Goal: Task Accomplishment & Management: Use online tool/utility

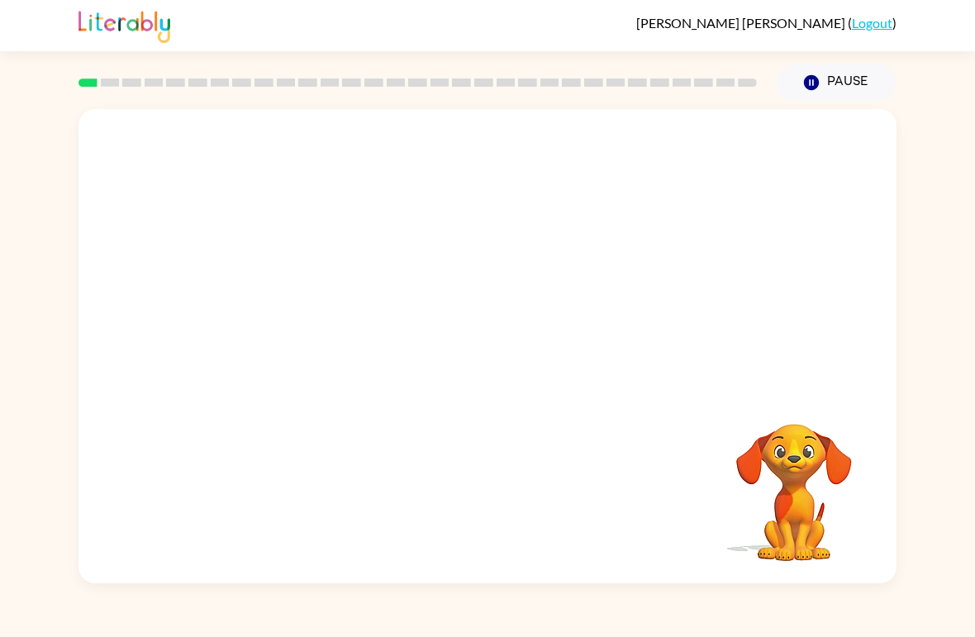
click at [240, 227] on div at bounding box center [488, 249] width 818 height 280
click at [240, 226] on div at bounding box center [488, 249] width 818 height 280
click at [487, 355] on icon "button" at bounding box center [487, 354] width 19 height 19
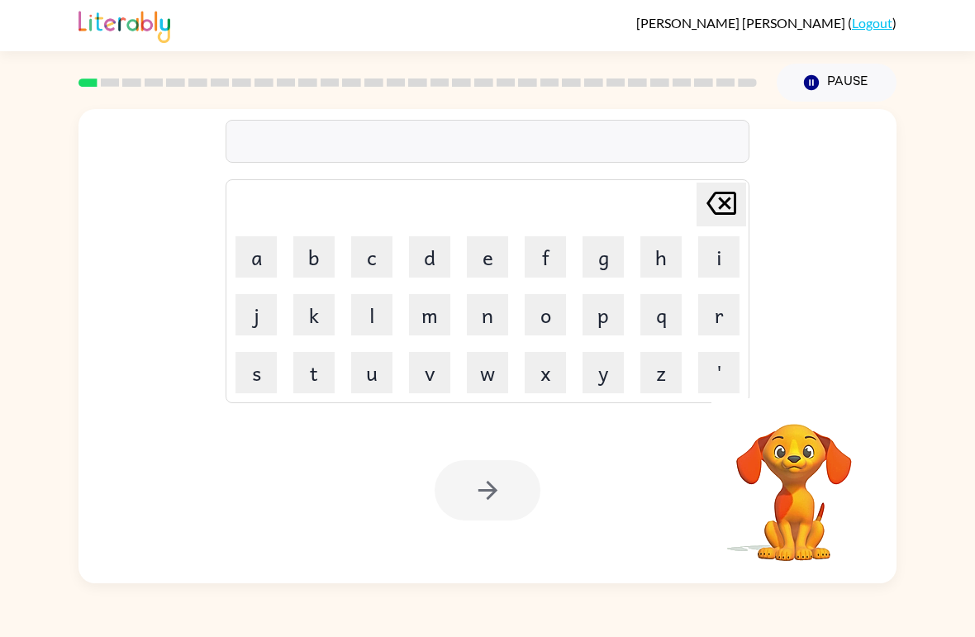
click at [250, 377] on button "s" at bounding box center [256, 372] width 41 height 41
click at [660, 249] on button "h" at bounding box center [661, 256] width 41 height 41
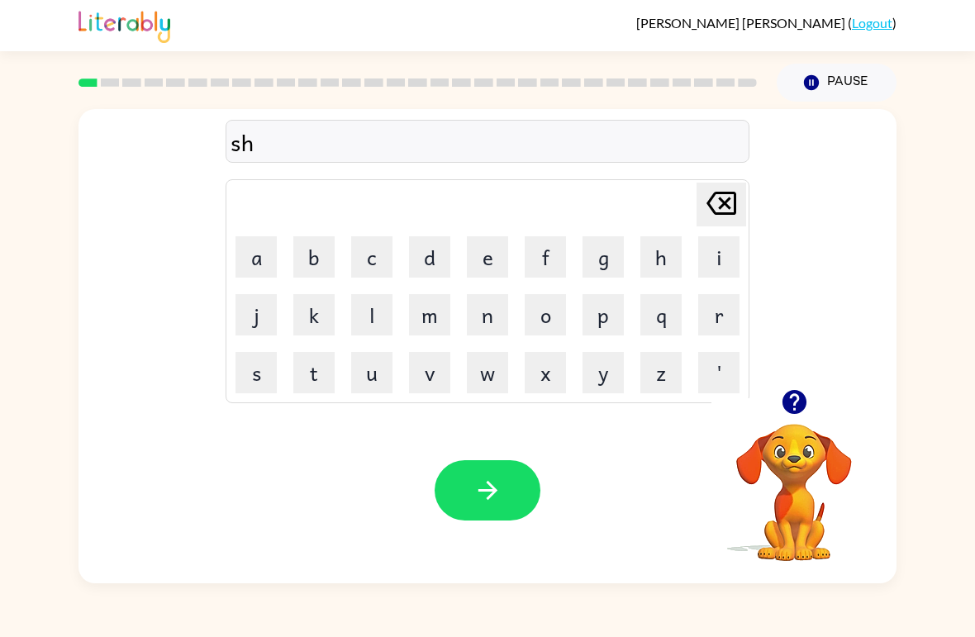
click at [370, 391] on button "u" at bounding box center [371, 372] width 41 height 41
click at [274, 360] on button "s" at bounding box center [256, 372] width 41 height 41
click at [666, 255] on button "h" at bounding box center [661, 256] width 41 height 41
click at [470, 481] on button "button" at bounding box center [488, 490] width 106 height 60
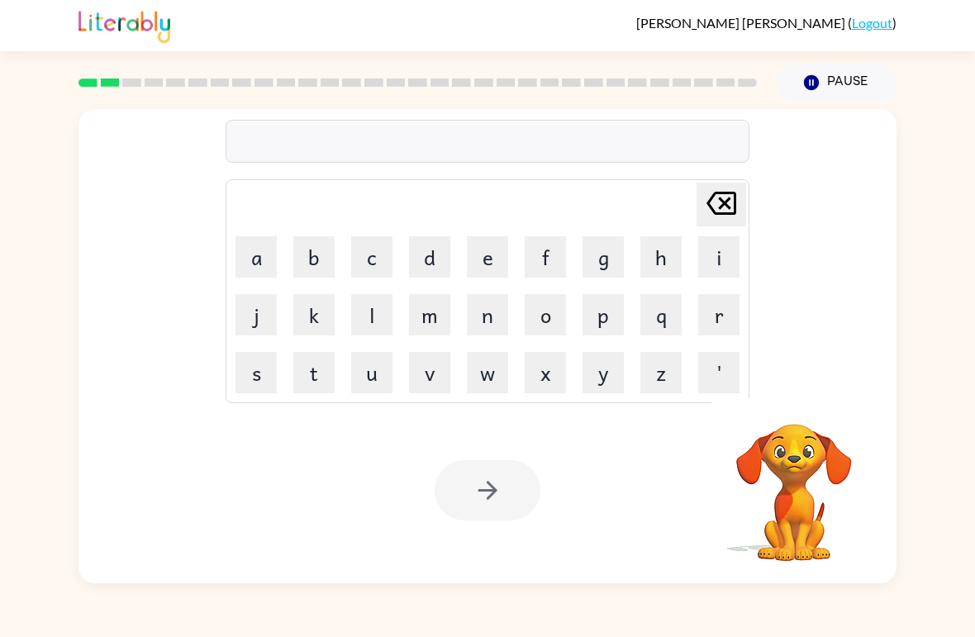
click at [254, 250] on button "a" at bounding box center [256, 256] width 41 height 41
click at [603, 317] on button "p" at bounding box center [603, 314] width 41 height 41
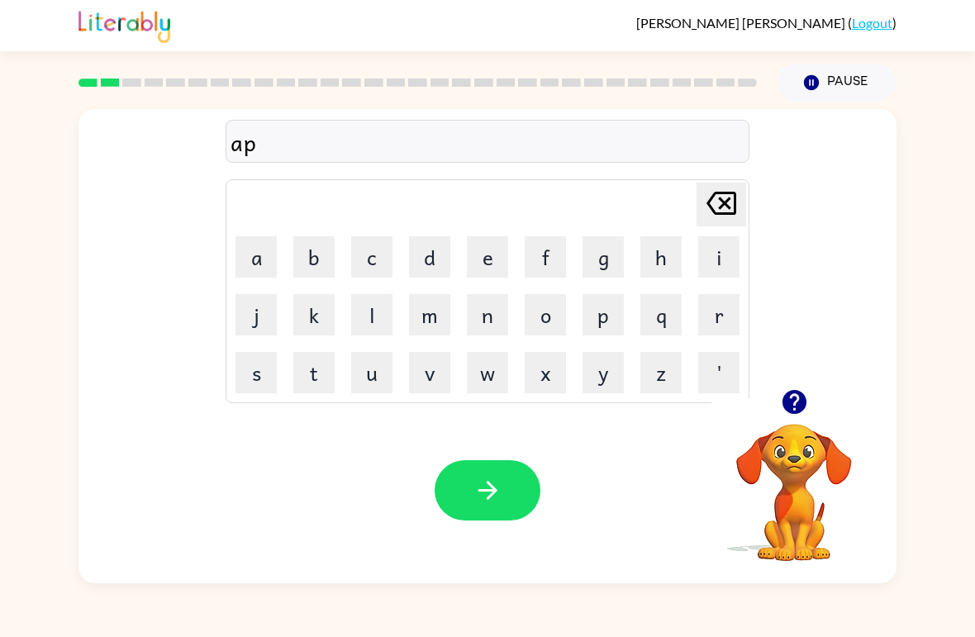
click at [603, 316] on button "p" at bounding box center [603, 314] width 41 height 41
click at [484, 251] on button "e" at bounding box center [487, 256] width 41 height 41
click at [707, 303] on button "r" at bounding box center [718, 314] width 41 height 41
click at [468, 267] on button "e" at bounding box center [487, 256] width 41 height 41
click at [483, 331] on button "n" at bounding box center [487, 314] width 41 height 41
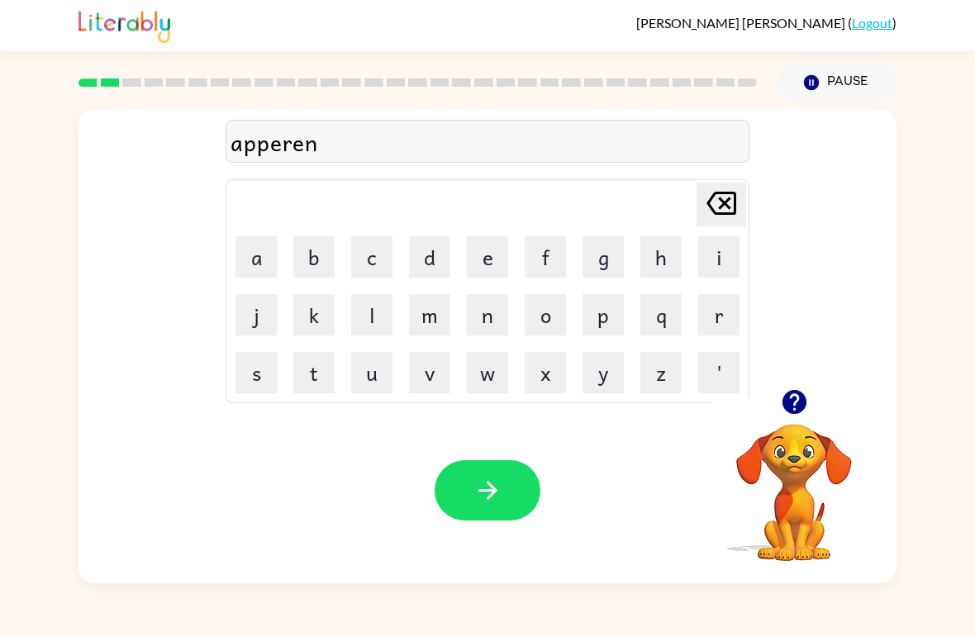
click at [382, 260] on button "c" at bounding box center [371, 256] width 41 height 41
click at [249, 264] on button "a" at bounding box center [256, 256] width 41 height 41
click at [725, 193] on icon at bounding box center [722, 203] width 30 height 23
click at [482, 252] on button "e" at bounding box center [487, 256] width 41 height 41
click at [266, 379] on button "s" at bounding box center [256, 372] width 41 height 41
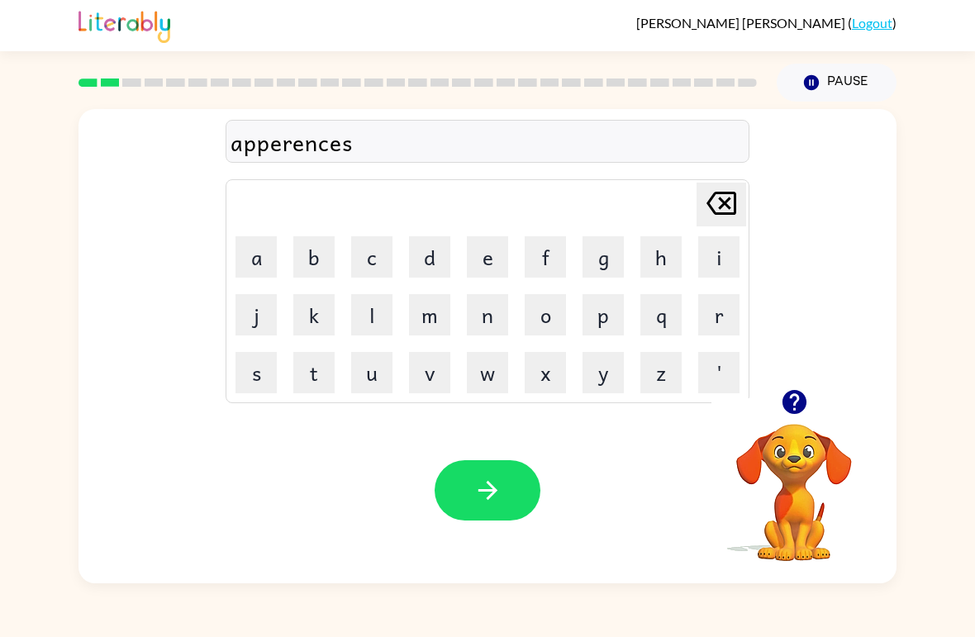
click at [285, 138] on div "apperences" at bounding box center [488, 142] width 514 height 35
click at [279, 140] on div "apperences" at bounding box center [488, 142] width 514 height 35
click at [279, 146] on div "apperences" at bounding box center [488, 142] width 514 height 35
click at [712, 213] on icon at bounding box center [722, 203] width 30 height 23
click at [711, 213] on icon at bounding box center [722, 203] width 30 height 23
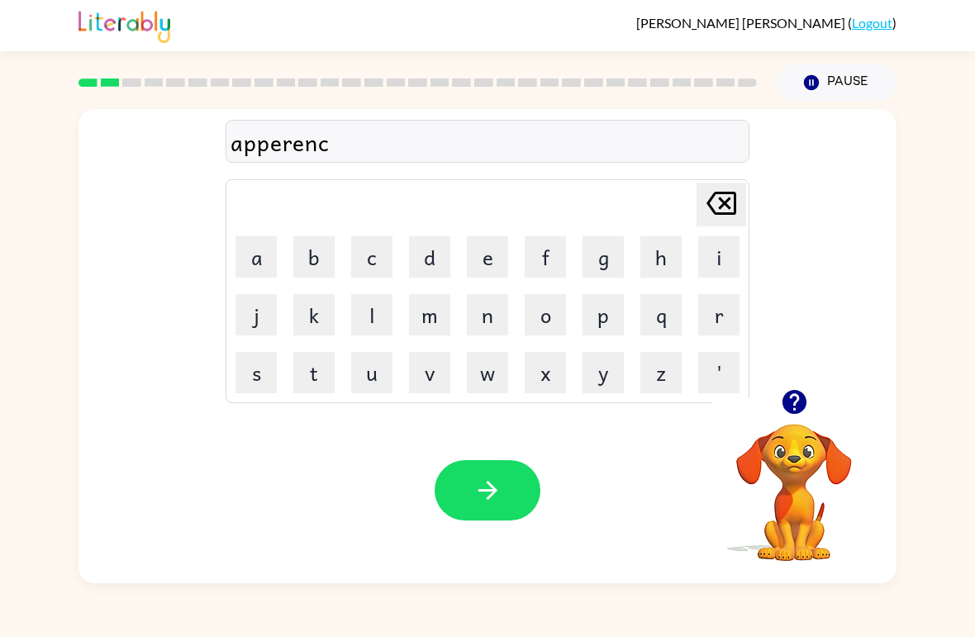
click at [720, 209] on icon "Delete Delete last character input" at bounding box center [722, 203] width 40 height 40
click at [720, 208] on icon "Delete Delete last character input" at bounding box center [722, 203] width 40 height 40
click at [726, 208] on icon at bounding box center [722, 203] width 30 height 23
click at [722, 203] on icon at bounding box center [722, 203] width 30 height 23
click at [255, 241] on button "a" at bounding box center [256, 256] width 41 height 41
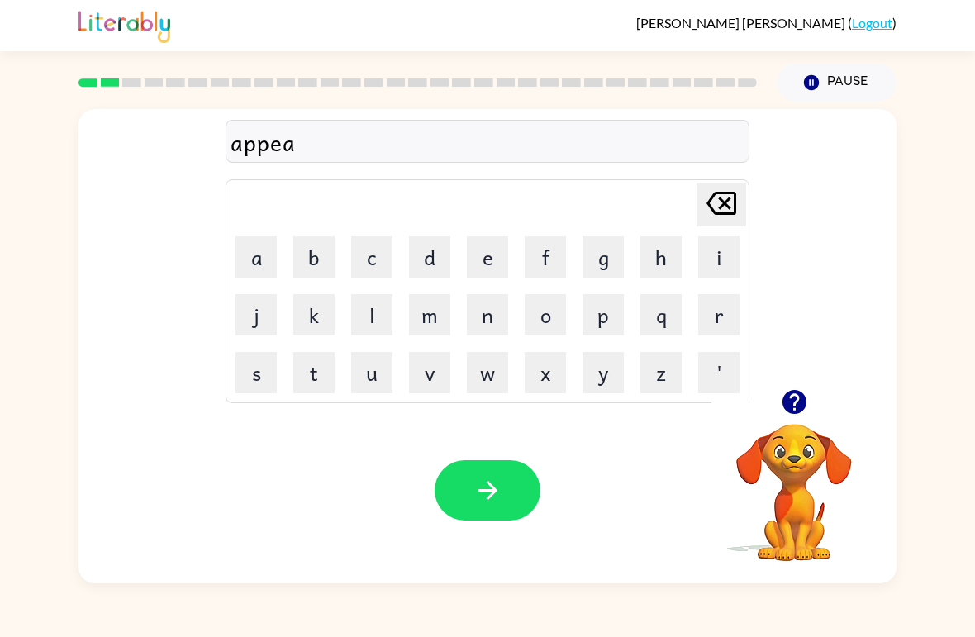
click at [717, 313] on button "r" at bounding box center [718, 314] width 41 height 41
click at [790, 423] on button "button" at bounding box center [795, 402] width 42 height 42
click at [507, 305] on button "n" at bounding box center [487, 314] width 41 height 41
click at [370, 261] on button "c" at bounding box center [371, 256] width 41 height 41
click at [479, 243] on button "e" at bounding box center [487, 256] width 41 height 41
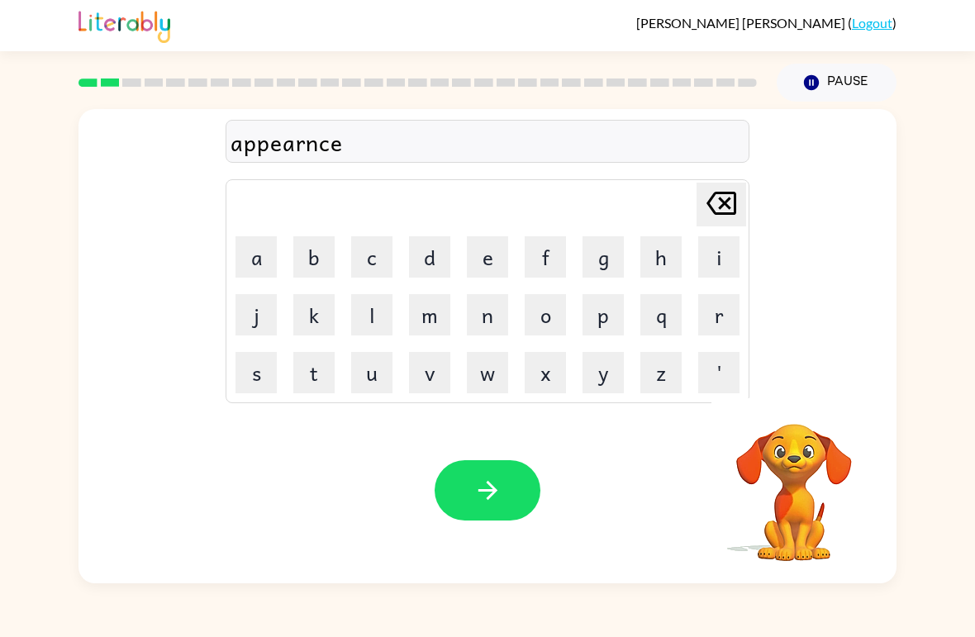
click at [263, 368] on button "s" at bounding box center [256, 372] width 41 height 41
click at [262, 368] on button "s" at bounding box center [256, 372] width 41 height 41
click at [517, 488] on button "button" at bounding box center [488, 490] width 106 height 60
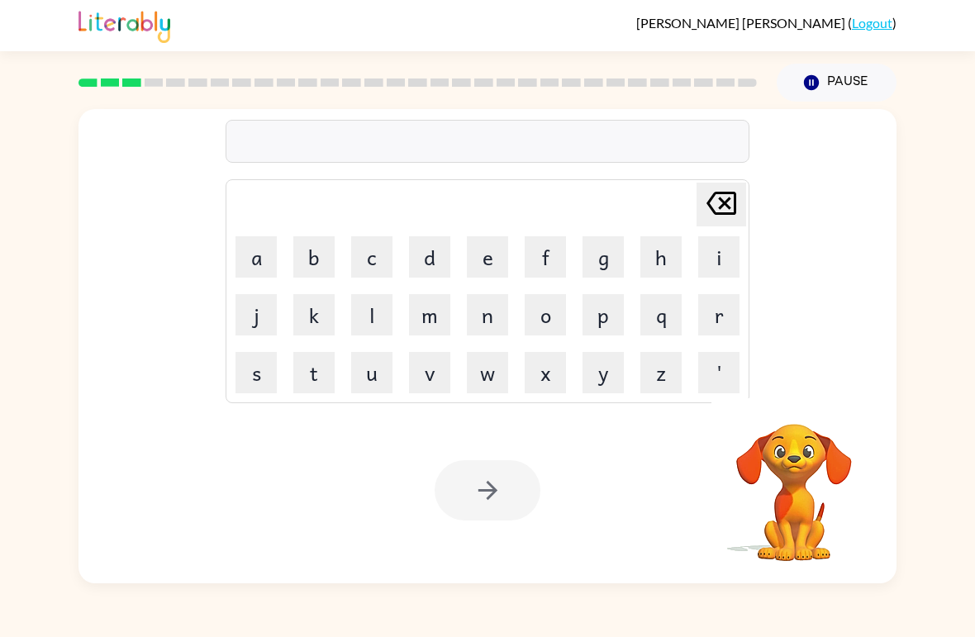
click at [739, 305] on button "r" at bounding box center [718, 314] width 41 height 41
click at [477, 263] on button "e" at bounding box center [487, 256] width 41 height 41
click at [245, 260] on button "a" at bounding box center [256, 256] width 41 height 41
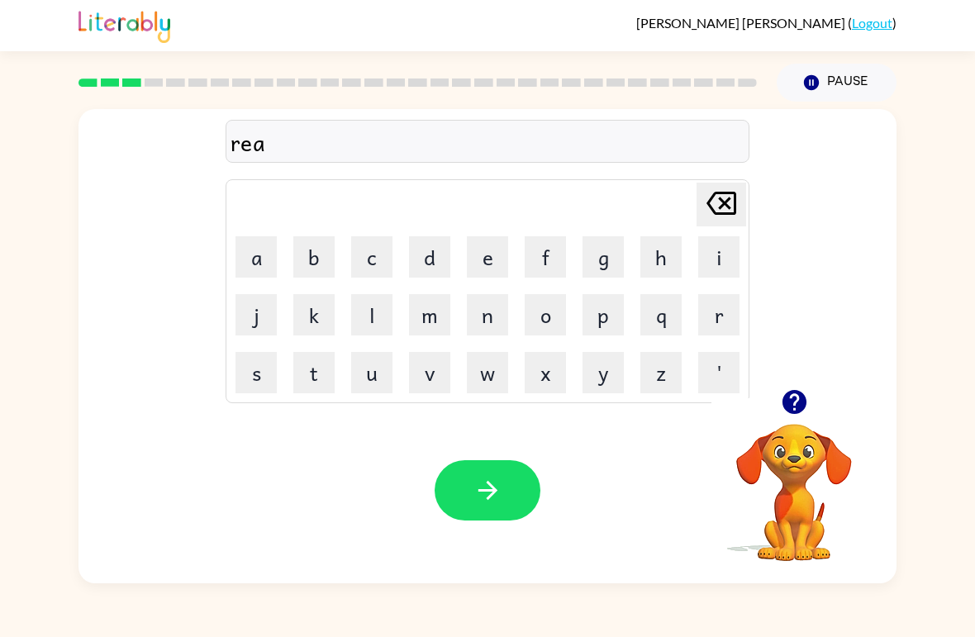
click at [376, 309] on button "l" at bounding box center [371, 314] width 41 height 41
click at [726, 262] on button "i" at bounding box center [718, 256] width 41 height 41
click at [308, 375] on button "t" at bounding box center [313, 372] width 41 height 41
click at [613, 374] on button "y" at bounding box center [603, 372] width 41 height 41
click at [540, 486] on button "button" at bounding box center [488, 490] width 106 height 60
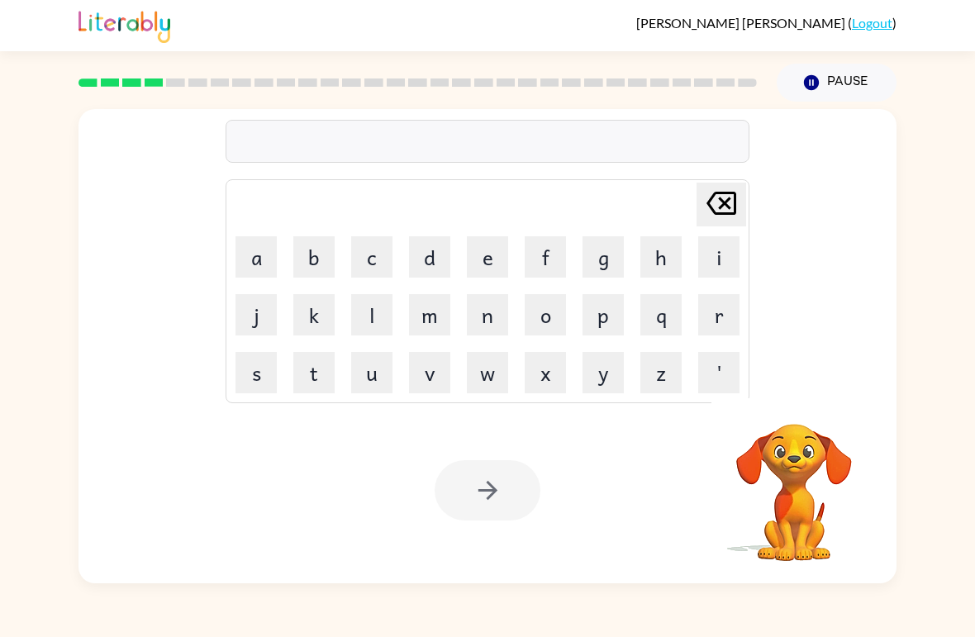
click at [507, 238] on button "e" at bounding box center [487, 256] width 41 height 41
click at [369, 319] on button "l" at bounding box center [371, 314] width 41 height 41
click at [707, 249] on button "i" at bounding box center [718, 256] width 41 height 41
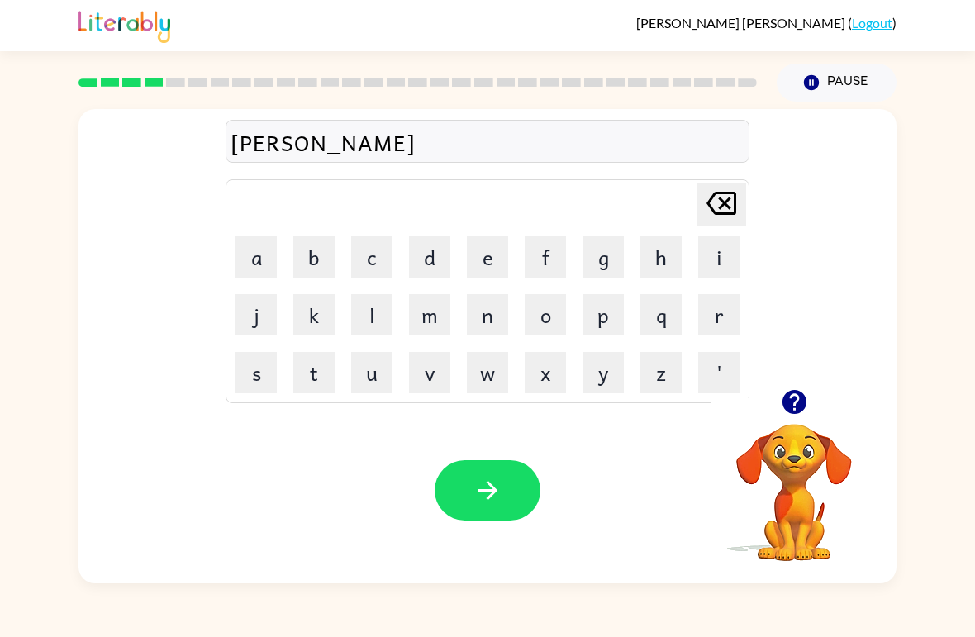
click at [449, 310] on button "m" at bounding box center [429, 314] width 41 height 41
click at [254, 275] on button "a" at bounding box center [256, 256] width 41 height 41
click at [494, 309] on button "n" at bounding box center [487, 314] width 41 height 41
click at [490, 263] on button "e" at bounding box center [487, 256] width 41 height 41
click at [731, 203] on icon at bounding box center [722, 203] width 30 height 23
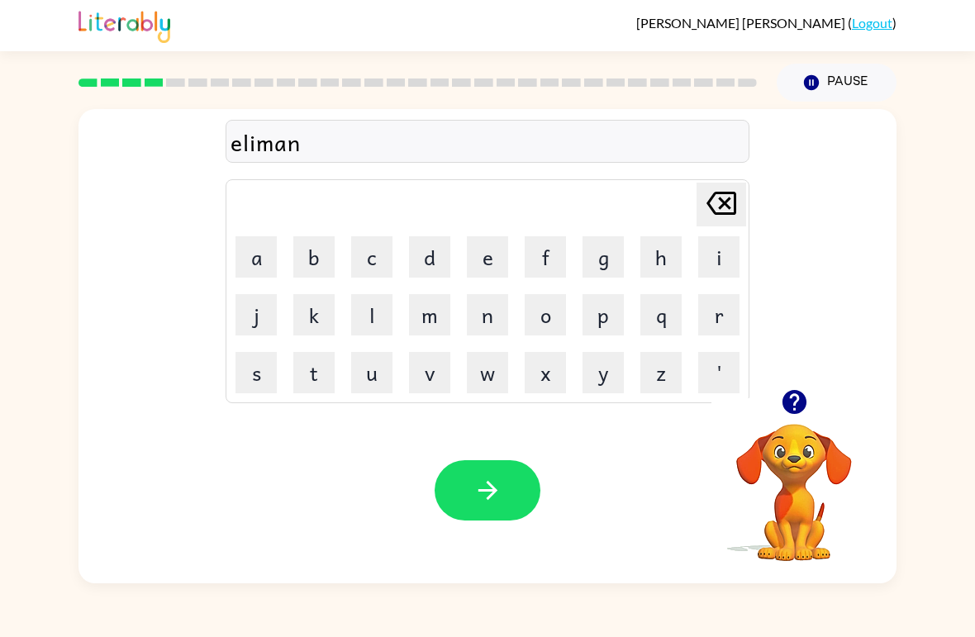
click at [256, 256] on button "a" at bounding box center [256, 256] width 41 height 41
click at [312, 373] on button "t" at bounding box center [313, 372] width 41 height 41
click at [480, 261] on button "e" at bounding box center [487, 256] width 41 height 41
click at [300, 150] on div "elimanate" at bounding box center [488, 142] width 514 height 35
click at [496, 464] on button "button" at bounding box center [488, 490] width 106 height 60
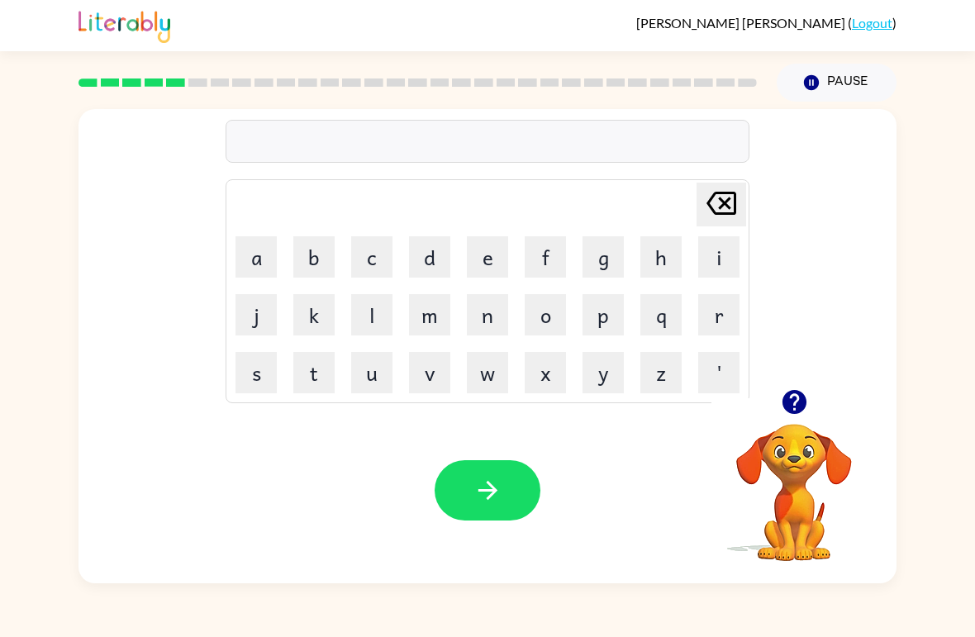
click at [785, 395] on icon "button" at bounding box center [794, 402] width 24 height 24
click at [433, 256] on button "d" at bounding box center [429, 256] width 41 height 41
click at [366, 375] on button "u" at bounding box center [371, 372] width 41 height 41
click at [610, 329] on button "p" at bounding box center [603, 314] width 41 height 41
click at [610, 323] on button "p" at bounding box center [603, 314] width 41 height 41
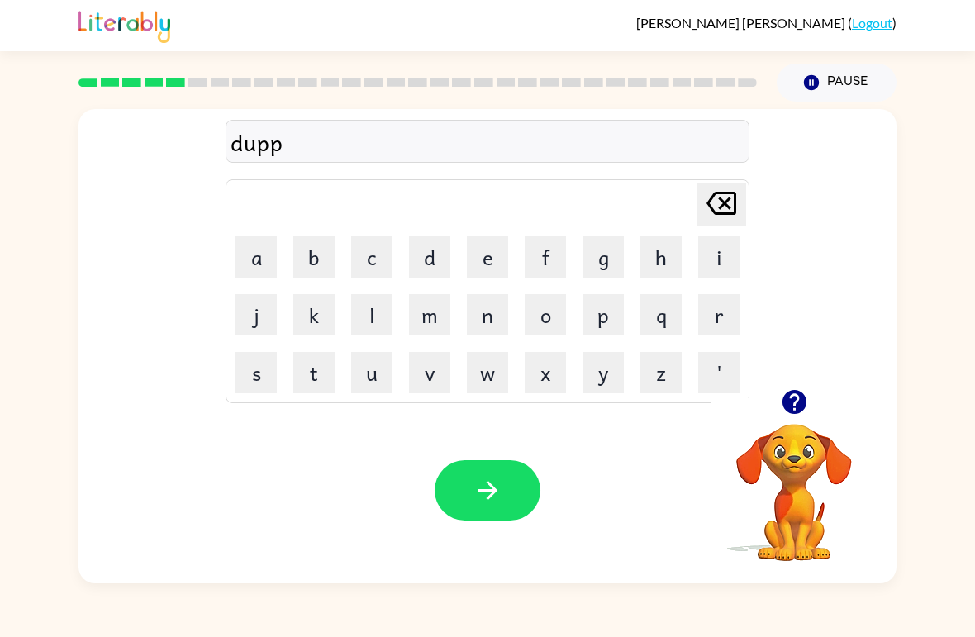
click at [363, 324] on button "l" at bounding box center [371, 314] width 41 height 41
click at [714, 262] on button "i" at bounding box center [718, 256] width 41 height 41
click at [379, 256] on button "c" at bounding box center [371, 256] width 41 height 41
click at [255, 265] on button "a" at bounding box center [256, 256] width 41 height 41
click at [307, 373] on button "t" at bounding box center [313, 372] width 41 height 41
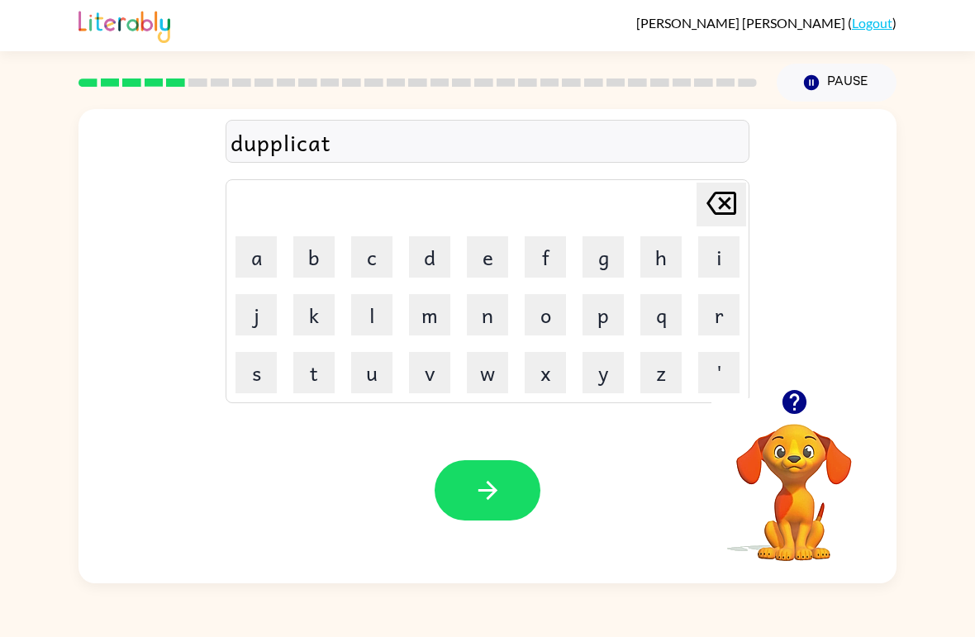
click at [500, 253] on button "e" at bounding box center [487, 256] width 41 height 41
click at [502, 493] on icon "button" at bounding box center [488, 490] width 29 height 29
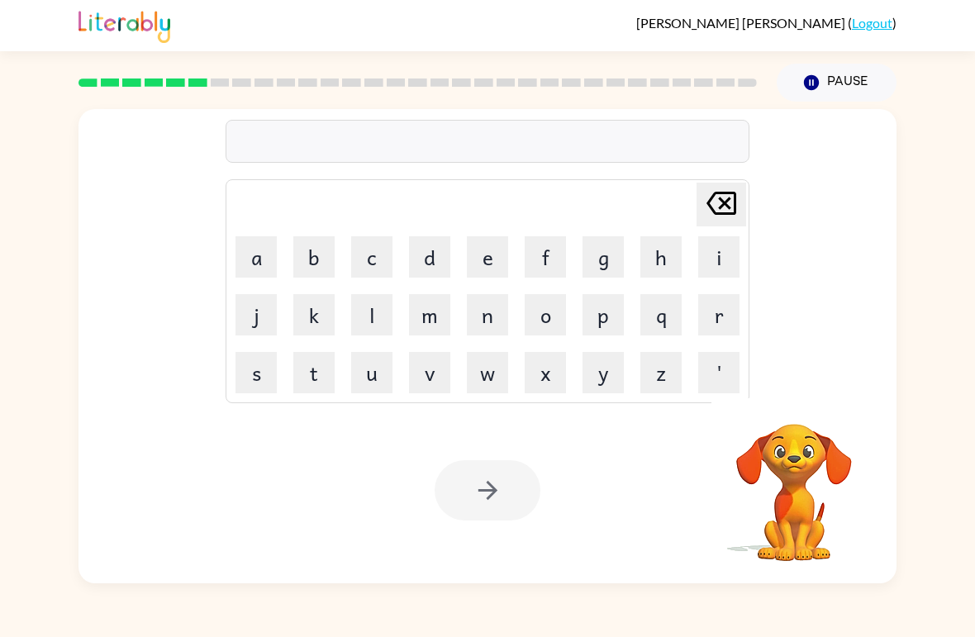
click at [441, 374] on button "v" at bounding box center [429, 372] width 41 height 41
click at [269, 257] on button "a" at bounding box center [256, 256] width 41 height 41
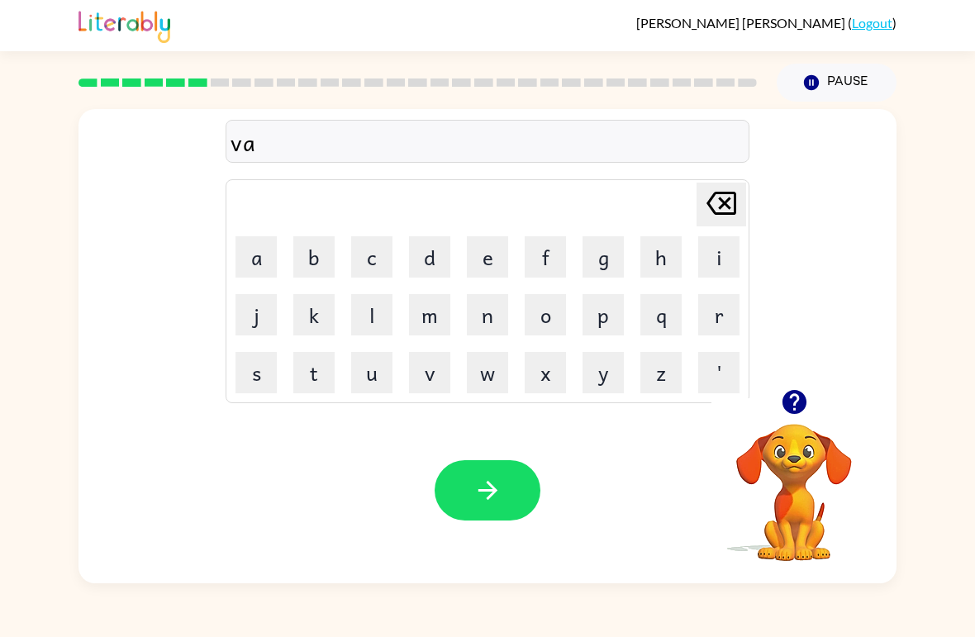
click at [369, 255] on button "c" at bounding box center [371, 256] width 41 height 41
click at [257, 252] on button "a" at bounding box center [256, 256] width 41 height 41
click at [316, 379] on button "t" at bounding box center [313, 372] width 41 height 41
click at [713, 259] on button "i" at bounding box center [718, 256] width 41 height 41
click at [563, 304] on button "o" at bounding box center [545, 314] width 41 height 41
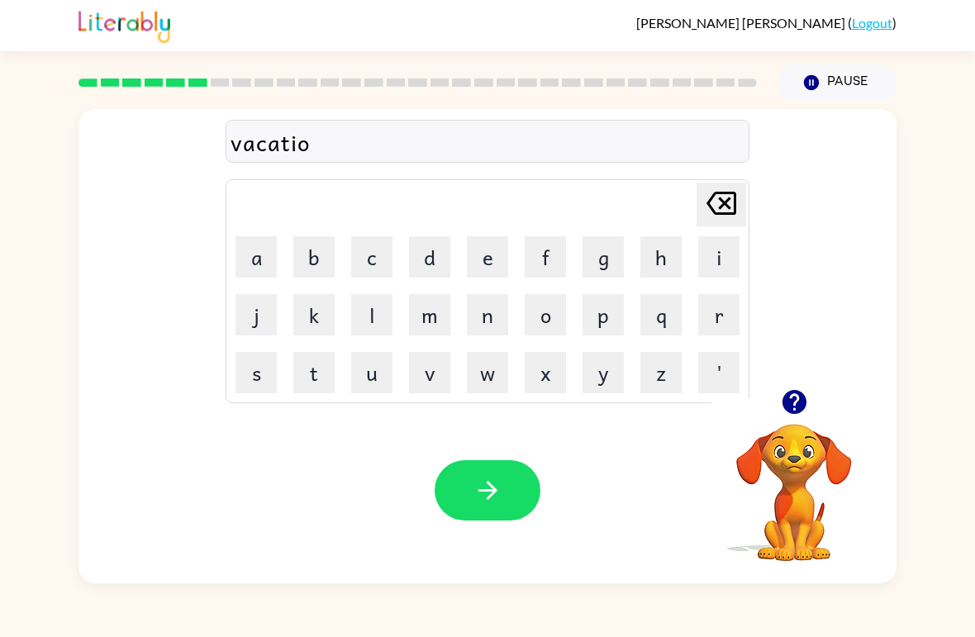
click at [489, 324] on button "n" at bounding box center [487, 314] width 41 height 41
click at [532, 476] on button "button" at bounding box center [488, 490] width 106 height 60
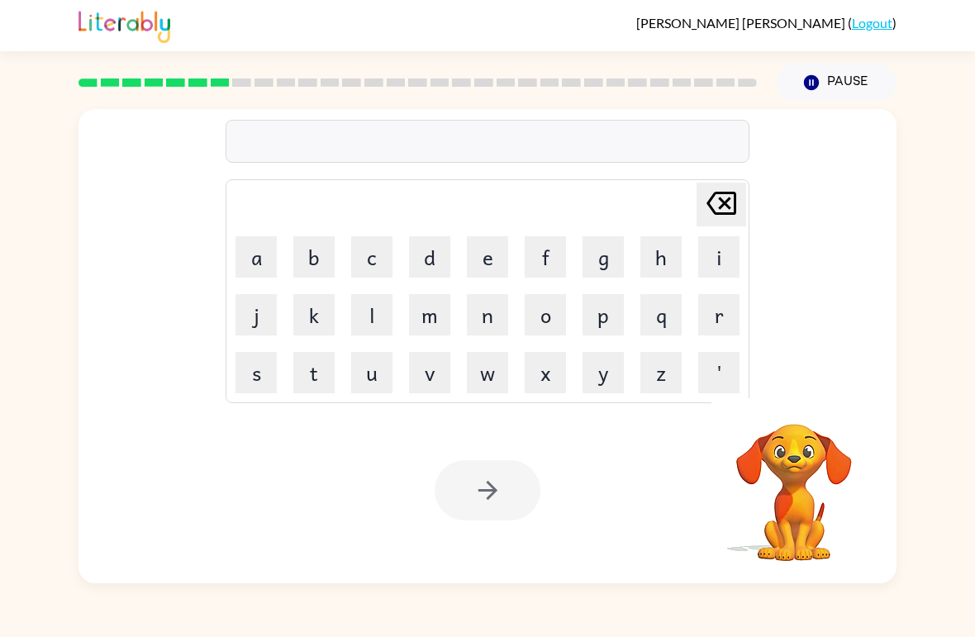
click at [612, 304] on button "p" at bounding box center [603, 314] width 41 height 41
click at [355, 370] on button "u" at bounding box center [371, 372] width 41 height 41
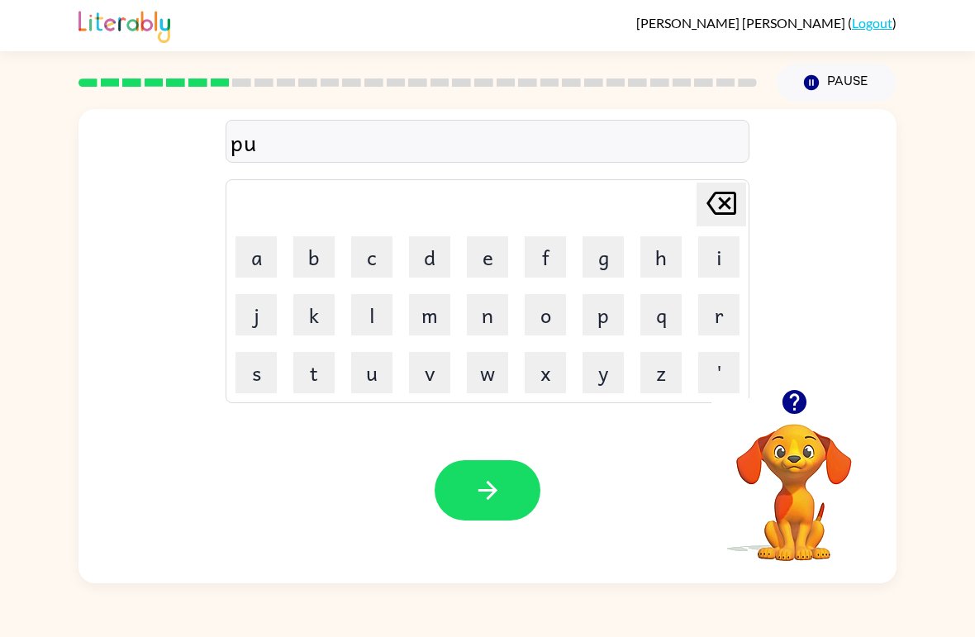
click at [418, 269] on button "d" at bounding box center [429, 256] width 41 height 41
click at [417, 269] on button "d" at bounding box center [429, 256] width 41 height 41
click at [352, 319] on button "l" at bounding box center [371, 314] width 41 height 41
click at [495, 277] on button "e" at bounding box center [487, 256] width 41 height 41
click at [526, 465] on button "button" at bounding box center [488, 490] width 106 height 60
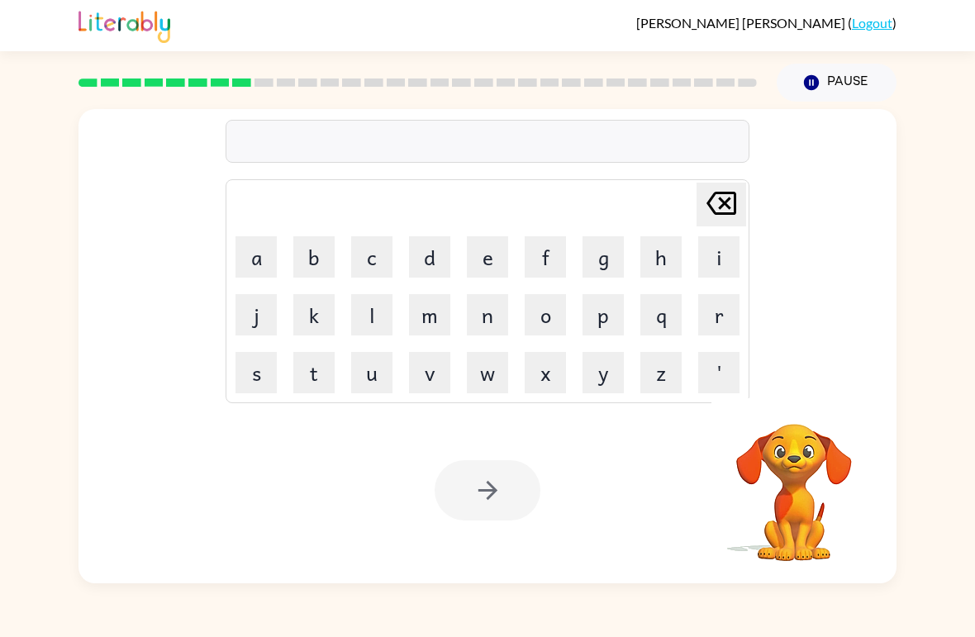
click at [592, 322] on button "p" at bounding box center [603, 314] width 41 height 41
click at [250, 264] on button "a" at bounding box center [256, 256] width 41 height 41
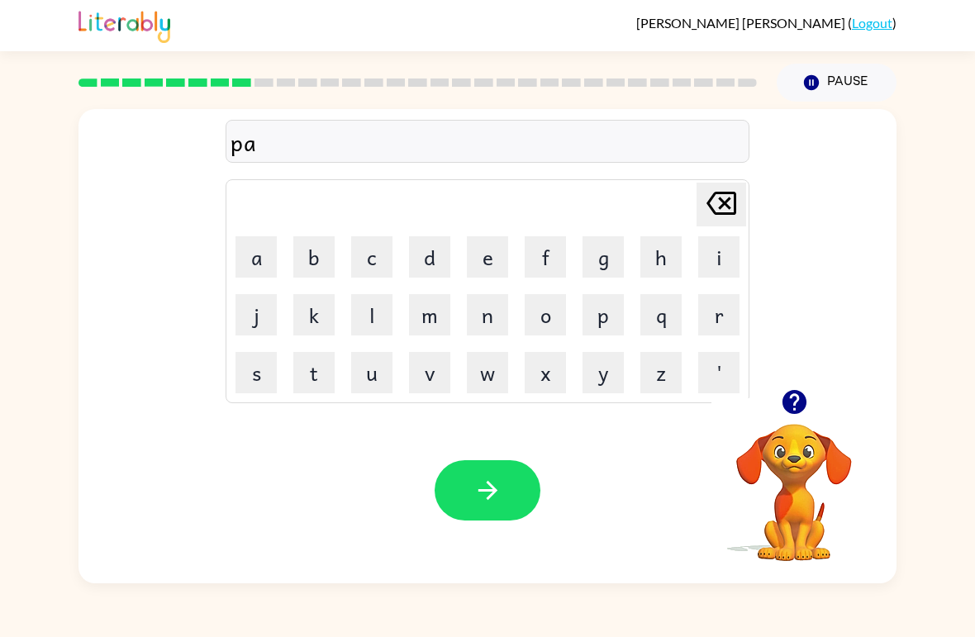
click at [707, 309] on button "r" at bounding box center [718, 314] width 41 height 41
click at [317, 359] on button "t" at bounding box center [313, 372] width 41 height 41
click at [368, 255] on button "c" at bounding box center [371, 256] width 41 height 41
click at [362, 334] on button "l" at bounding box center [371, 314] width 41 height 41
click at [498, 269] on button "e" at bounding box center [487, 256] width 41 height 41
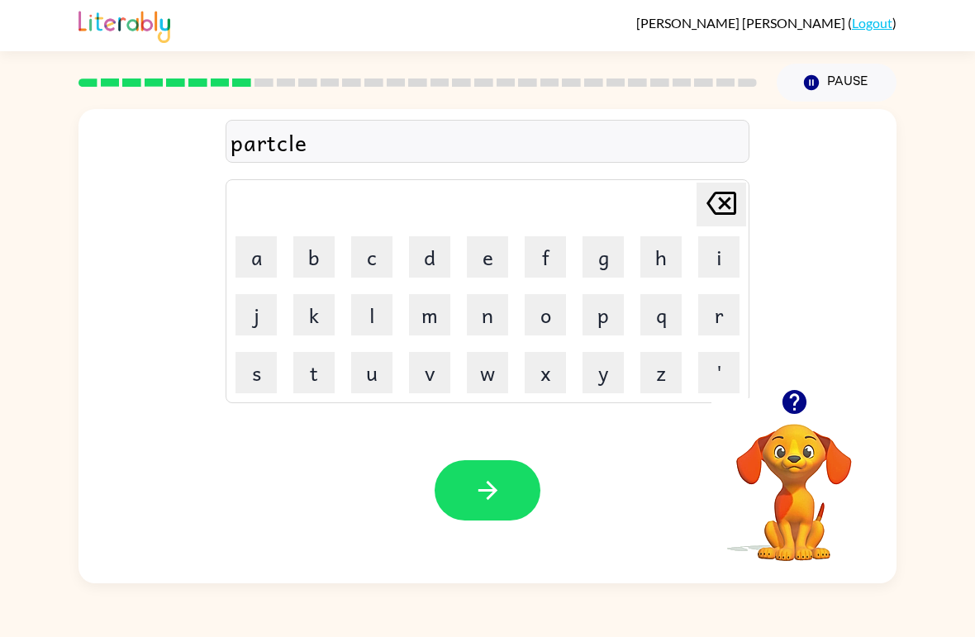
click at [493, 482] on icon "button" at bounding box center [488, 490] width 29 height 29
click at [705, 313] on button "r" at bounding box center [718, 314] width 41 height 41
click at [496, 262] on button "e" at bounding box center [487, 256] width 41 height 41
click at [360, 265] on button "c" at bounding box center [371, 256] width 41 height 41
click at [251, 259] on button "a" at bounding box center [256, 256] width 41 height 41
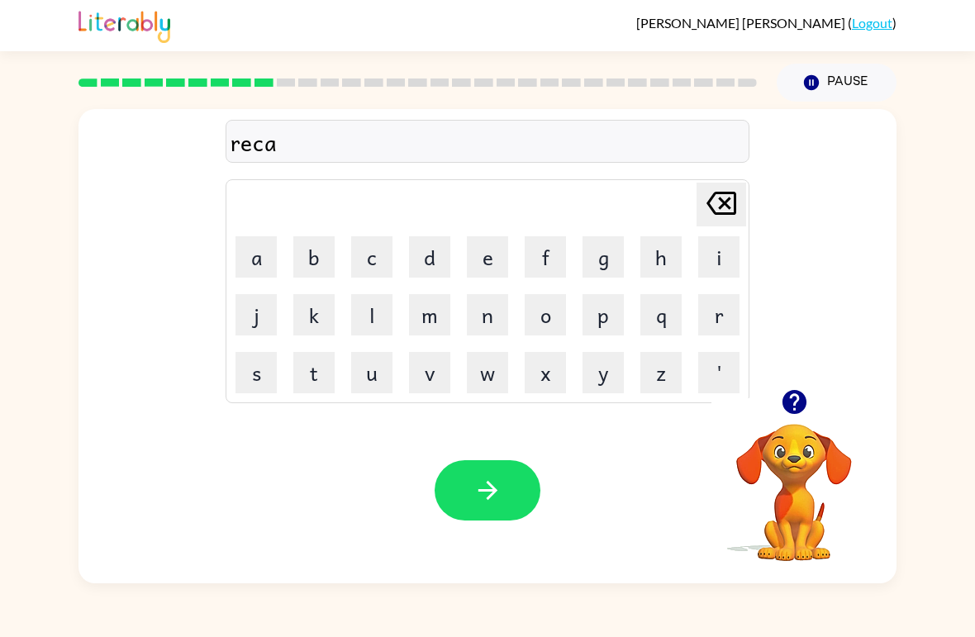
click at [620, 325] on button "p" at bounding box center [603, 314] width 41 height 41
click at [310, 391] on button "t" at bounding box center [313, 372] width 41 height 41
click at [374, 381] on button "u" at bounding box center [371, 372] width 41 height 41
click at [719, 306] on button "r" at bounding box center [718, 314] width 41 height 41
click at [507, 248] on button "e" at bounding box center [487, 256] width 41 height 41
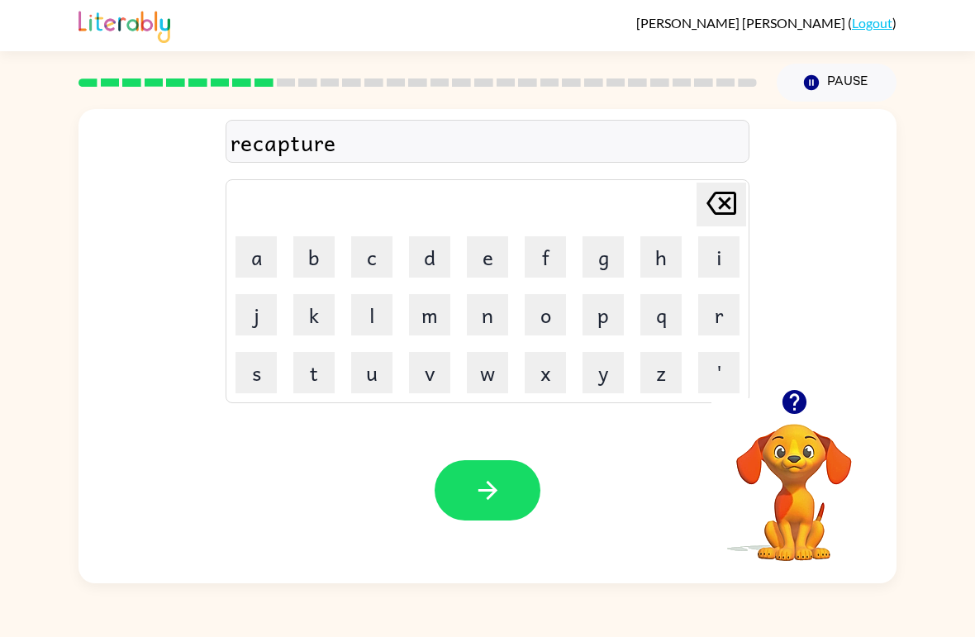
click at [518, 479] on button "button" at bounding box center [488, 490] width 106 height 60
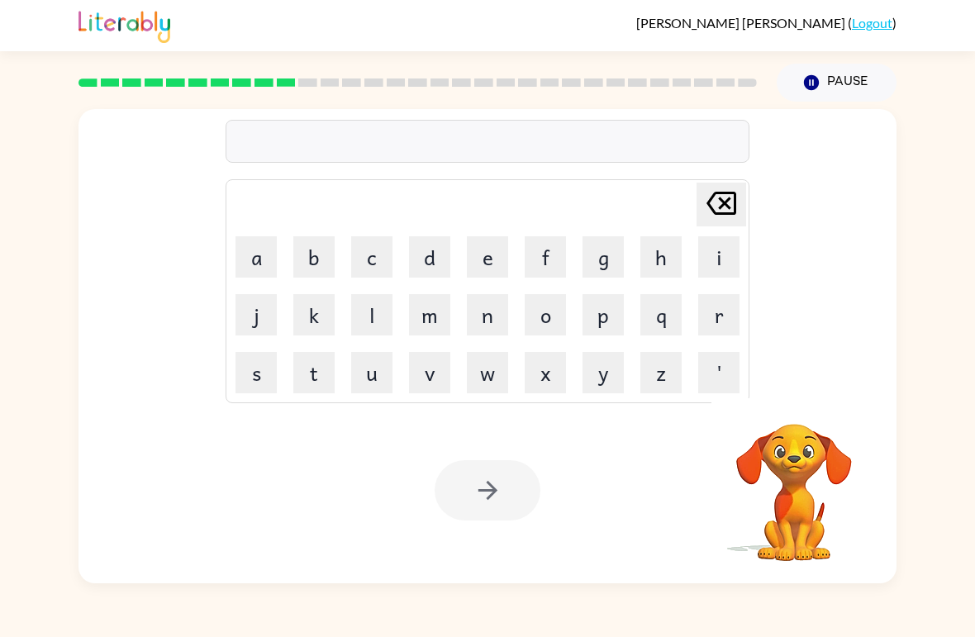
click at [603, 307] on button "p" at bounding box center [603, 314] width 41 height 41
click at [700, 317] on button "r" at bounding box center [718, 314] width 41 height 41
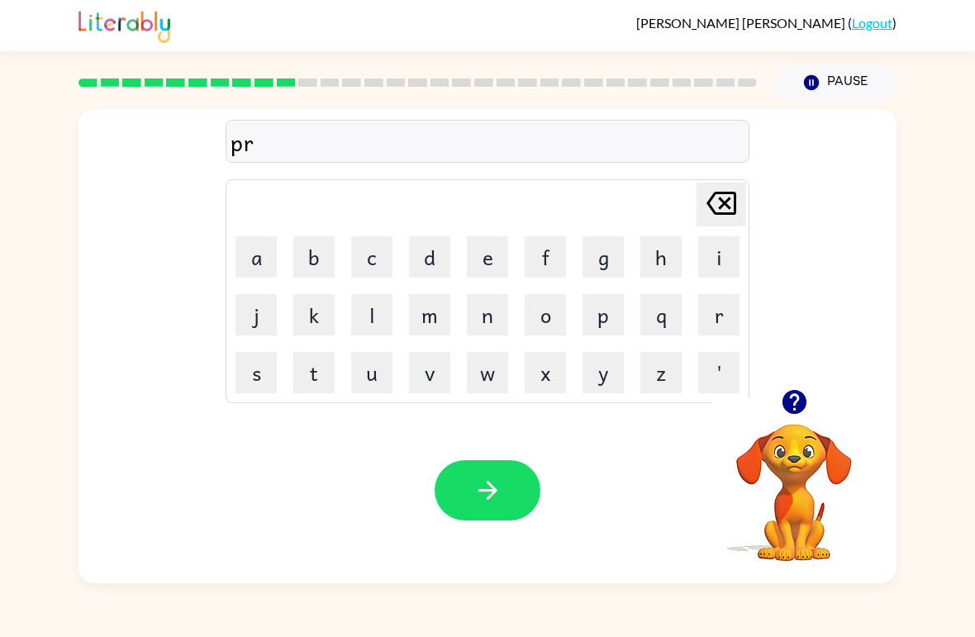
click at [496, 266] on button "e" at bounding box center [487, 256] width 41 height 41
click at [274, 349] on td "s" at bounding box center [256, 373] width 56 height 56
click at [274, 357] on button "s" at bounding box center [256, 372] width 41 height 41
click at [357, 262] on button "c" at bounding box center [371, 256] width 41 height 41
click at [650, 250] on button "h" at bounding box center [661, 256] width 41 height 41
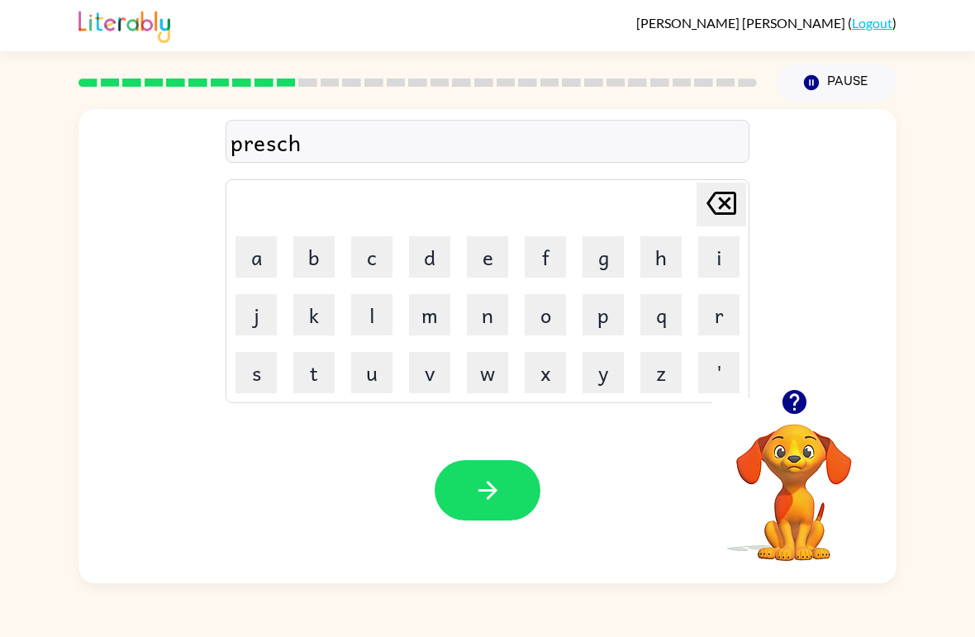
click at [557, 311] on button "o" at bounding box center [545, 314] width 41 height 41
click at [554, 320] on button "o" at bounding box center [545, 314] width 41 height 41
click at [374, 312] on button "l" at bounding box center [371, 314] width 41 height 41
click at [496, 482] on icon "button" at bounding box center [488, 490] width 29 height 29
click at [377, 268] on button "c" at bounding box center [371, 256] width 41 height 41
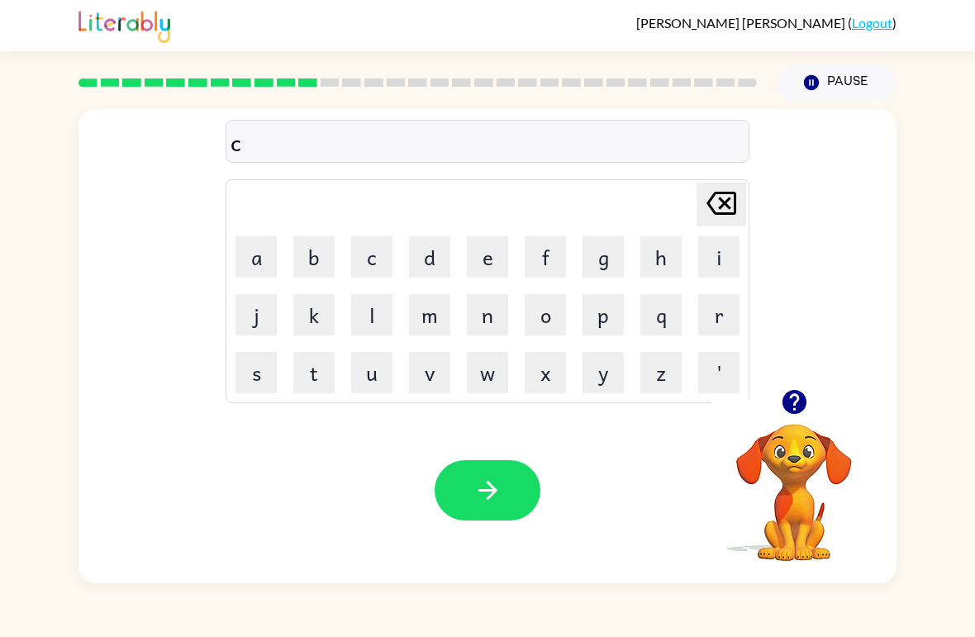
click at [729, 317] on button "r" at bounding box center [718, 314] width 41 height 41
click at [230, 311] on td "j" at bounding box center [256, 315] width 56 height 56
click at [426, 382] on button "v" at bounding box center [429, 372] width 41 height 41
click at [484, 253] on button "e" at bounding box center [487, 256] width 41 height 41
click at [719, 207] on icon at bounding box center [722, 203] width 30 height 23
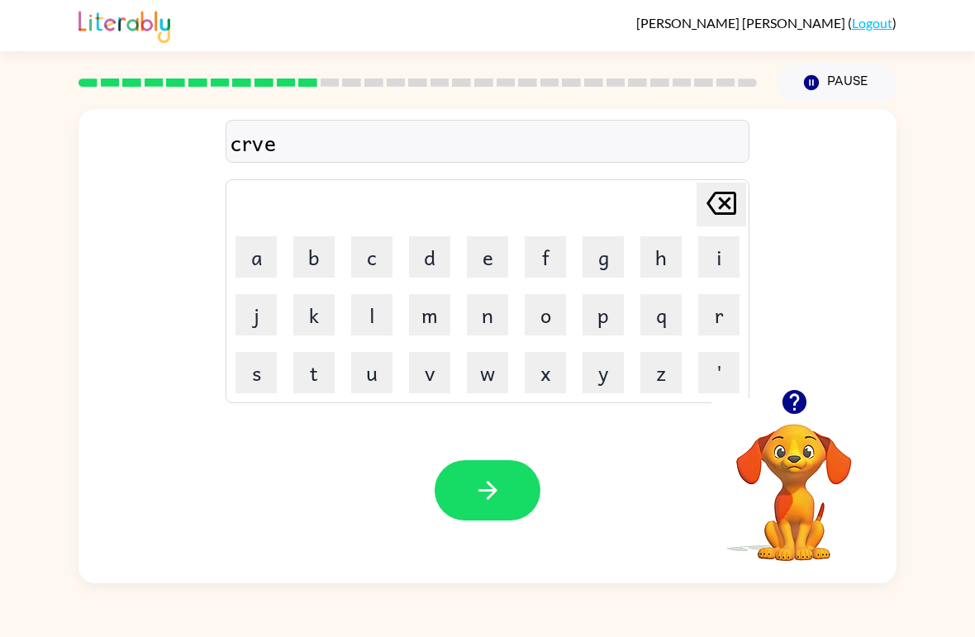
click at [718, 207] on icon at bounding box center [722, 203] width 30 height 23
click at [245, 271] on button "a" at bounding box center [256, 256] width 41 height 41
click at [425, 383] on button "v" at bounding box center [429, 372] width 41 height 41
click at [474, 261] on button "e" at bounding box center [487, 256] width 41 height 41
click at [503, 505] on button "button" at bounding box center [488, 490] width 106 height 60
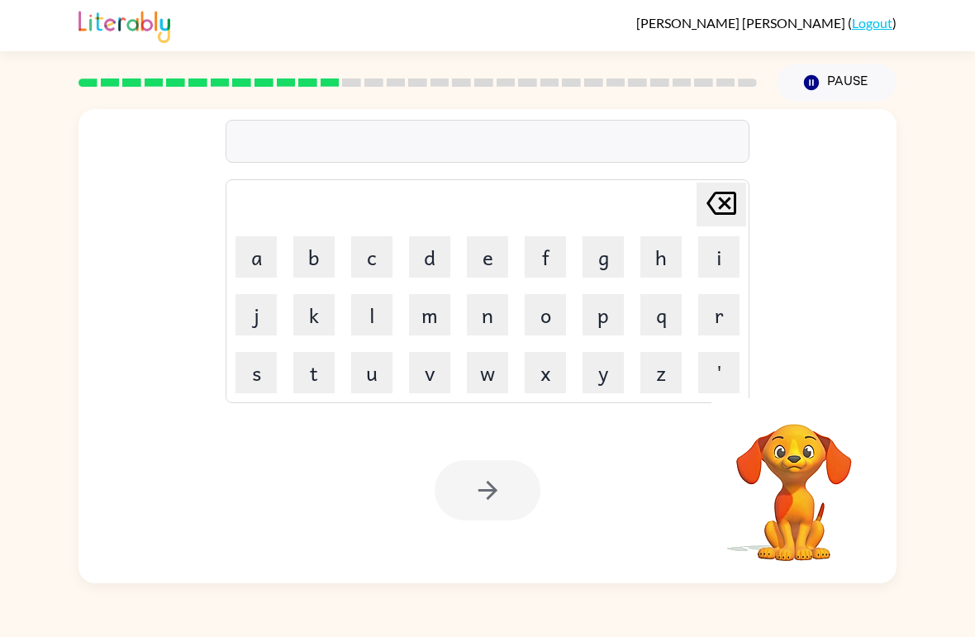
click at [427, 254] on button "d" at bounding box center [429, 256] width 41 height 41
click at [722, 245] on button "i" at bounding box center [718, 256] width 41 height 41
click at [359, 256] on button "c" at bounding box center [371, 256] width 41 height 41
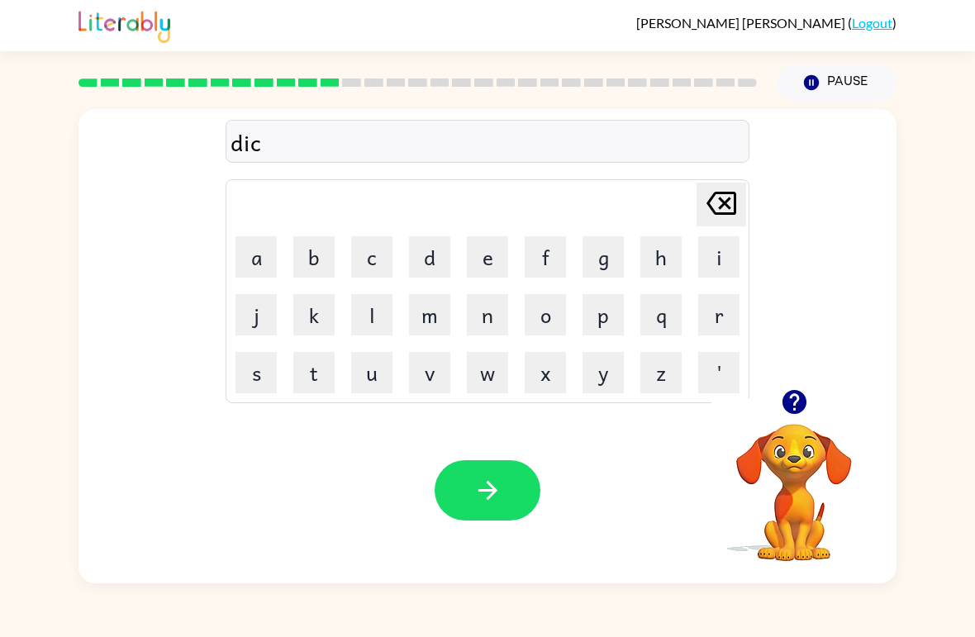
click at [307, 383] on button "t" at bounding box center [313, 372] width 41 height 41
click at [260, 246] on button "a" at bounding box center [256, 256] width 41 height 41
click at [306, 390] on button "t" at bounding box center [313, 372] width 41 height 41
click at [499, 259] on button "e" at bounding box center [487, 256] width 41 height 41
click at [526, 489] on button "button" at bounding box center [488, 490] width 106 height 60
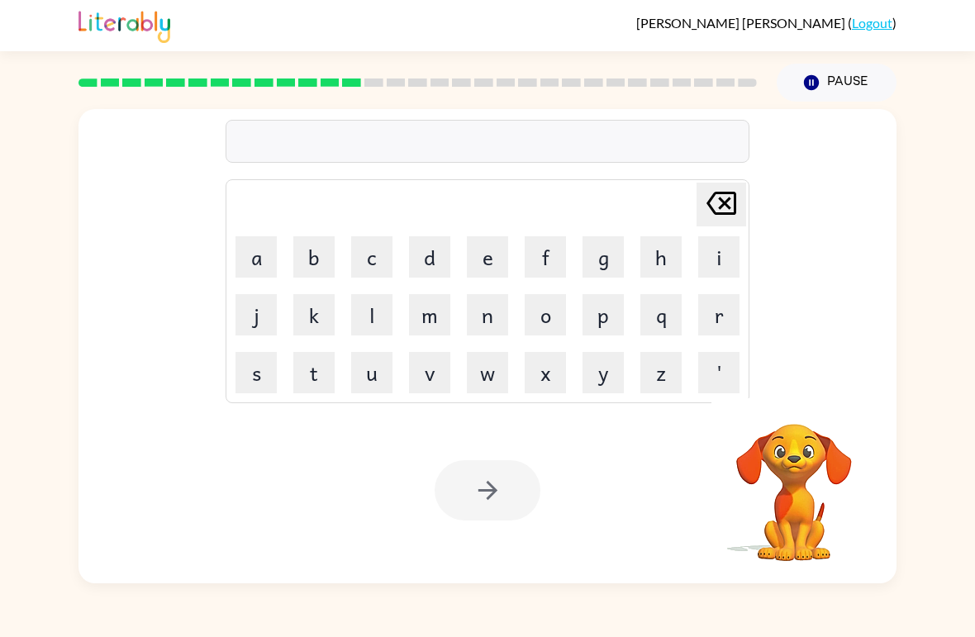
click at [606, 312] on button "p" at bounding box center [603, 314] width 41 height 41
click at [261, 253] on button "a" at bounding box center [256, 256] width 41 height 41
click at [603, 370] on button "y" at bounding box center [603, 372] width 41 height 41
click at [415, 322] on button "m" at bounding box center [429, 314] width 41 height 41
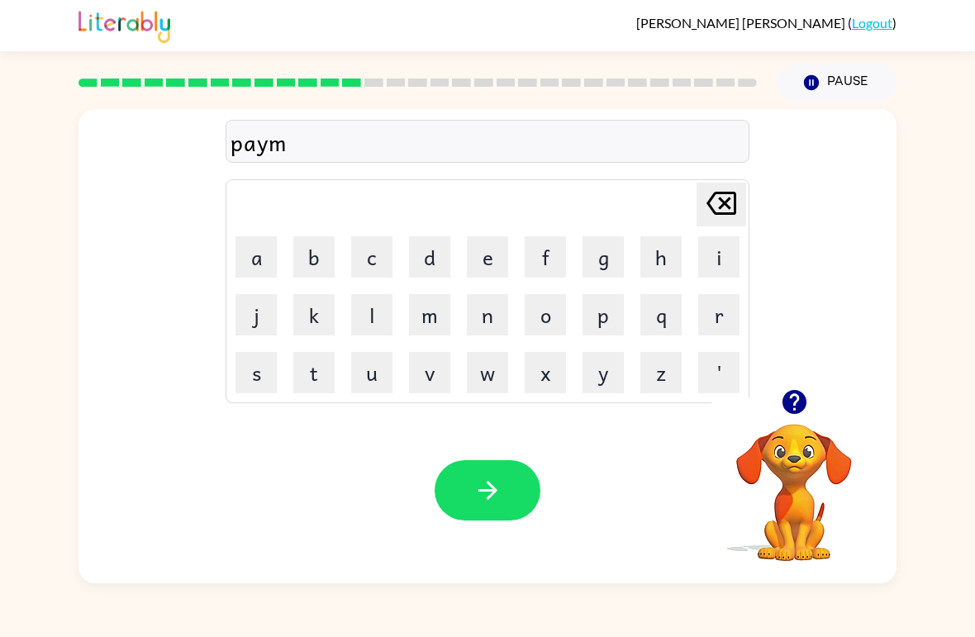
click at [463, 272] on td "e" at bounding box center [488, 257] width 56 height 56
click at [484, 321] on button "n" at bounding box center [487, 314] width 41 height 41
click at [315, 386] on button "t" at bounding box center [313, 372] width 41 height 41
click at [707, 207] on icon at bounding box center [722, 203] width 30 height 23
click at [707, 206] on icon at bounding box center [722, 203] width 30 height 23
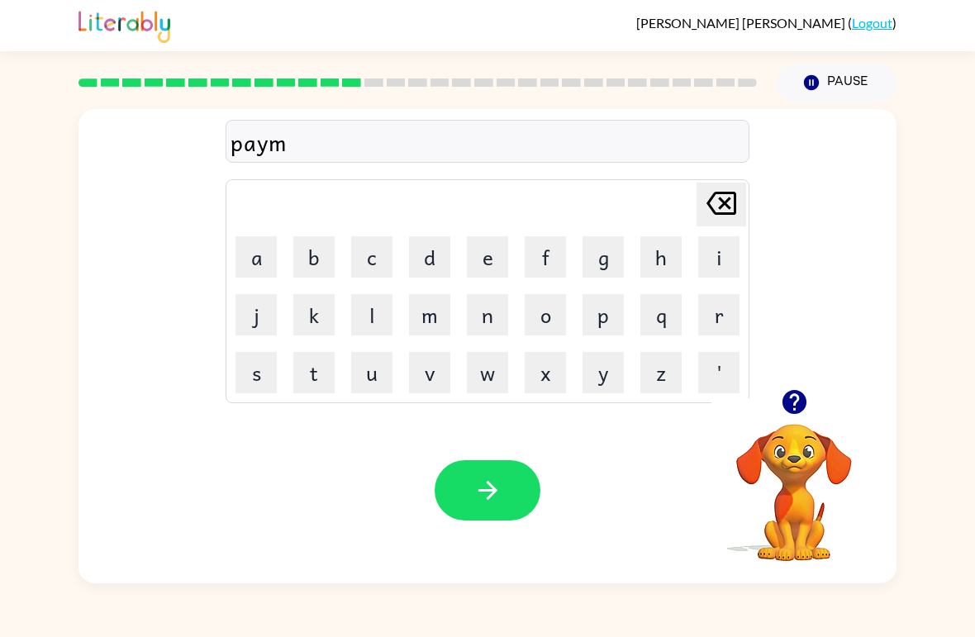
click at [707, 217] on icon "Delete Delete last character input" at bounding box center [722, 203] width 40 height 40
click at [412, 328] on button "m" at bounding box center [429, 314] width 41 height 41
click at [479, 248] on button "e" at bounding box center [487, 256] width 41 height 41
click at [507, 308] on button "n" at bounding box center [487, 314] width 41 height 41
click at [316, 371] on button "t" at bounding box center [313, 372] width 41 height 41
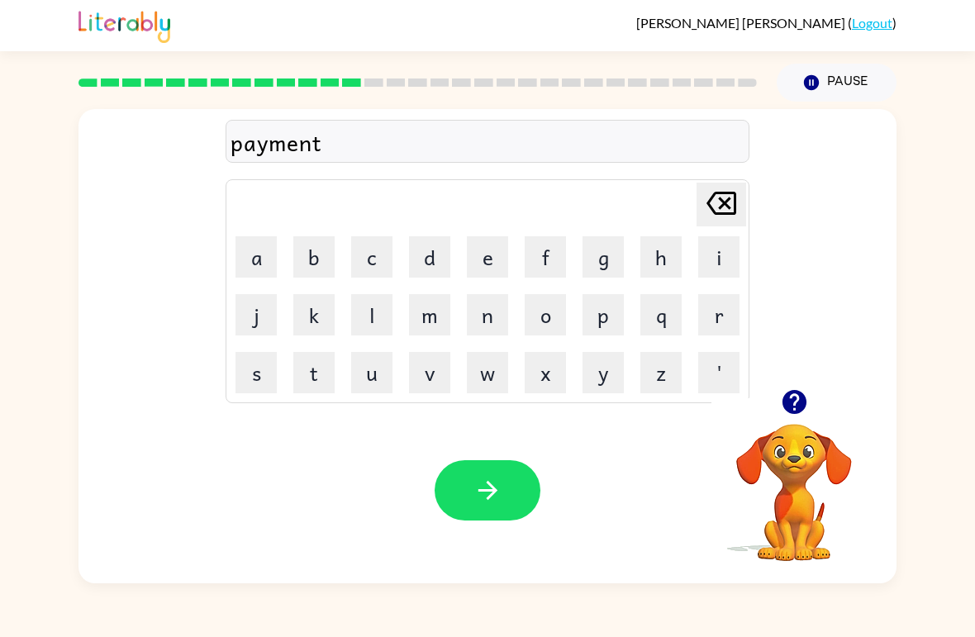
click at [489, 473] on button "button" at bounding box center [488, 490] width 106 height 60
click at [441, 323] on button "m" at bounding box center [429, 314] width 41 height 41
click at [249, 258] on button "a" at bounding box center [256, 256] width 41 height 41
click at [615, 362] on button "y" at bounding box center [603, 372] width 41 height 41
click at [558, 308] on button "o" at bounding box center [545, 314] width 41 height 41
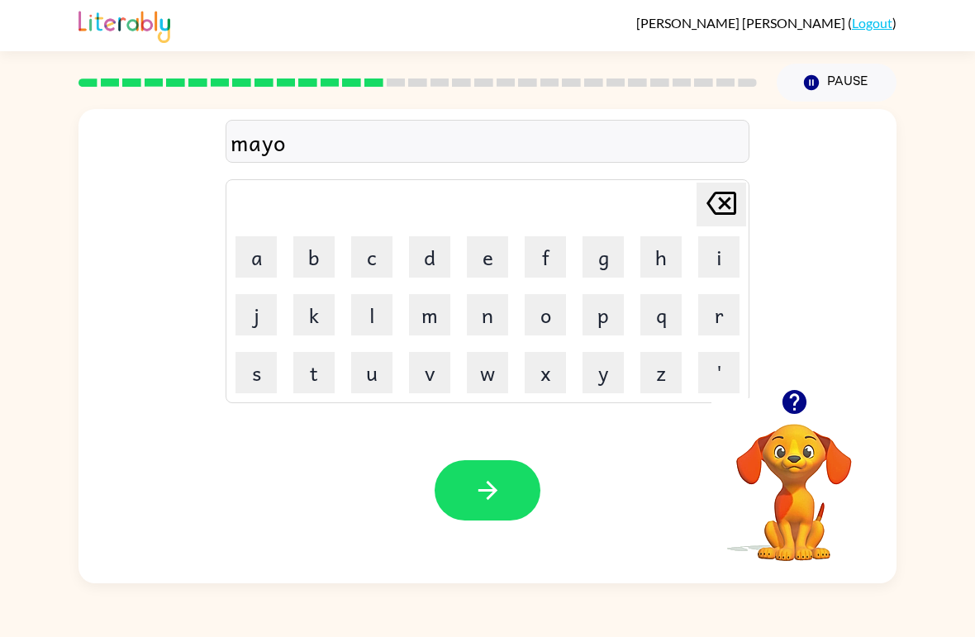
click at [724, 309] on button "r" at bounding box center [718, 314] width 41 height 41
click at [524, 458] on div "Your browser must support playing .mp4 files to use Literably. Please try using…" at bounding box center [488, 491] width 818 height 186
click at [533, 479] on button "button" at bounding box center [488, 490] width 106 height 60
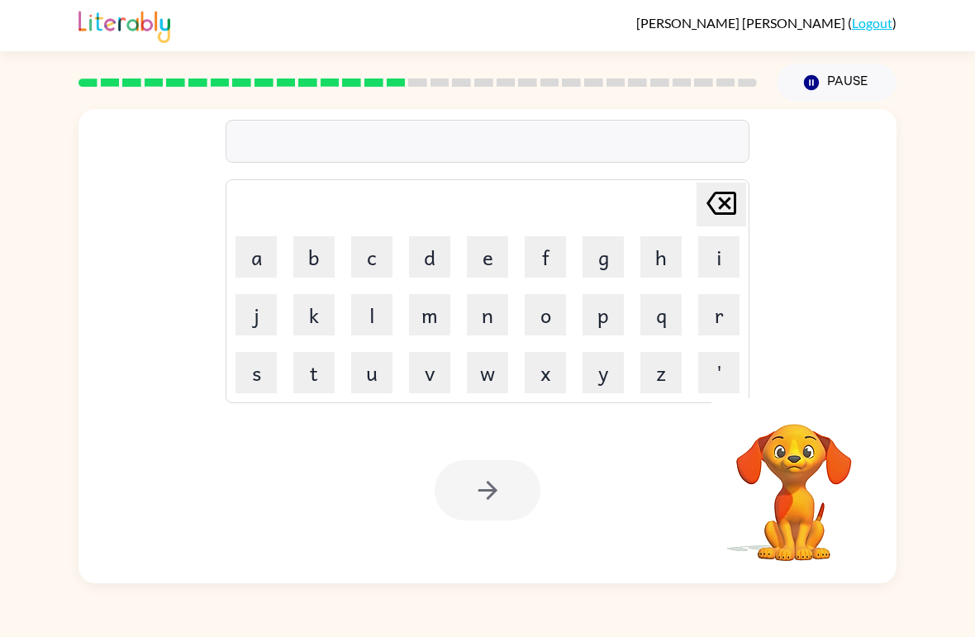
click at [256, 357] on button "s" at bounding box center [256, 372] width 41 height 41
click at [614, 315] on button "p" at bounding box center [603, 314] width 41 height 41
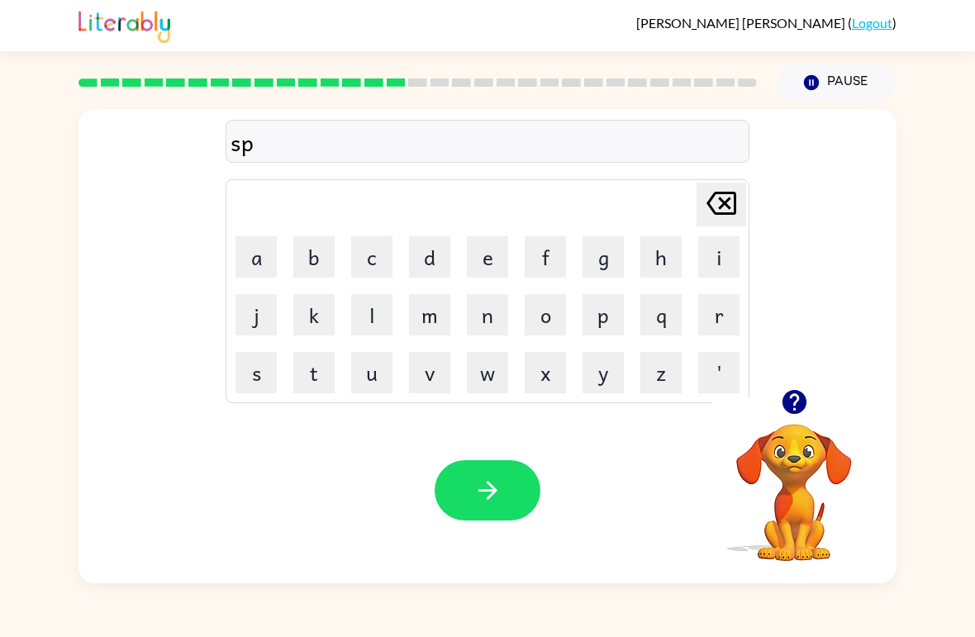
click at [725, 302] on button "r" at bounding box center [718, 314] width 41 height 41
click at [307, 322] on button "k" at bounding box center [313, 314] width 41 height 41
click at [702, 207] on icon "Delete Delete last character input" at bounding box center [722, 203] width 40 height 40
click at [704, 209] on icon "Delete Delete last character input" at bounding box center [722, 203] width 40 height 40
click at [256, 255] on button "a" at bounding box center [256, 256] width 41 height 41
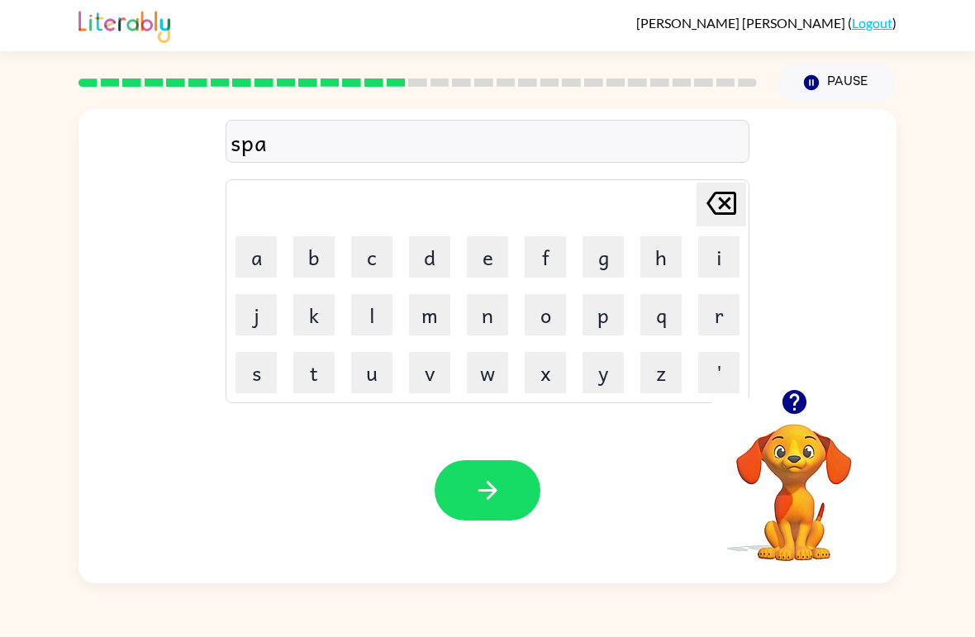
click at [707, 297] on button "r" at bounding box center [718, 314] width 41 height 41
click at [313, 317] on button "k" at bounding box center [313, 314] width 41 height 41
click at [547, 464] on div "Your browser must support playing .mp4 files to use Literably. Please try using…" at bounding box center [488, 491] width 818 height 186
click at [527, 484] on button "button" at bounding box center [488, 490] width 106 height 60
click at [598, 321] on button "p" at bounding box center [603, 314] width 41 height 41
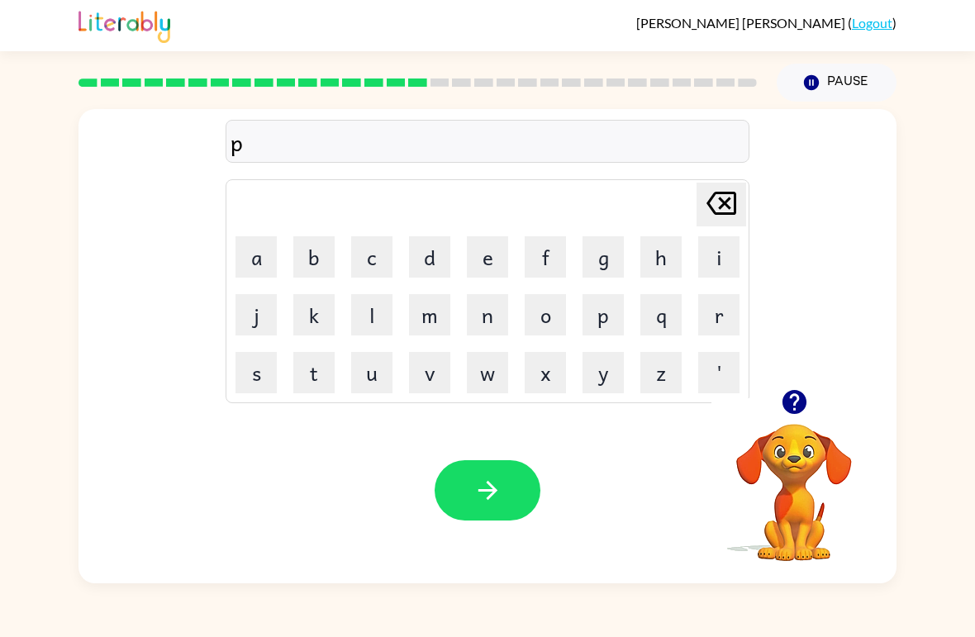
click at [251, 256] on button "a" at bounding box center [256, 256] width 41 height 41
click at [374, 315] on button "l" at bounding box center [371, 314] width 41 height 41
click at [477, 492] on icon "button" at bounding box center [488, 490] width 29 height 29
click at [272, 371] on button "s" at bounding box center [256, 372] width 41 height 41
click at [603, 327] on button "p" at bounding box center [603, 314] width 41 height 41
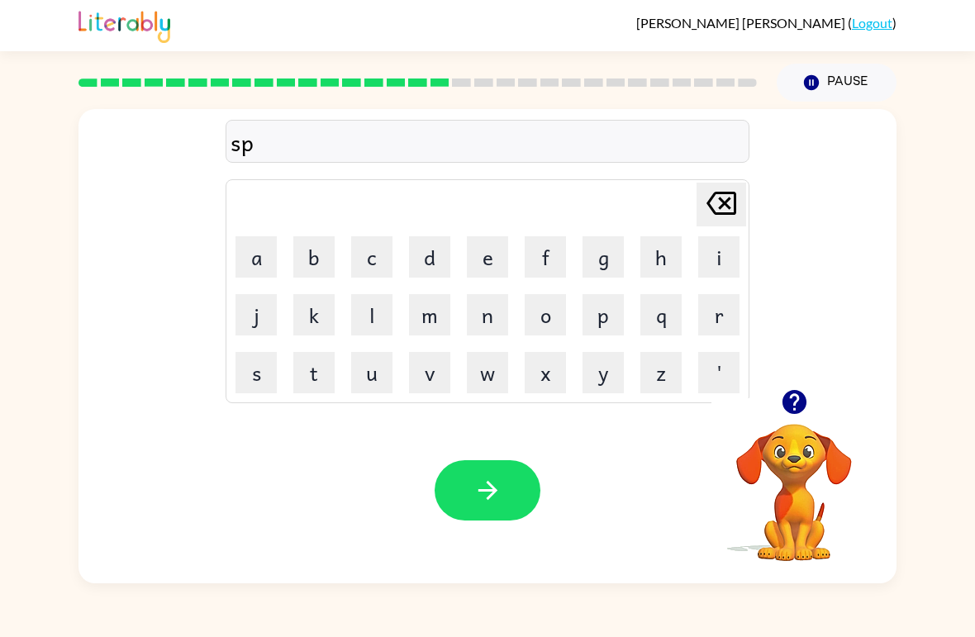
click at [748, 255] on table "Delete Delete last character input a b c d e f g h i j k l m n o p q r s t u v …" at bounding box center [487, 291] width 522 height 222
click at [703, 253] on button "i" at bounding box center [718, 256] width 41 height 41
click at [496, 322] on button "n" at bounding box center [487, 314] width 41 height 41
click at [495, 321] on button "n" at bounding box center [487, 314] width 41 height 41
click at [723, 247] on button "i" at bounding box center [718, 256] width 41 height 41
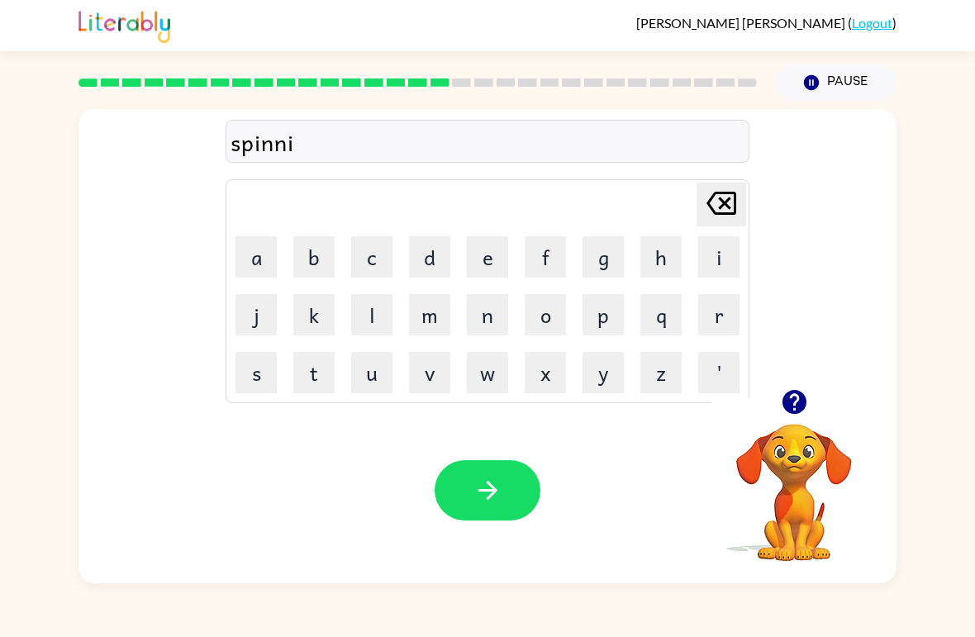
click at [476, 331] on button "n" at bounding box center [487, 314] width 41 height 41
click at [598, 288] on td "p" at bounding box center [603, 315] width 56 height 56
click at [618, 261] on button "g" at bounding box center [603, 256] width 41 height 41
click at [525, 485] on button "button" at bounding box center [488, 490] width 106 height 60
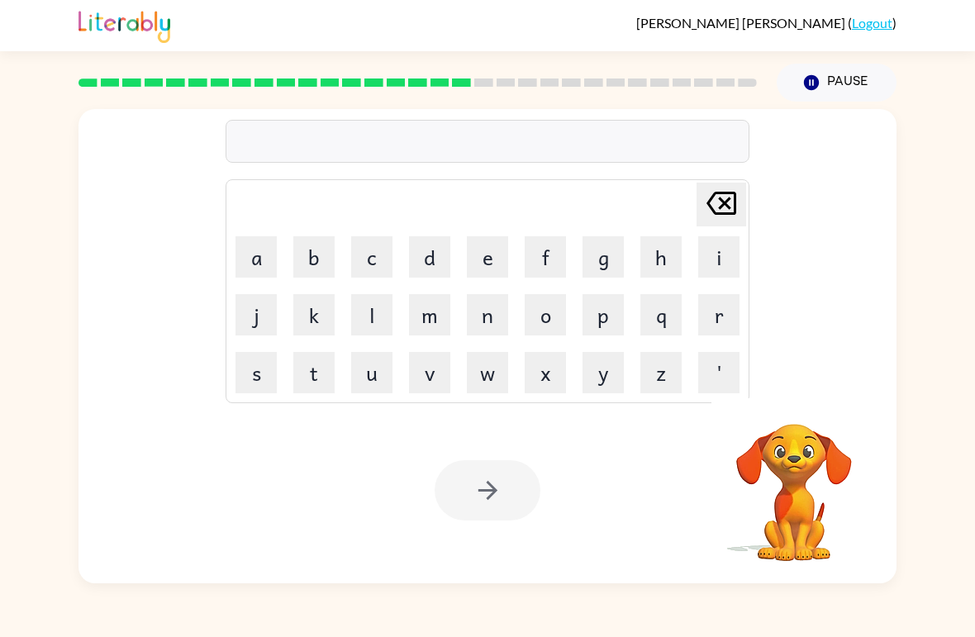
click at [607, 254] on button "g" at bounding box center [603, 256] width 41 height 41
click at [699, 307] on button "r" at bounding box center [718, 314] width 41 height 41
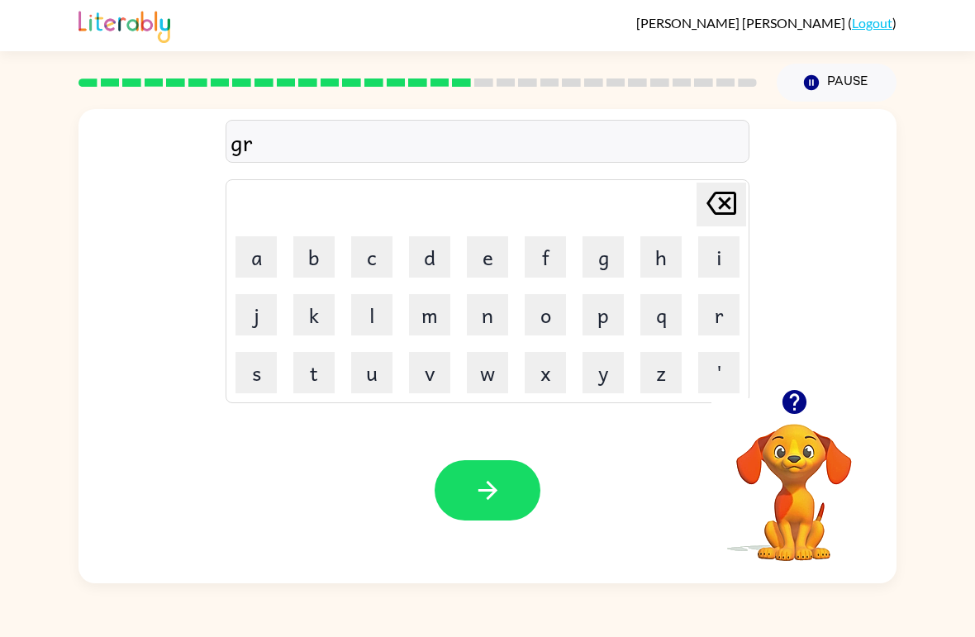
click at [361, 374] on button "u" at bounding box center [371, 372] width 41 height 41
click at [443, 314] on button "m" at bounding box center [429, 314] width 41 height 41
click at [603, 317] on button "p" at bounding box center [603, 314] width 41 height 41
click at [711, 267] on button "i" at bounding box center [718, 256] width 41 height 41
click at [487, 270] on button "e" at bounding box center [487, 256] width 41 height 41
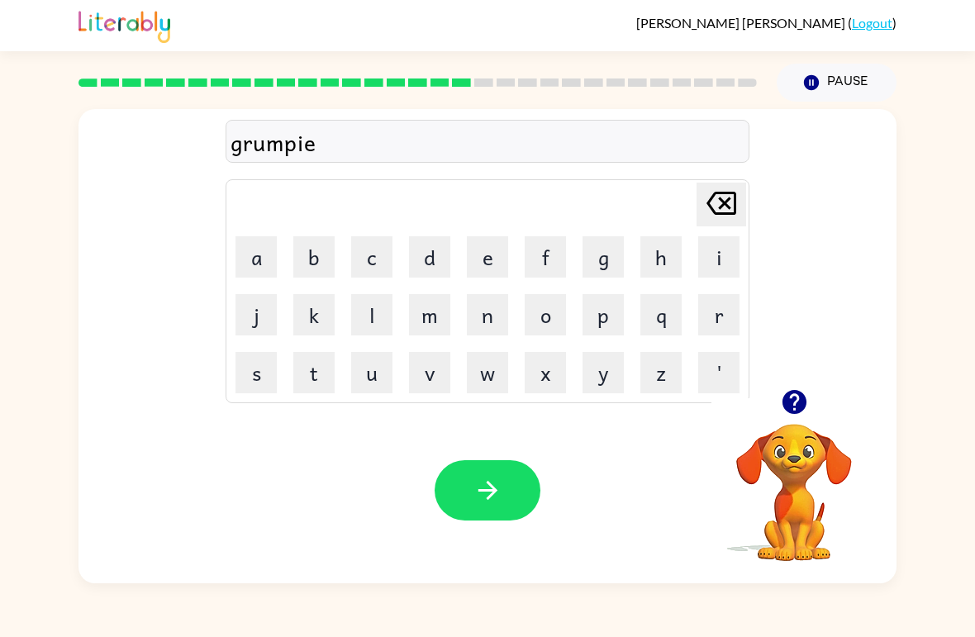
click at [268, 365] on button "s" at bounding box center [256, 372] width 41 height 41
click at [314, 353] on button "t" at bounding box center [313, 372] width 41 height 41
click at [522, 471] on button "button" at bounding box center [488, 490] width 106 height 60
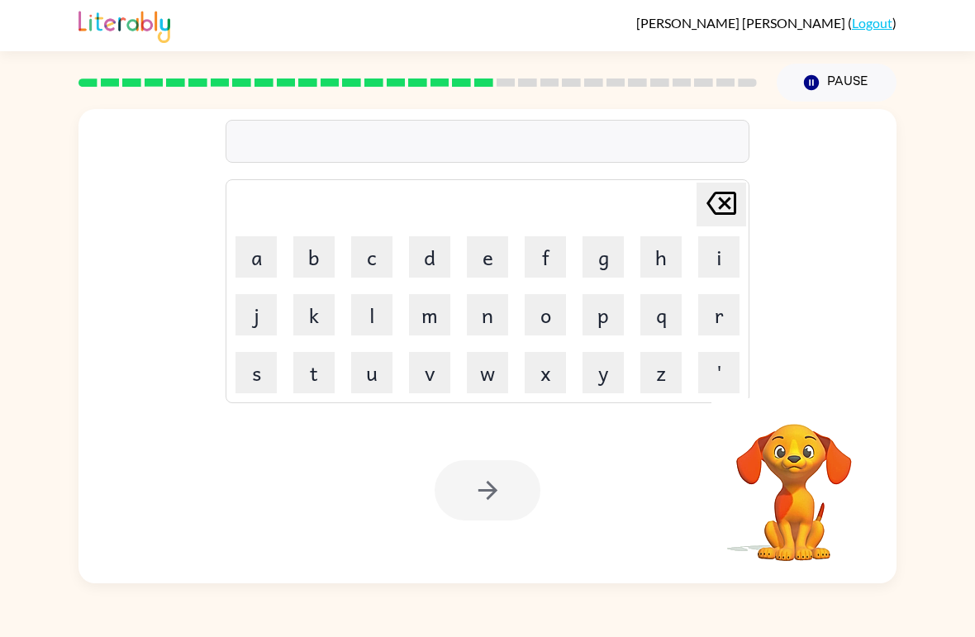
click at [726, 243] on button "i" at bounding box center [718, 256] width 41 height 41
click at [474, 314] on button "n" at bounding box center [487, 314] width 41 height 41
click at [364, 268] on button "c" at bounding box center [371, 256] width 41 height 41
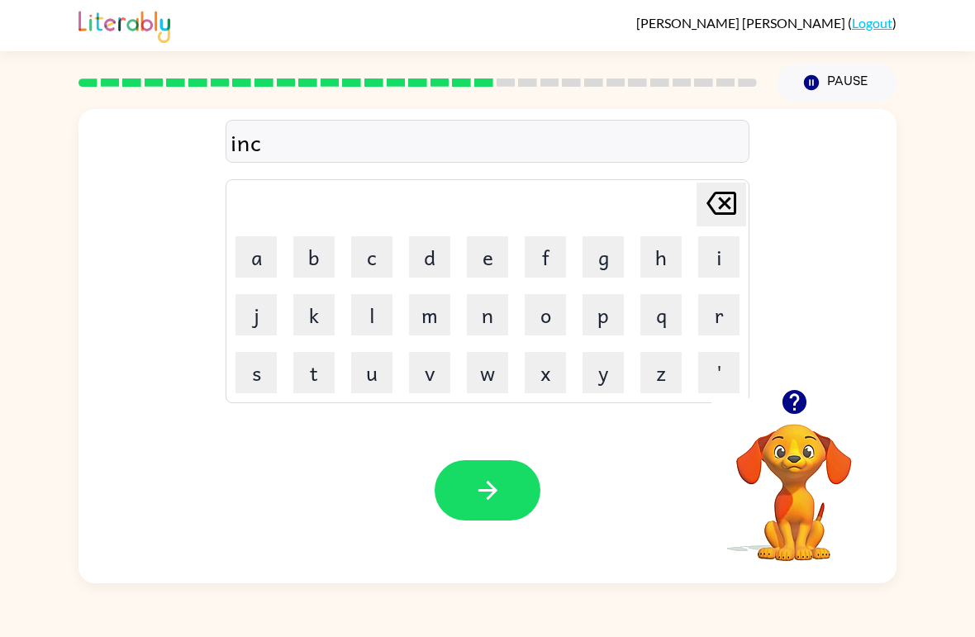
click at [714, 302] on button "r" at bounding box center [718, 314] width 41 height 41
click at [507, 247] on button "e" at bounding box center [487, 256] width 41 height 41
click at [414, 260] on button "d" at bounding box center [429, 256] width 41 height 41
click at [710, 268] on button "i" at bounding box center [718, 256] width 41 height 41
click at [309, 266] on button "b" at bounding box center [313, 256] width 41 height 41
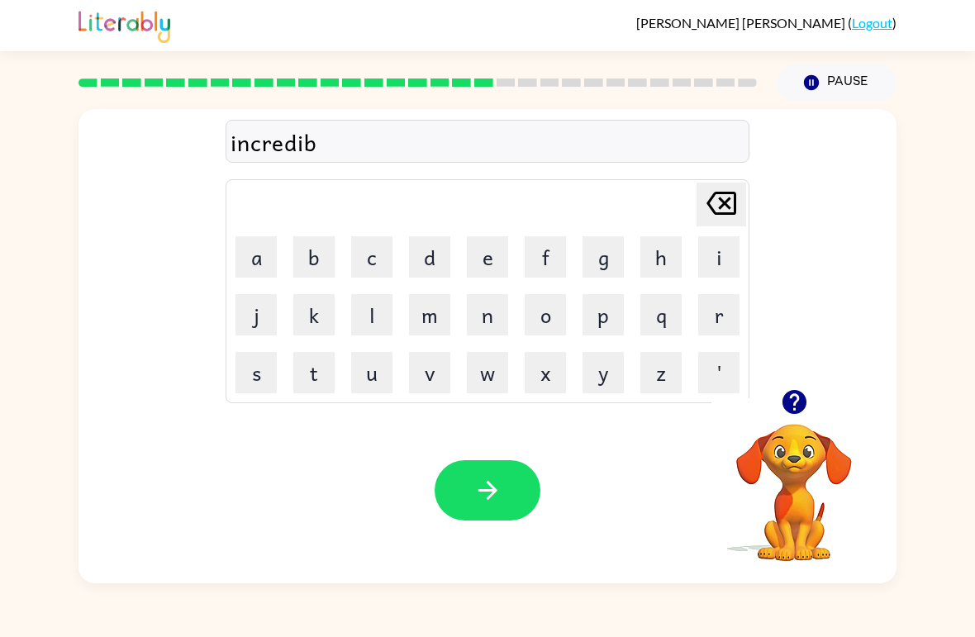
click at [367, 321] on button "l" at bounding box center [371, 314] width 41 height 41
click at [468, 251] on button "e" at bounding box center [487, 256] width 41 height 41
click at [512, 481] on button "button" at bounding box center [488, 490] width 106 height 60
click at [369, 318] on button "l" at bounding box center [371, 314] width 41 height 41
click at [714, 255] on button "i" at bounding box center [718, 256] width 41 height 41
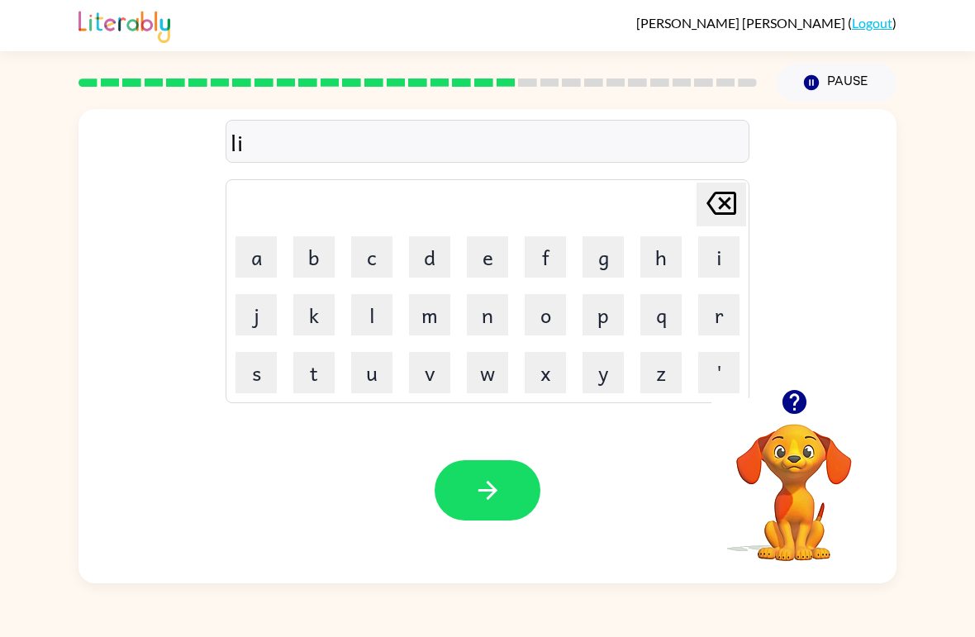
click at [250, 371] on button "s" at bounding box center [256, 372] width 41 height 41
click at [3, 534] on div "lis Delete Delete last character input a b c d e f g h i j k l m n o p q r s t …" at bounding box center [487, 343] width 975 height 482
click at [307, 386] on button "t" at bounding box center [313, 372] width 41 height 41
click at [474, 252] on button "e" at bounding box center [487, 256] width 41 height 41
click at [503, 320] on button "n" at bounding box center [487, 314] width 41 height 41
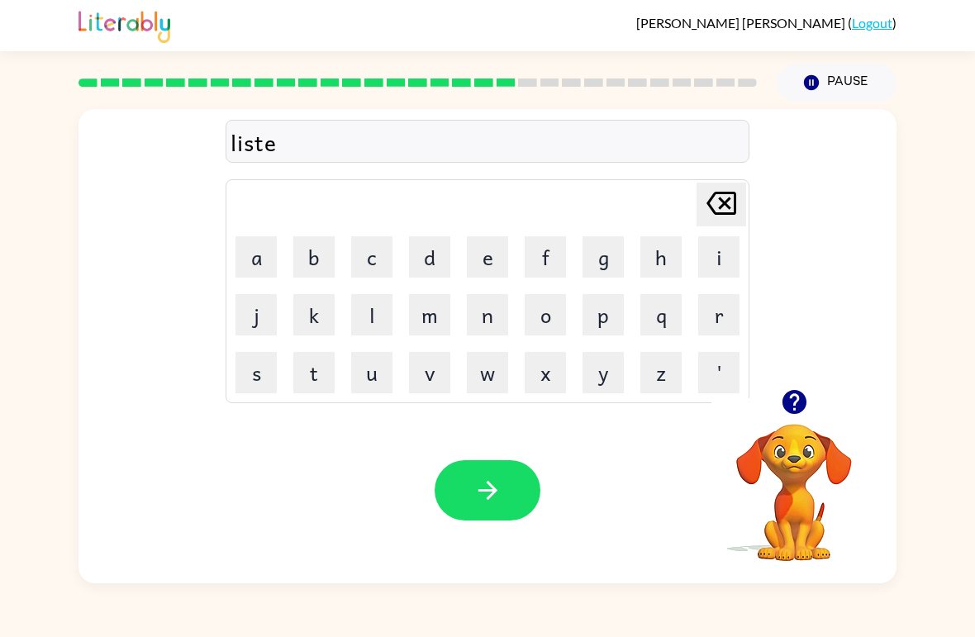
click at [484, 255] on button "e" at bounding box center [487, 256] width 41 height 41
click at [436, 260] on button "d" at bounding box center [429, 256] width 41 height 41
click at [537, 501] on button "button" at bounding box center [488, 490] width 106 height 60
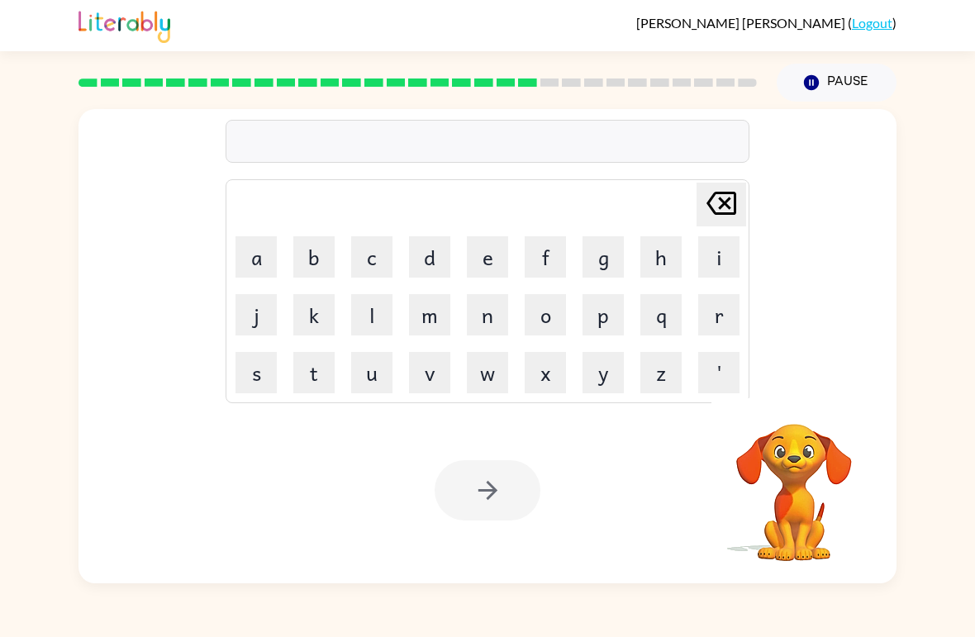
click at [487, 328] on button "n" at bounding box center [487, 314] width 41 height 41
click at [535, 321] on button "o" at bounding box center [545, 314] width 41 height 41
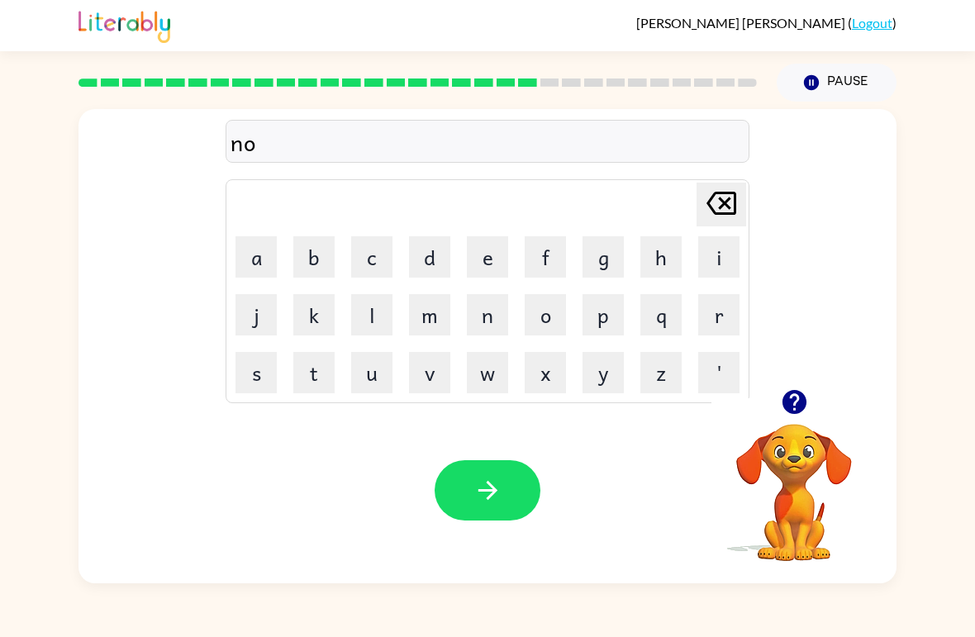
click at [427, 323] on button "m" at bounding box center [429, 314] width 41 height 41
click at [715, 251] on button "i" at bounding box center [718, 256] width 41 height 41
click at [492, 326] on button "n" at bounding box center [487, 314] width 41 height 41
click at [266, 266] on button "a" at bounding box center [256, 256] width 41 height 41
click at [329, 368] on button "t" at bounding box center [313, 372] width 41 height 41
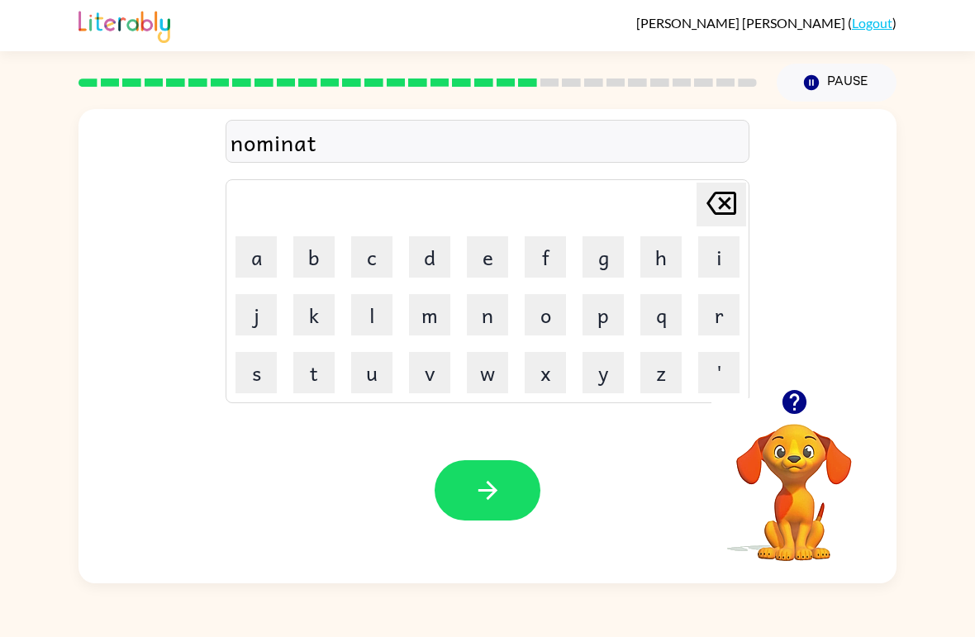
click at [484, 253] on button "e" at bounding box center [487, 256] width 41 height 41
click at [537, 504] on button "button" at bounding box center [488, 490] width 106 height 60
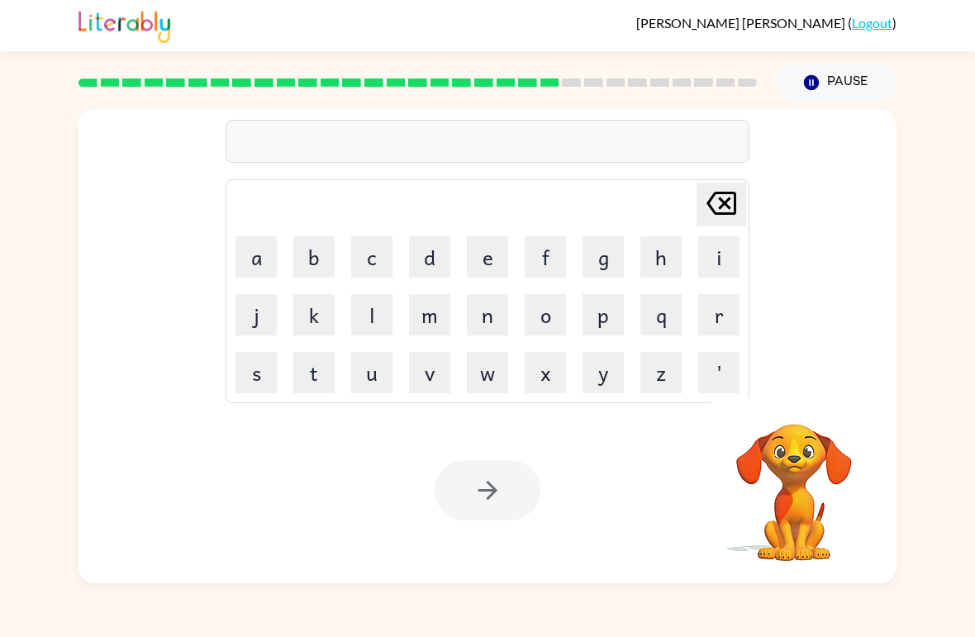
click at [263, 391] on button "s" at bounding box center [256, 372] width 41 height 41
click at [376, 377] on button "u" at bounding box center [371, 372] width 41 height 41
click at [270, 360] on button "s" at bounding box center [256, 372] width 41 height 41
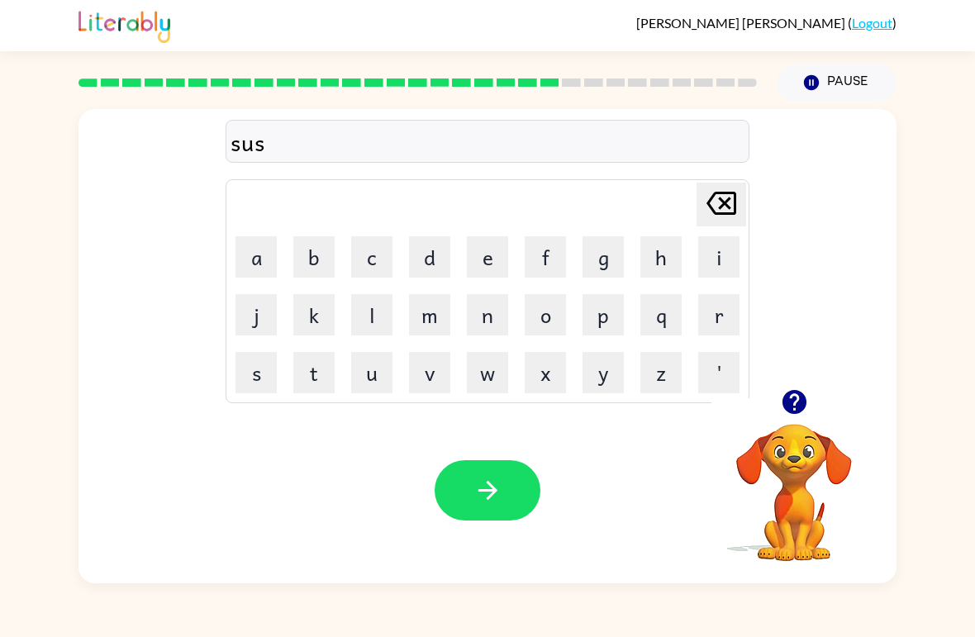
click at [325, 360] on button "t" at bounding box center [313, 372] width 41 height 41
click at [242, 255] on button "a" at bounding box center [256, 256] width 41 height 41
click at [726, 247] on button "i" at bounding box center [718, 256] width 41 height 41
click at [485, 305] on button "n" at bounding box center [487, 314] width 41 height 41
click at [484, 499] on icon "button" at bounding box center [488, 490] width 29 height 29
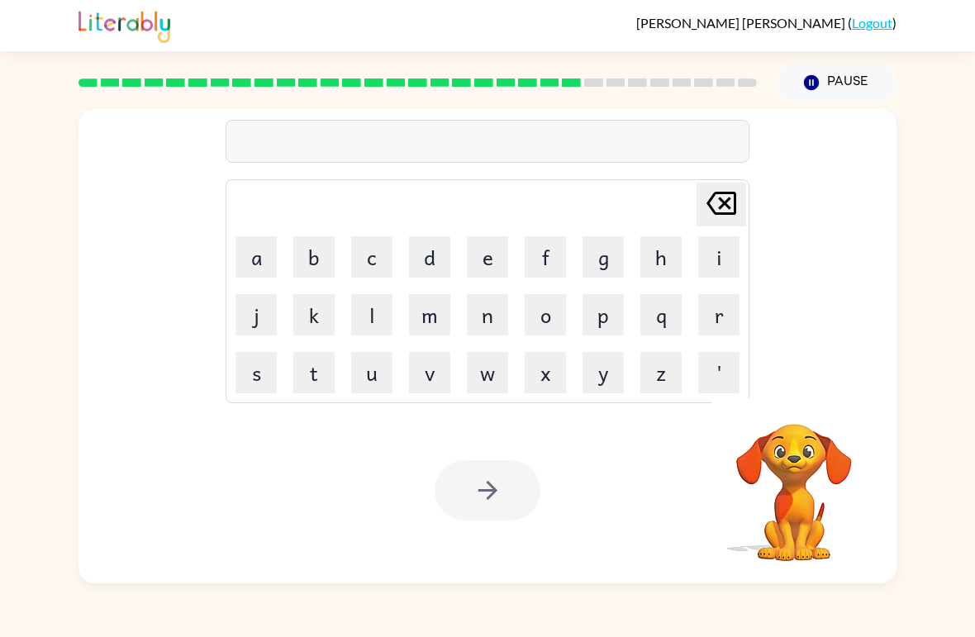
click at [954, 355] on div "Delete Delete last character input a b c d e f g h i j k l m n o p q r s t u v …" at bounding box center [487, 343] width 975 height 482
click at [778, 411] on button "button" at bounding box center [795, 402] width 42 height 42
click at [498, 375] on button "w" at bounding box center [487, 372] width 41 height 41
click at [543, 322] on button "o" at bounding box center [545, 314] width 41 height 41
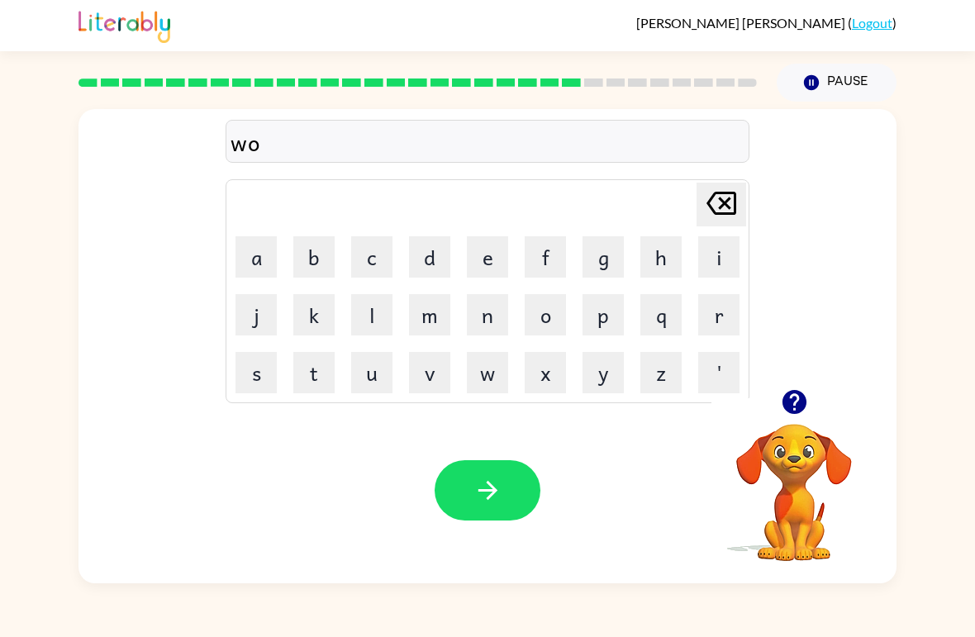
click at [714, 312] on button "r" at bounding box center [718, 314] width 41 height 41
click at [317, 385] on button "t" at bounding box center [313, 372] width 41 height 41
click at [658, 257] on button "h" at bounding box center [661, 256] width 41 height 41
click at [595, 381] on button "y" at bounding box center [603, 372] width 41 height 41
click at [504, 491] on button "button" at bounding box center [488, 490] width 106 height 60
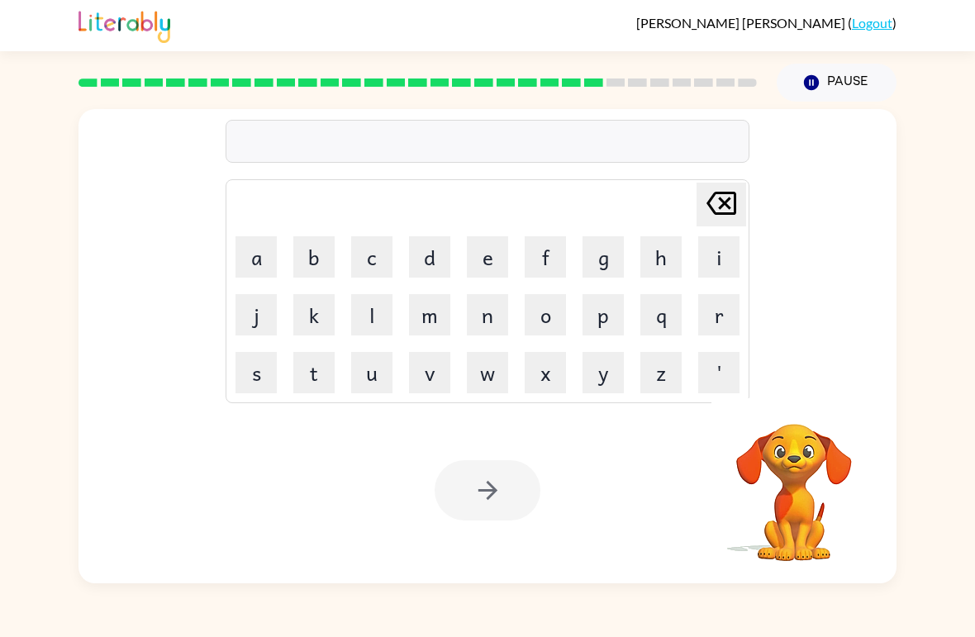
click at [693, 331] on td "r" at bounding box center [719, 315] width 56 height 56
click at [714, 312] on button "r" at bounding box center [718, 314] width 41 height 41
click at [494, 271] on button "e" at bounding box center [487, 256] width 41 height 41
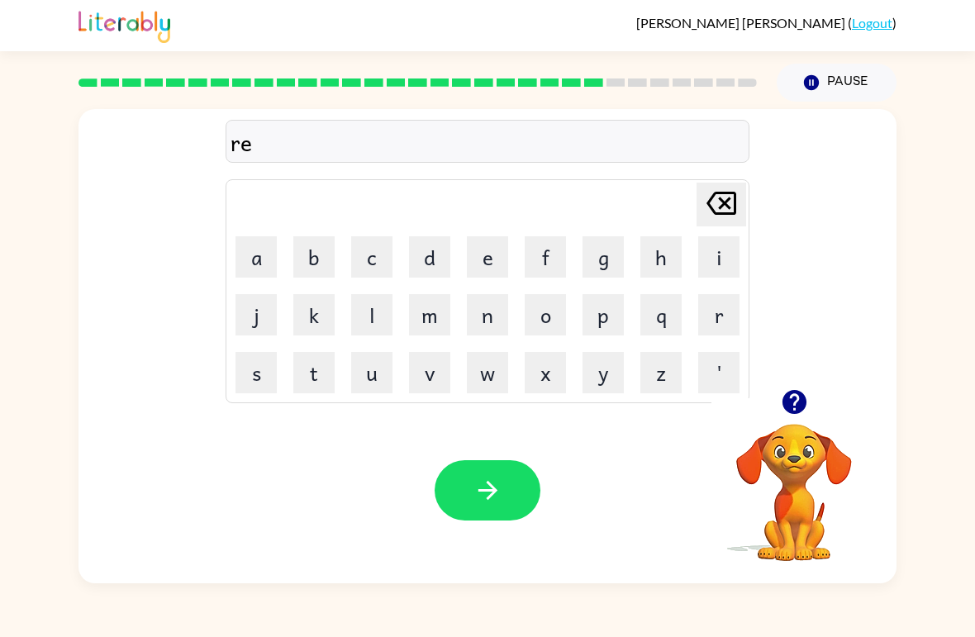
click at [366, 313] on button "l" at bounding box center [371, 314] width 41 height 41
click at [255, 260] on button "a" at bounding box center [256, 256] width 41 height 41
click at [307, 375] on button "t" at bounding box center [313, 372] width 41 height 41
click at [699, 260] on button "i" at bounding box center [718, 256] width 41 height 41
click at [424, 375] on button "v" at bounding box center [429, 372] width 41 height 41
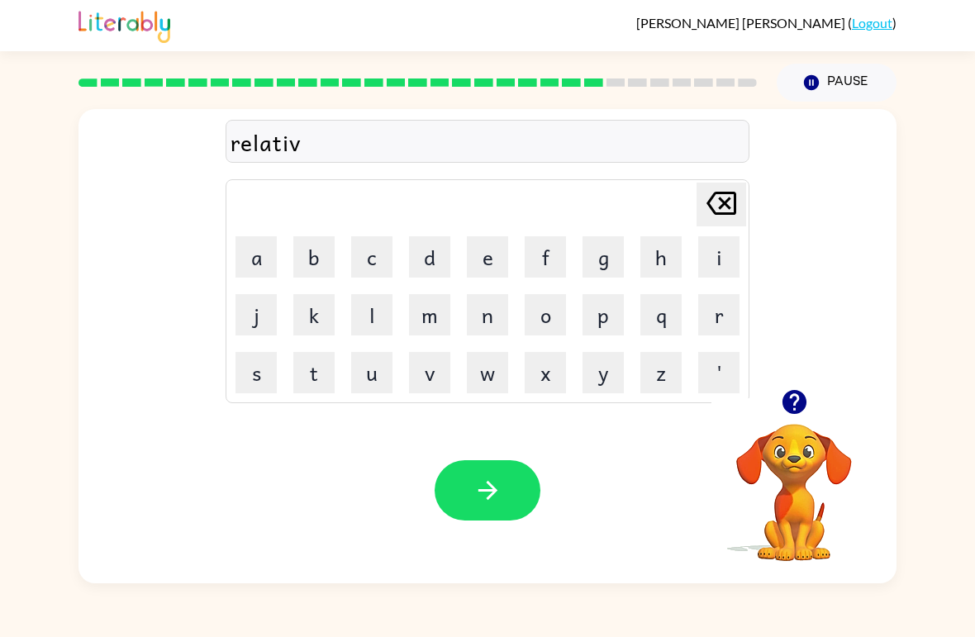
click at [484, 264] on button "e" at bounding box center [487, 256] width 41 height 41
click at [501, 497] on icon "button" at bounding box center [488, 490] width 29 height 29
click at [807, 412] on icon "button" at bounding box center [794, 402] width 29 height 29
click at [306, 305] on button "k" at bounding box center [313, 314] width 41 height 41
click at [710, 253] on button "i" at bounding box center [718, 256] width 41 height 41
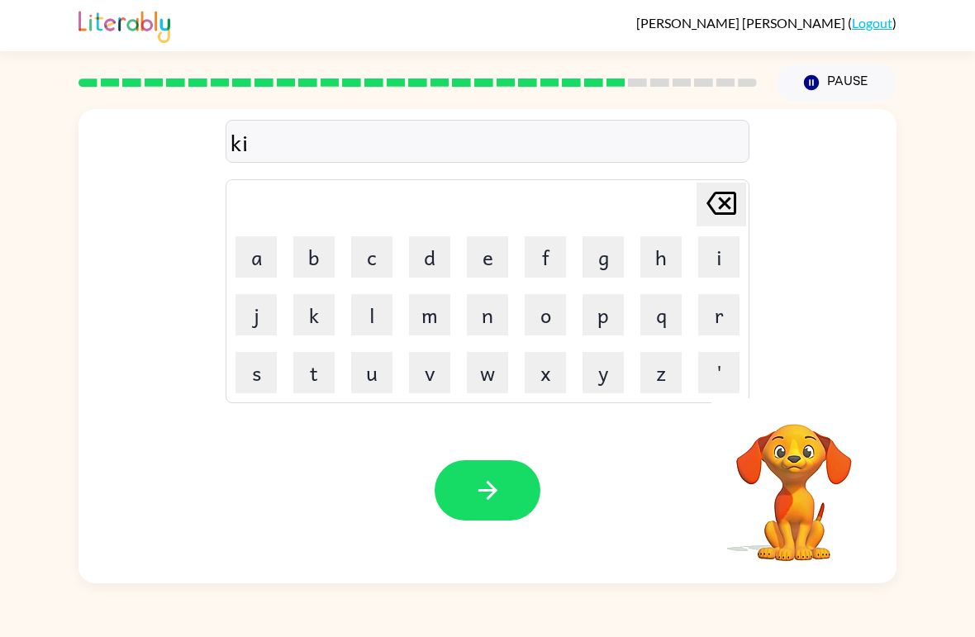
click at [307, 363] on button "t" at bounding box center [313, 372] width 41 height 41
click at [495, 254] on button "e" at bounding box center [487, 256] width 41 height 41
click at [507, 269] on button "e" at bounding box center [487, 256] width 41 height 41
click at [510, 271] on td "e" at bounding box center [488, 257] width 56 height 56
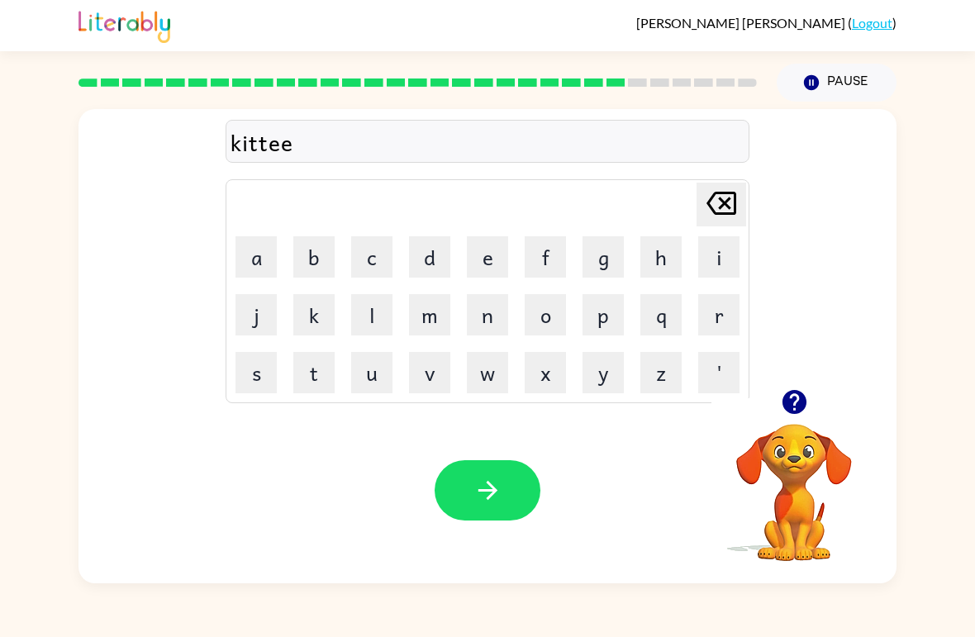
click at [714, 188] on icon "Delete Delete last character input" at bounding box center [722, 203] width 40 height 40
click at [490, 288] on td "n" at bounding box center [488, 315] width 56 height 56
click at [487, 271] on button "e" at bounding box center [487, 256] width 41 height 41
click at [727, 186] on icon "Delete Delete last character input" at bounding box center [722, 203] width 40 height 40
click at [488, 305] on button "n" at bounding box center [487, 314] width 41 height 41
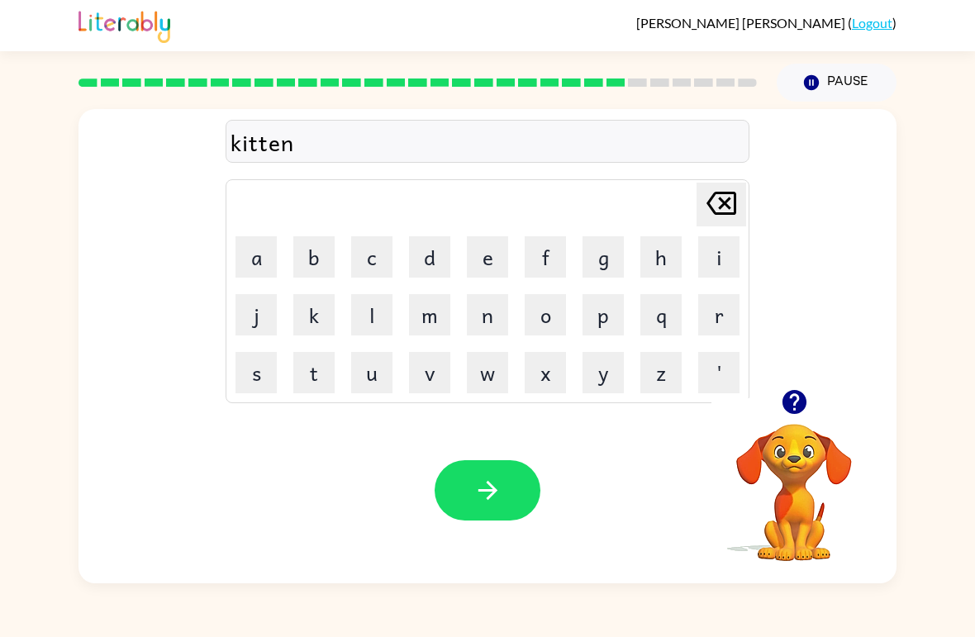
click at [479, 455] on div "Your browser must support playing .mp4 files to use Literably. Please try using…" at bounding box center [488, 491] width 818 height 186
click at [464, 479] on button "button" at bounding box center [488, 490] width 106 height 60
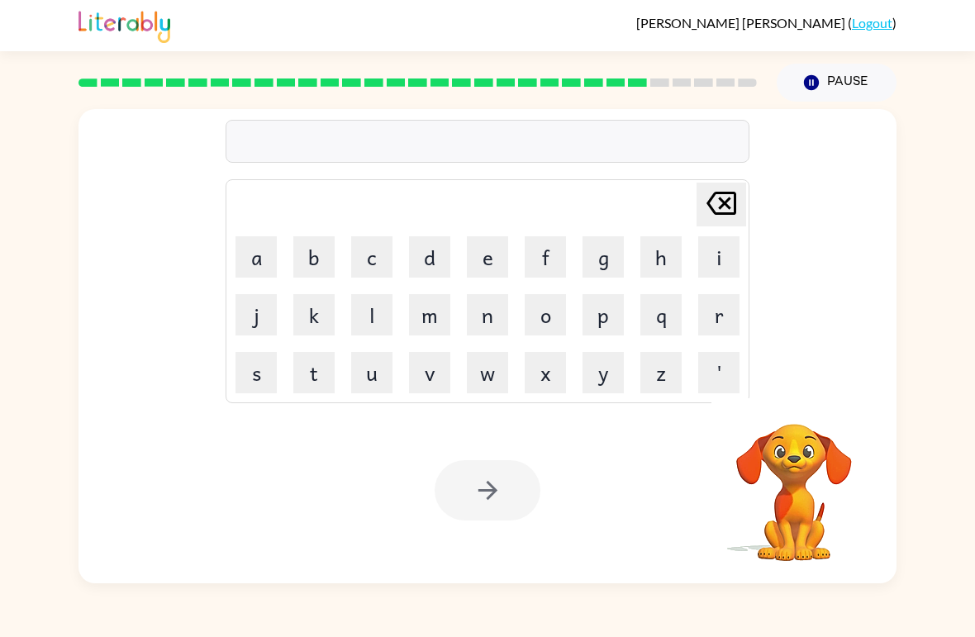
click at [438, 256] on button "d" at bounding box center [429, 256] width 41 height 41
click at [492, 252] on button "e" at bounding box center [487, 256] width 41 height 41
click at [620, 305] on button "p" at bounding box center [603, 314] width 41 height 41
click at [260, 261] on button "a" at bounding box center [256, 256] width 41 height 41
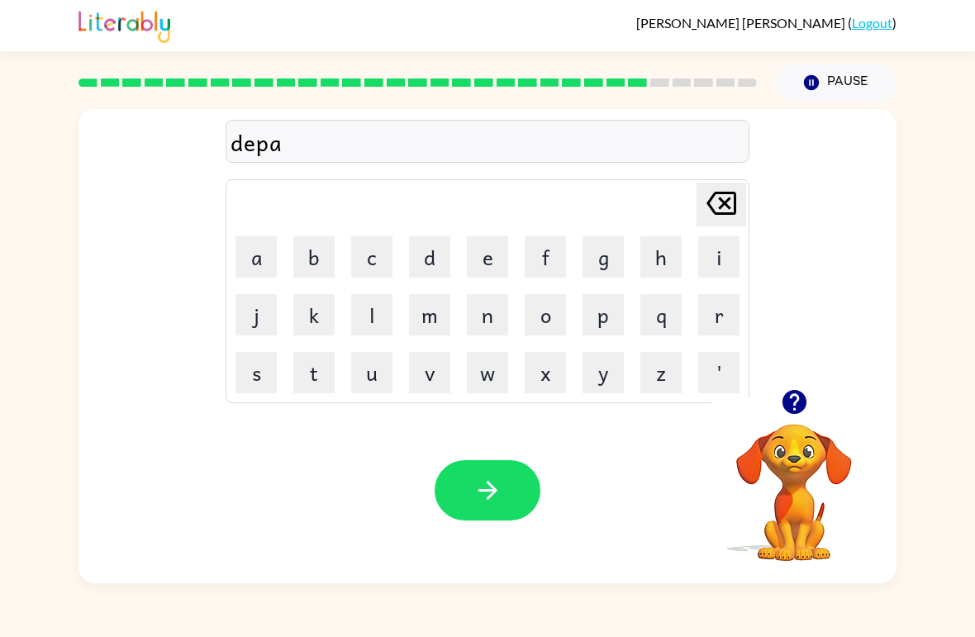
click at [729, 306] on button "r" at bounding box center [718, 314] width 41 height 41
click at [299, 375] on button "t" at bounding box center [313, 372] width 41 height 41
click at [433, 307] on button "m" at bounding box center [429, 314] width 41 height 41
click at [506, 255] on button "e" at bounding box center [487, 256] width 41 height 41
click at [482, 333] on button "n" at bounding box center [487, 314] width 41 height 41
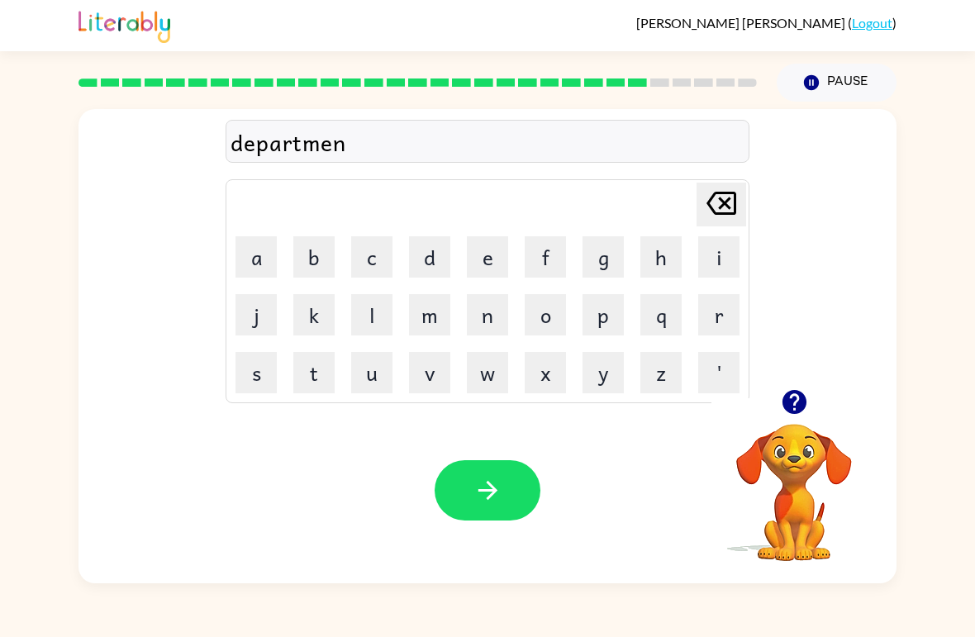
click at [317, 388] on button "t" at bounding box center [313, 372] width 41 height 41
click at [507, 493] on button "button" at bounding box center [488, 490] width 106 height 60
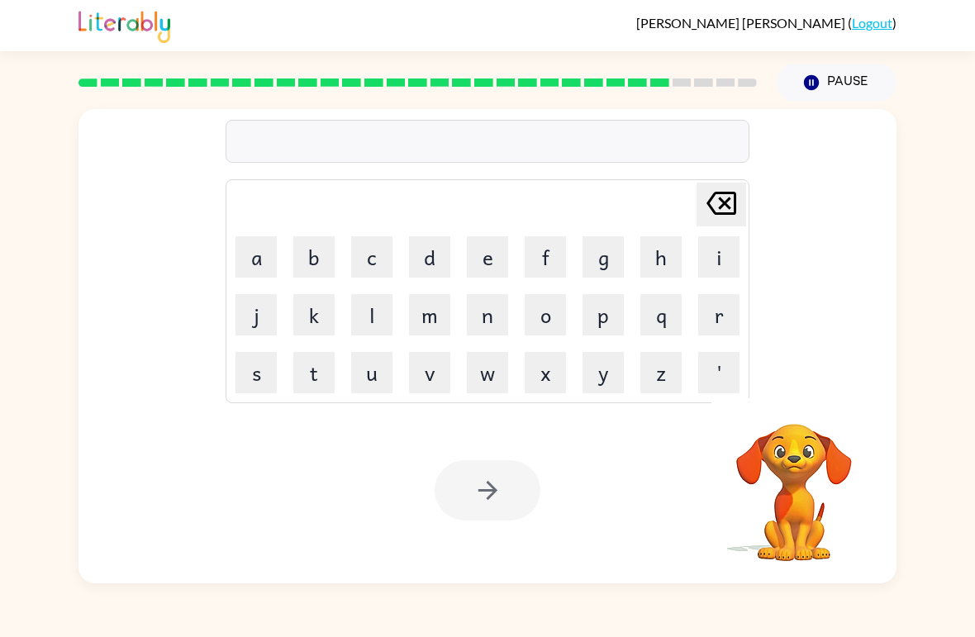
click at [247, 381] on button "s" at bounding box center [256, 372] width 41 height 41
click at [370, 322] on button "l" at bounding box center [371, 314] width 41 height 41
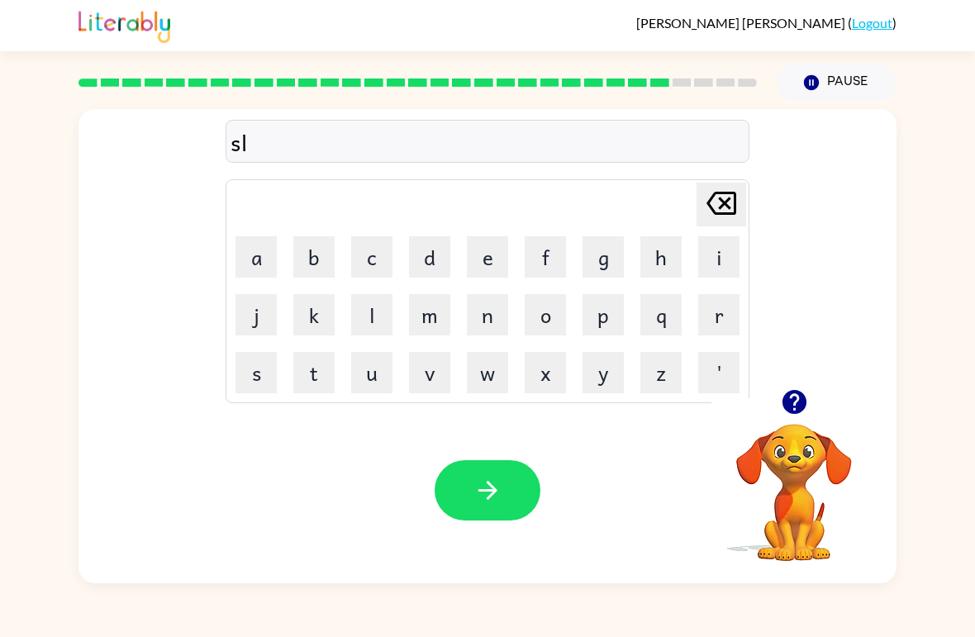
click at [257, 255] on button "a" at bounding box center [256, 256] width 41 height 41
click at [716, 260] on button "i" at bounding box center [718, 256] width 41 height 41
click at [606, 259] on button "g" at bounding box center [603, 256] width 41 height 41
click at [312, 389] on button "t" at bounding box center [313, 372] width 41 height 41
click at [650, 275] on button "h" at bounding box center [661, 256] width 41 height 41
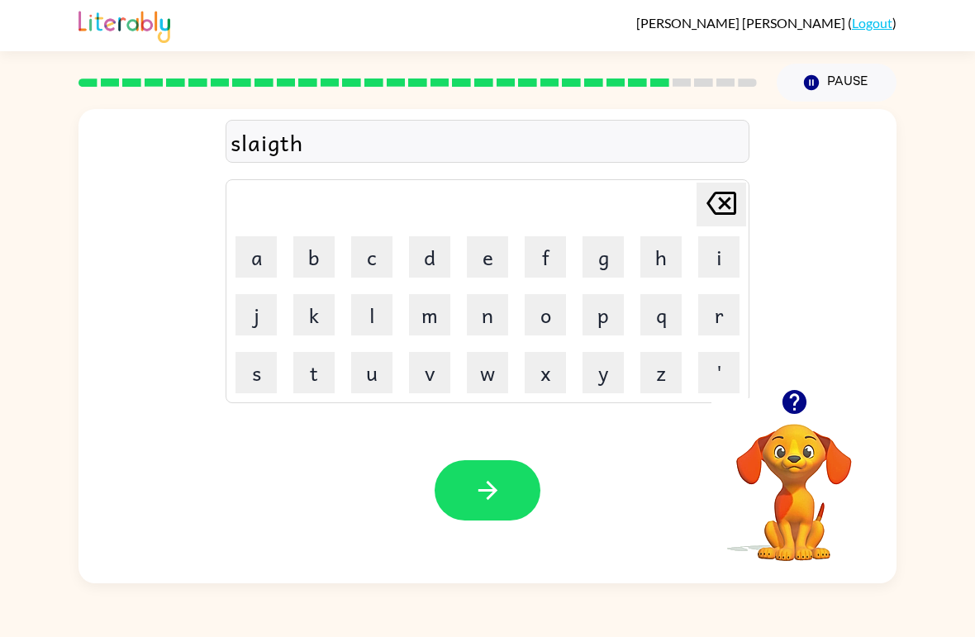
click at [502, 498] on icon "button" at bounding box center [488, 490] width 29 height 29
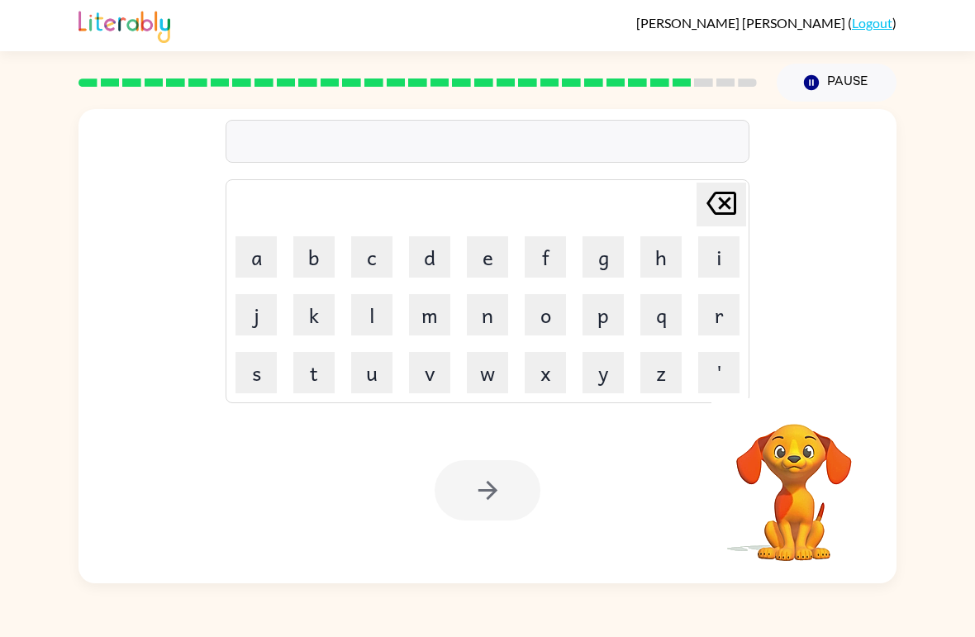
click at [371, 371] on button "u" at bounding box center [371, 372] width 41 height 41
click at [475, 318] on button "n" at bounding box center [487, 314] width 41 height 41
click at [718, 261] on button "i" at bounding box center [718, 256] width 41 height 41
click at [422, 384] on button "v" at bounding box center [429, 372] width 41 height 41
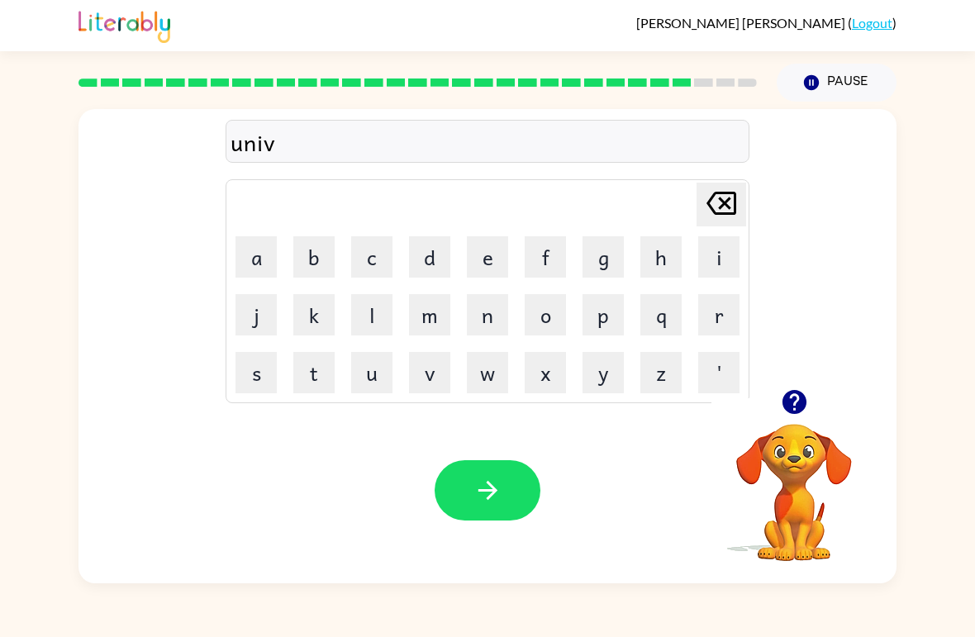
click at [476, 263] on button "e" at bounding box center [487, 256] width 41 height 41
click at [710, 312] on button "r" at bounding box center [718, 314] width 41 height 41
click at [259, 367] on button "s" at bounding box center [256, 372] width 41 height 41
click at [247, 258] on button "a" at bounding box center [256, 256] width 41 height 41
click at [385, 316] on button "l" at bounding box center [371, 314] width 41 height 41
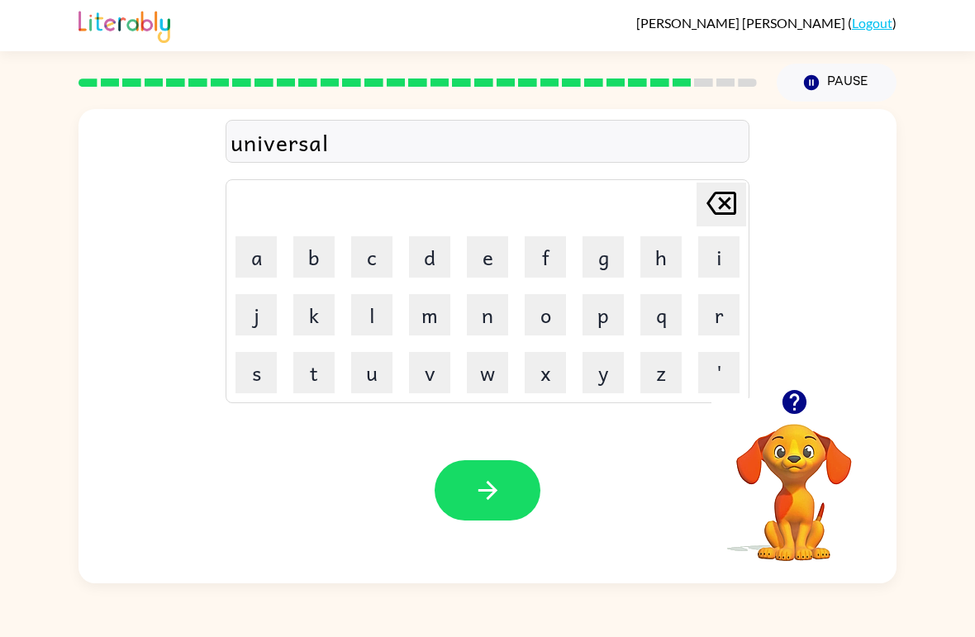
click at [506, 485] on button "button" at bounding box center [488, 490] width 106 height 60
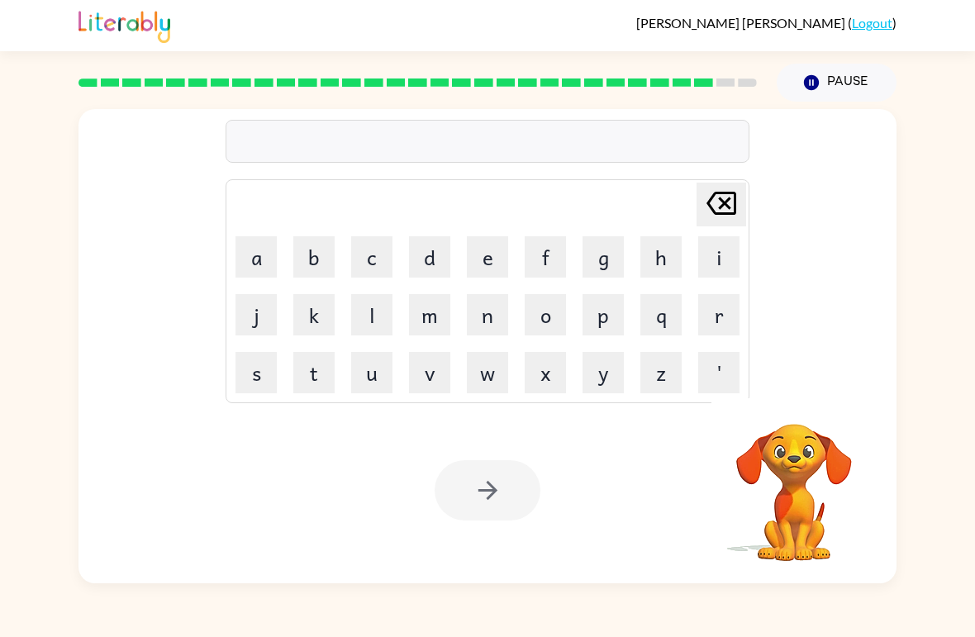
click at [538, 309] on button "o" at bounding box center [545, 314] width 41 height 41
click at [713, 217] on icon "Delete Delete last character input" at bounding box center [722, 203] width 40 height 40
click at [250, 375] on button "s" at bounding box center [256, 372] width 41 height 41
click at [540, 325] on button "o" at bounding box center [545, 314] width 41 height 41
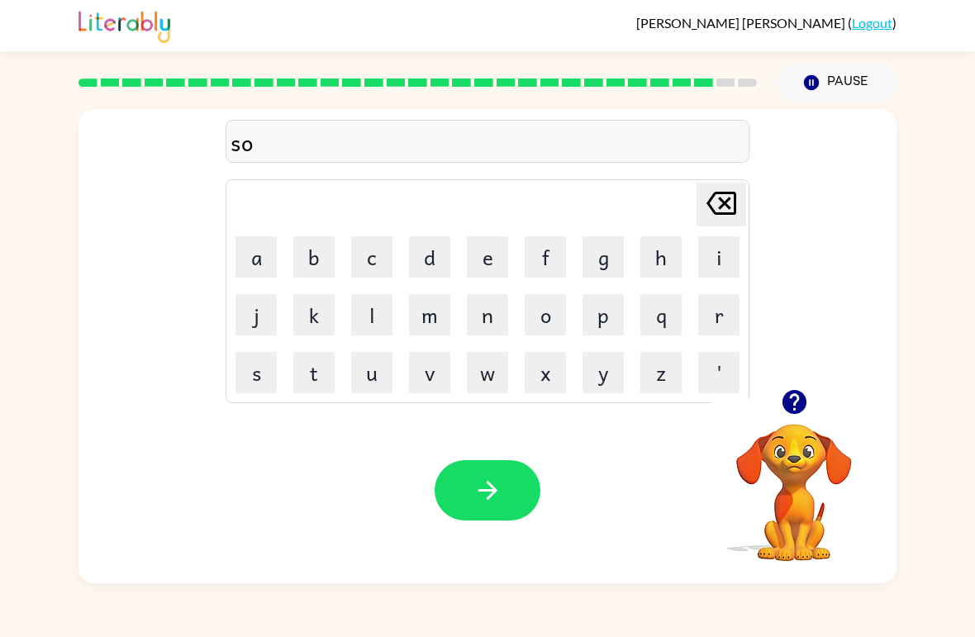
click at [434, 375] on button "v" at bounding box center [429, 372] width 41 height 41
click at [484, 268] on button "e" at bounding box center [487, 256] width 41 height 41
click at [707, 305] on button "r" at bounding box center [718, 314] width 41 height 41
click at [780, 445] on video "Your browser must support playing .mp4 files to use Literably. Please try using…" at bounding box center [794, 480] width 165 height 165
click at [802, 411] on icon "button" at bounding box center [794, 402] width 24 height 24
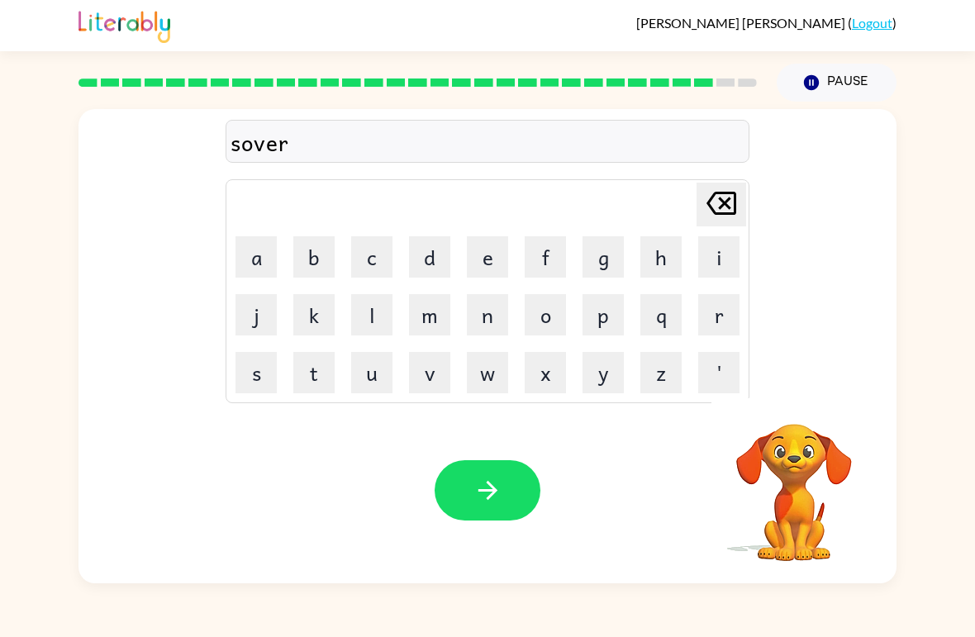
click at [484, 376] on button "w" at bounding box center [487, 372] width 41 height 41
click at [505, 233] on td "e" at bounding box center [488, 257] width 56 height 56
click at [486, 267] on button "e" at bounding box center [487, 256] width 41 height 41
click at [263, 270] on button "a" at bounding box center [256, 256] width 41 height 41
click at [498, 260] on button "e" at bounding box center [487, 256] width 41 height 41
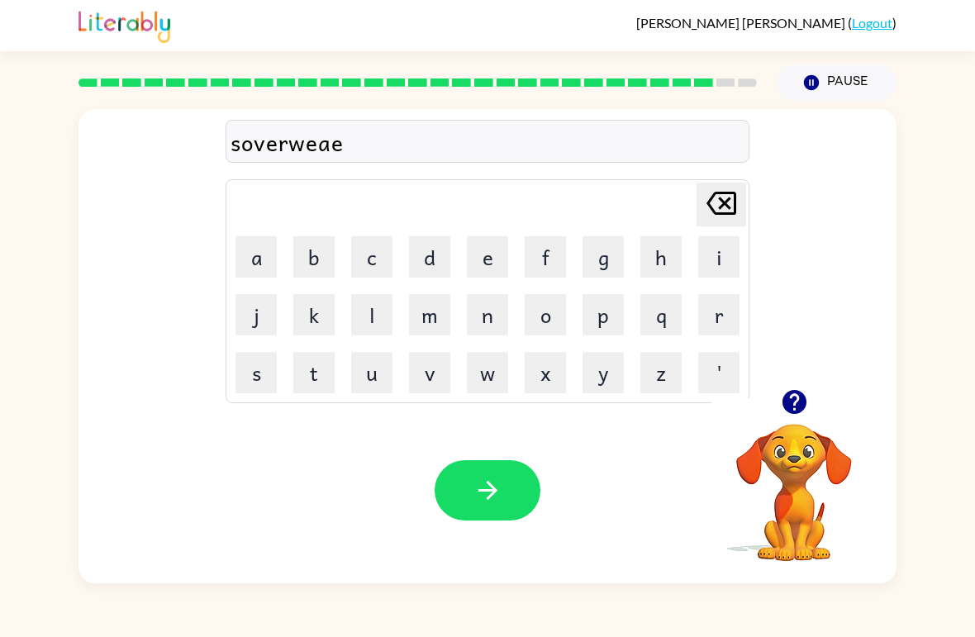
click at [703, 214] on icon "Delete Delete last character input" at bounding box center [722, 203] width 40 height 40
click at [707, 307] on button "r" at bounding box center [718, 314] width 41 height 41
click at [488, 512] on button "button" at bounding box center [488, 490] width 106 height 60
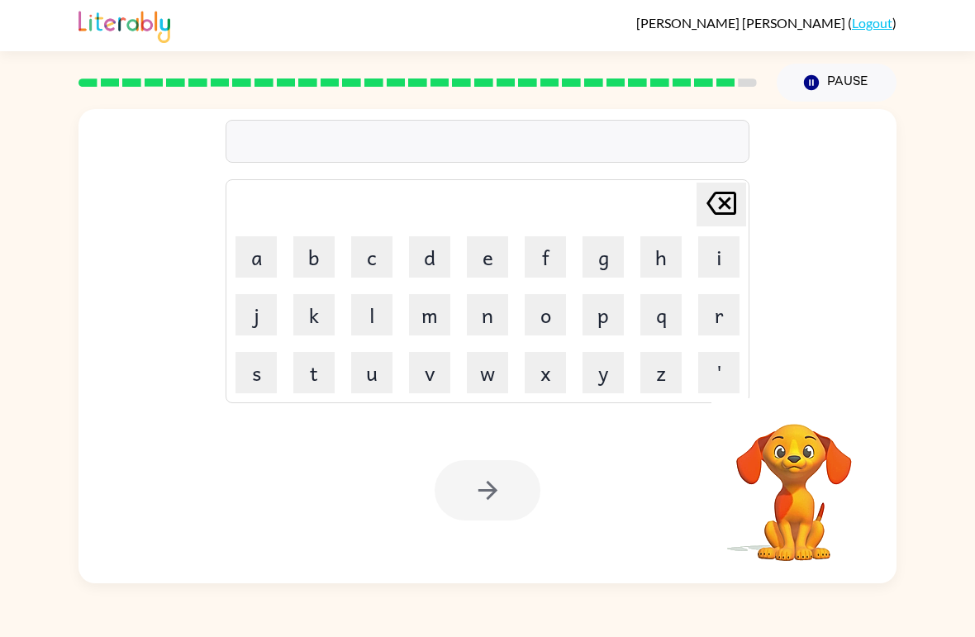
click at [489, 252] on button "e" at bounding box center [487, 256] width 41 height 41
click at [493, 324] on button "n" at bounding box center [487, 314] width 41 height 41
click at [378, 255] on button "c" at bounding box center [371, 256] width 41 height 41
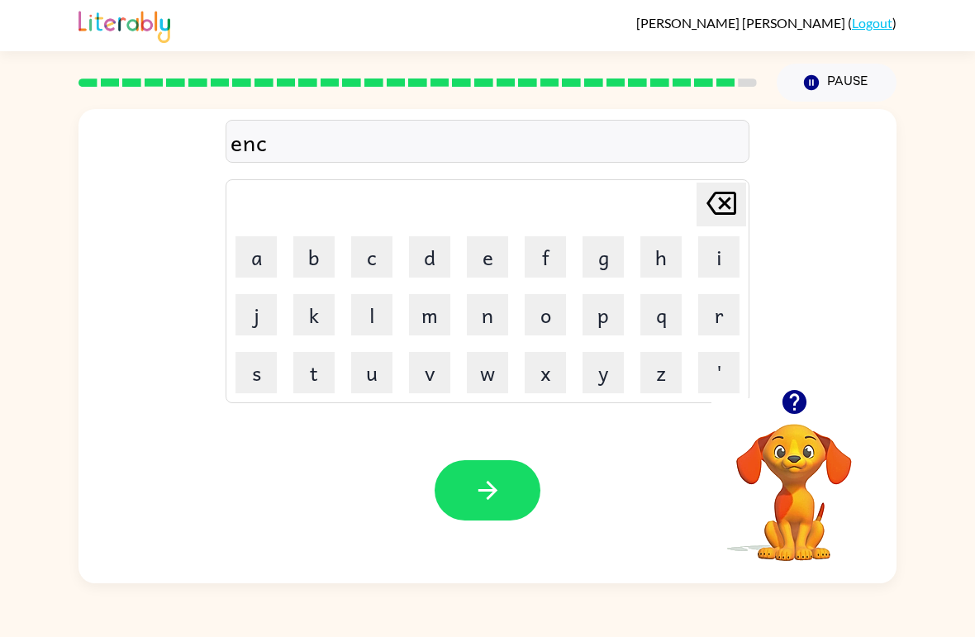
click at [546, 306] on button "o" at bounding box center [545, 314] width 41 height 41
click at [374, 365] on button "u" at bounding box center [371, 372] width 41 height 41
click at [484, 308] on button "n" at bounding box center [487, 314] width 41 height 41
click at [322, 362] on button "t" at bounding box center [313, 372] width 41 height 41
click at [493, 260] on button "e" at bounding box center [487, 256] width 41 height 41
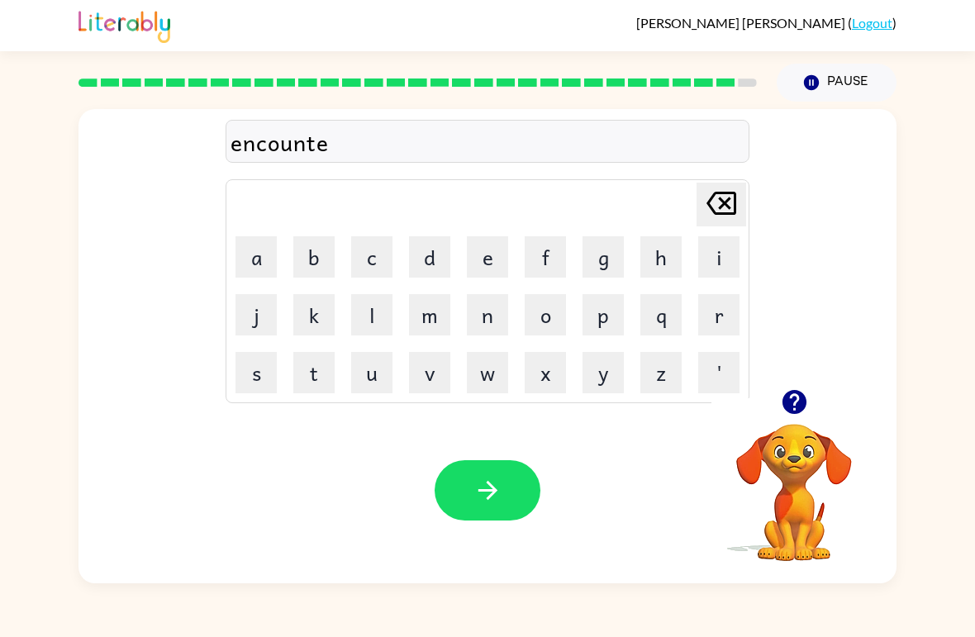
click at [692, 323] on td "r" at bounding box center [719, 315] width 56 height 56
click at [721, 310] on button "r" at bounding box center [718, 314] width 41 height 41
click at [507, 498] on button "button" at bounding box center [488, 490] width 106 height 60
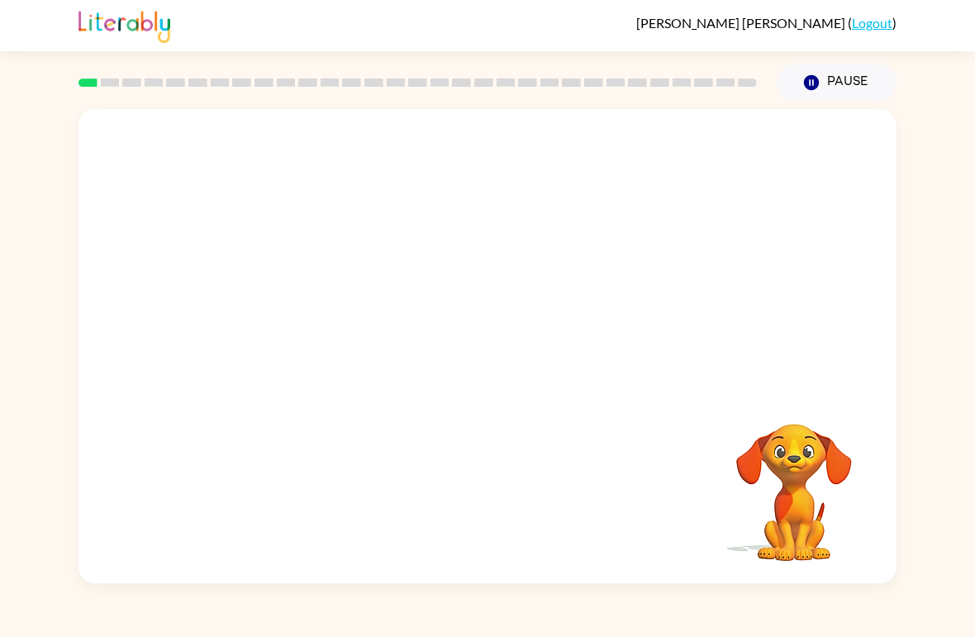
click at [299, 331] on video "Your browser must support playing .mp4 files to use Literably. Please try using…" at bounding box center [488, 249] width 818 height 280
click at [295, 335] on video "Your browser must support playing .mp4 files to use Literably. Please try using…" at bounding box center [488, 249] width 818 height 280
click at [312, 309] on video "Your browser must support playing .mp4 files to use Literably. Please try using…" at bounding box center [488, 249] width 818 height 280
click at [309, 348] on video "Your browser must support playing .mp4 files to use Literably. Please try using…" at bounding box center [488, 249] width 818 height 280
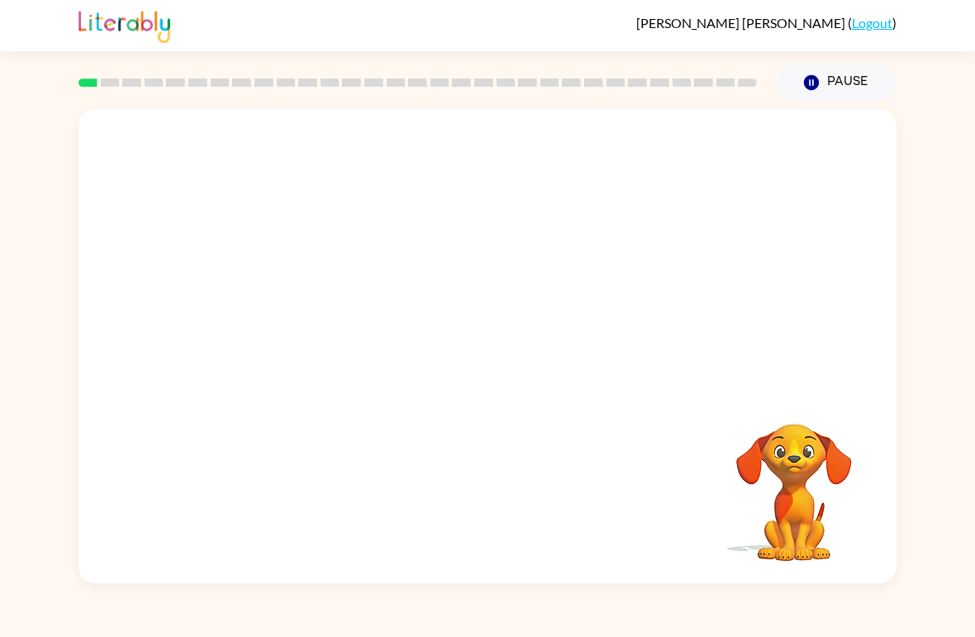
click at [325, 328] on video "Your browser must support playing .mp4 files to use Literably. Please try using…" at bounding box center [488, 249] width 818 height 280
click at [444, 388] on video "Your browser must support playing .mp4 files to use Literably. Please try using…" at bounding box center [488, 249] width 818 height 280
click at [445, 372] on div at bounding box center [488, 355] width 106 height 60
click at [451, 334] on button "button" at bounding box center [488, 355] width 106 height 60
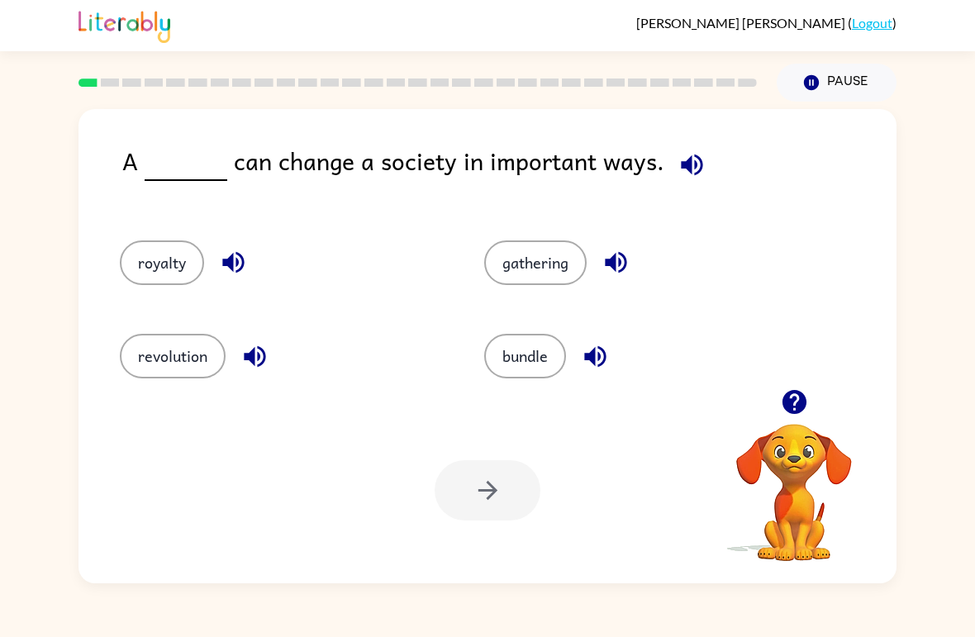
click at [170, 370] on button "revolution" at bounding box center [173, 356] width 106 height 45
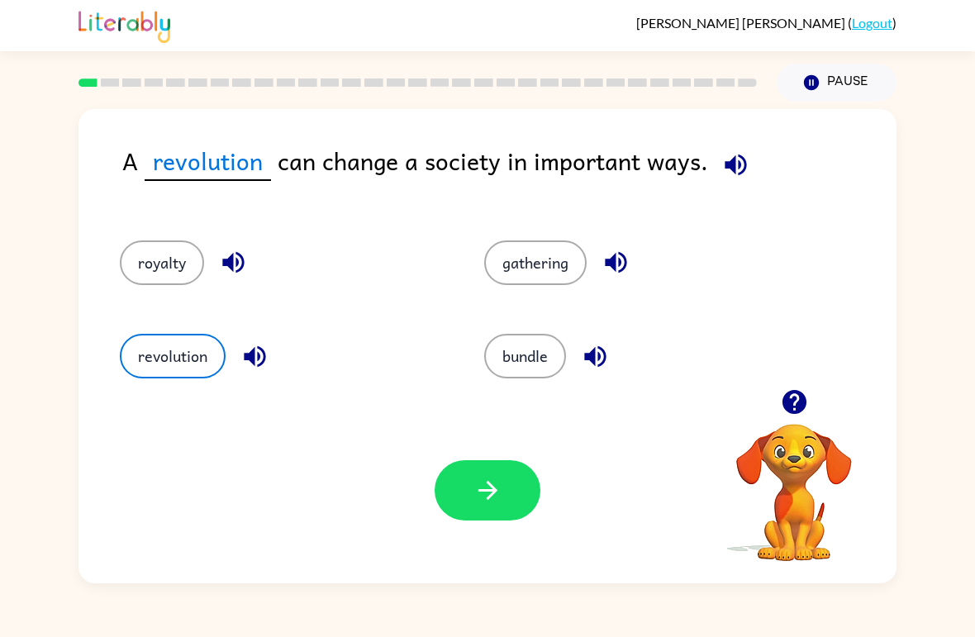
click at [512, 484] on button "button" at bounding box center [488, 490] width 106 height 60
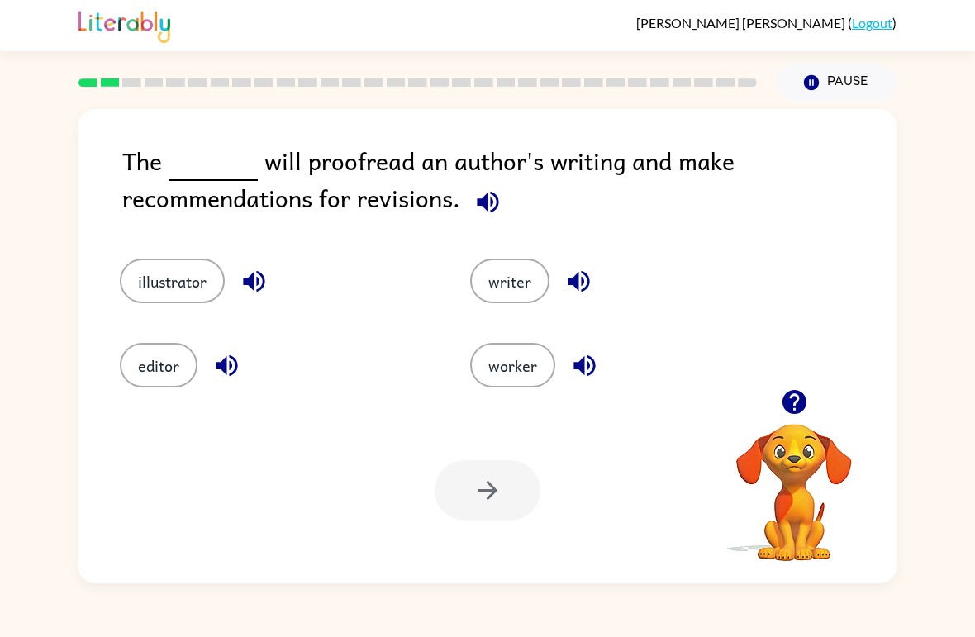
click at [159, 364] on button "editor" at bounding box center [159, 365] width 78 height 45
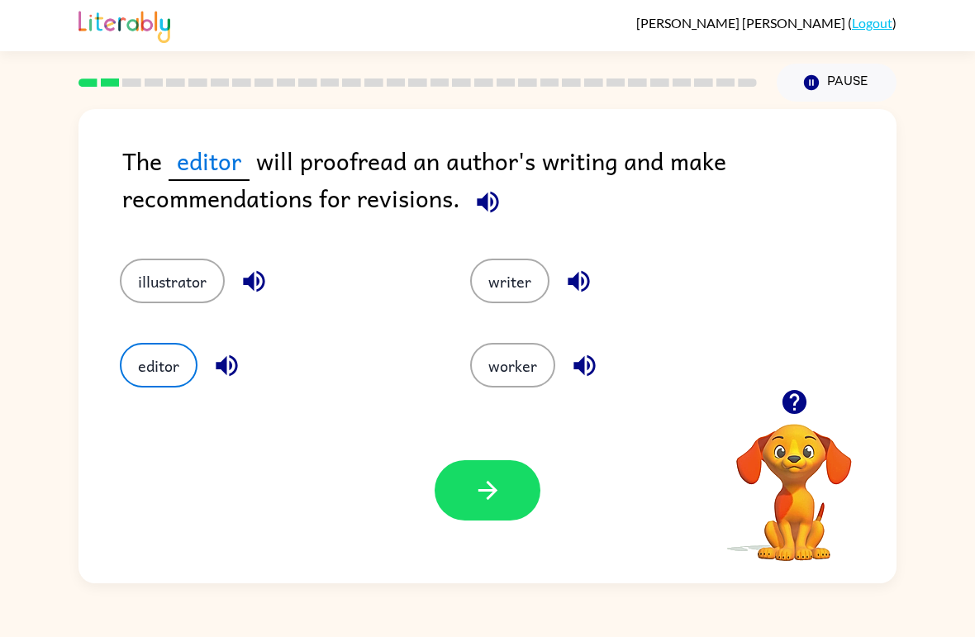
click at [523, 493] on button "button" at bounding box center [488, 490] width 106 height 60
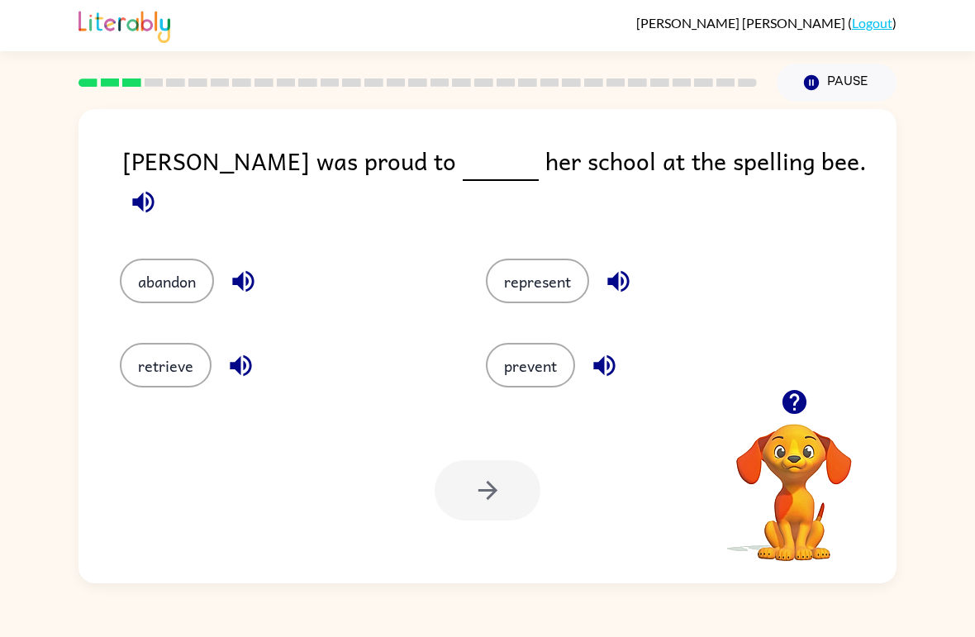
click at [557, 259] on button "represent" at bounding box center [537, 281] width 103 height 45
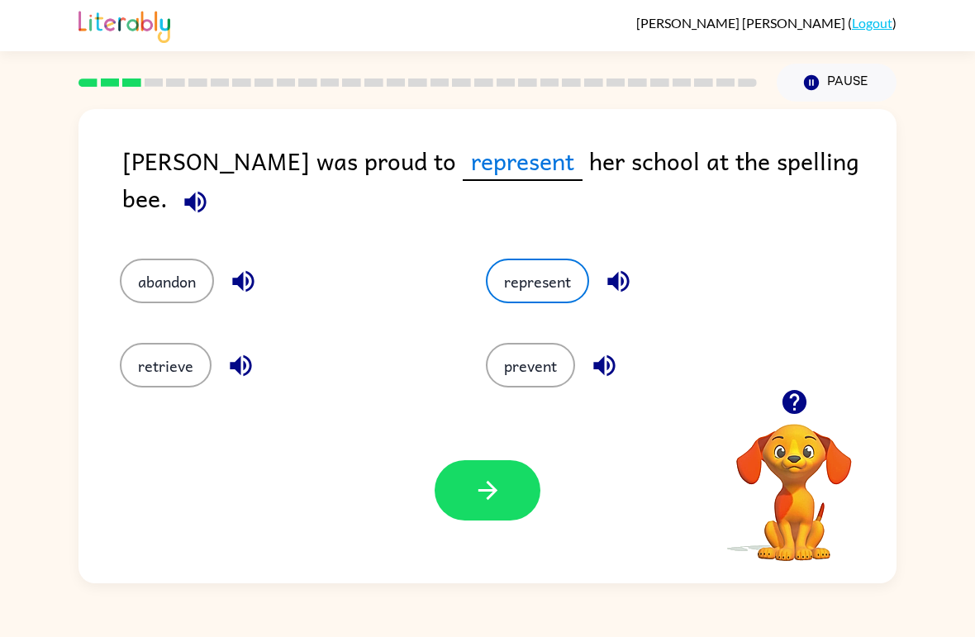
click at [489, 531] on div "Your browser must support playing .mp4 files to use Literably. Please try using…" at bounding box center [488, 491] width 818 height 186
click at [488, 520] on button "button" at bounding box center [488, 490] width 106 height 60
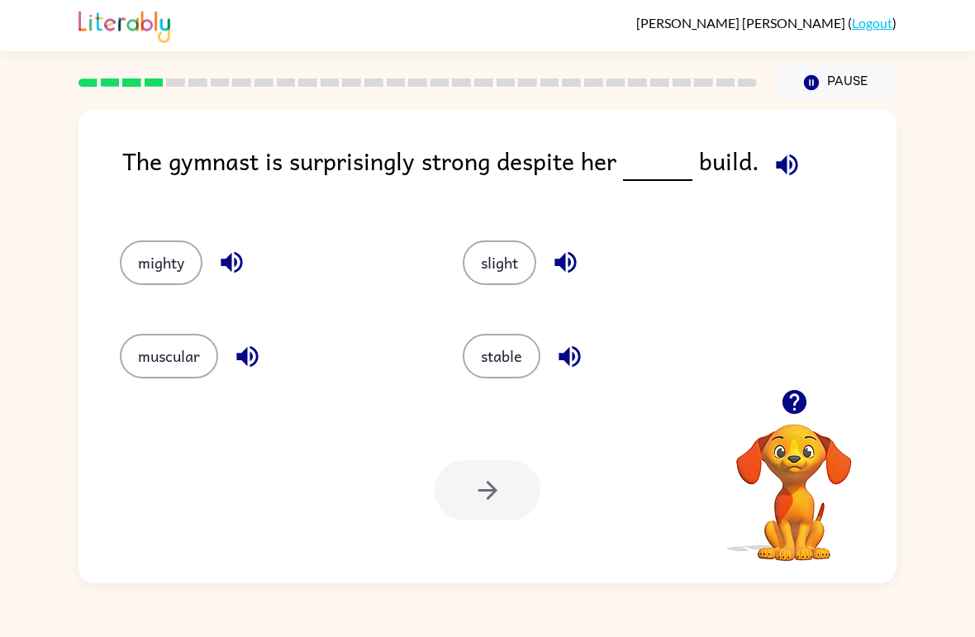
click at [162, 369] on button "muscular" at bounding box center [169, 356] width 98 height 45
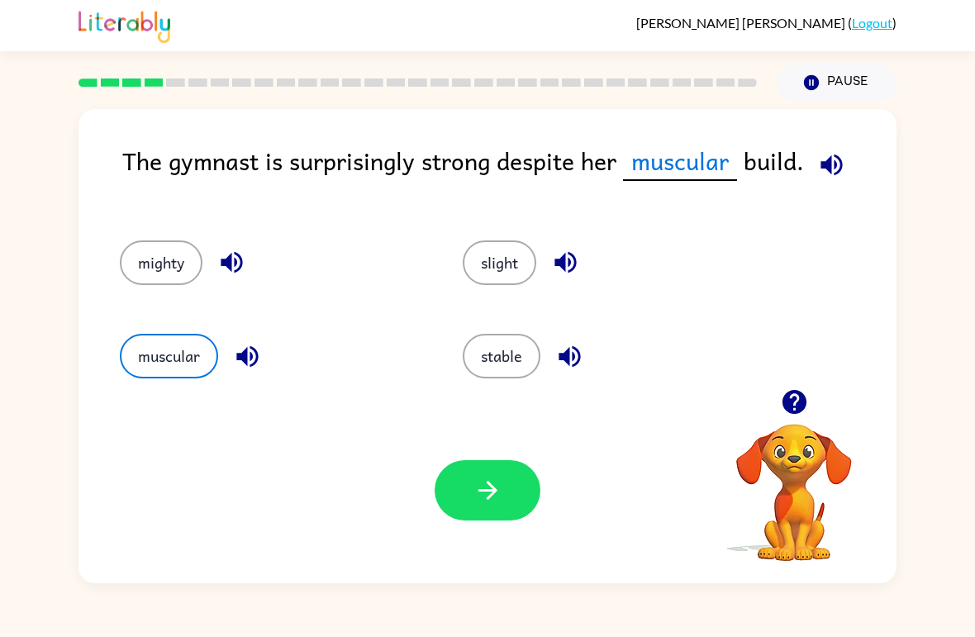
click at [474, 500] on icon "button" at bounding box center [488, 490] width 29 height 29
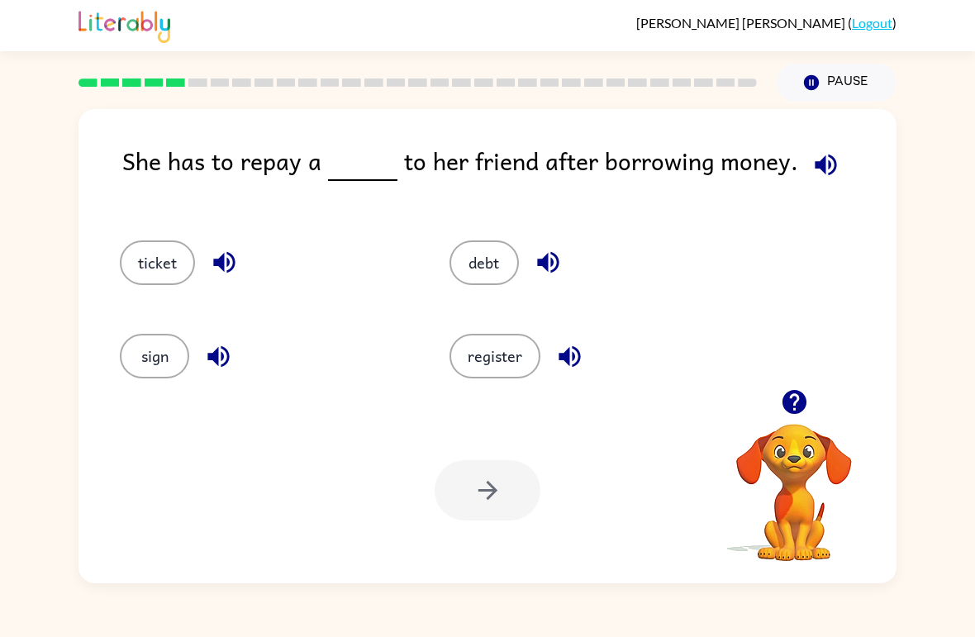
click at [121, 271] on button "ticket" at bounding box center [157, 263] width 75 height 45
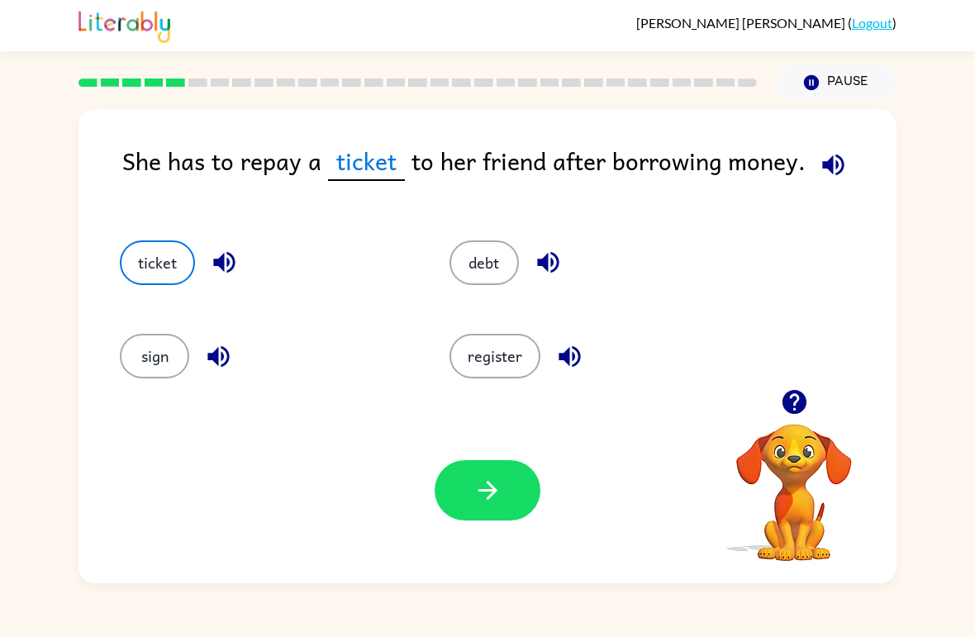
click at [460, 261] on button "debt" at bounding box center [484, 263] width 69 height 45
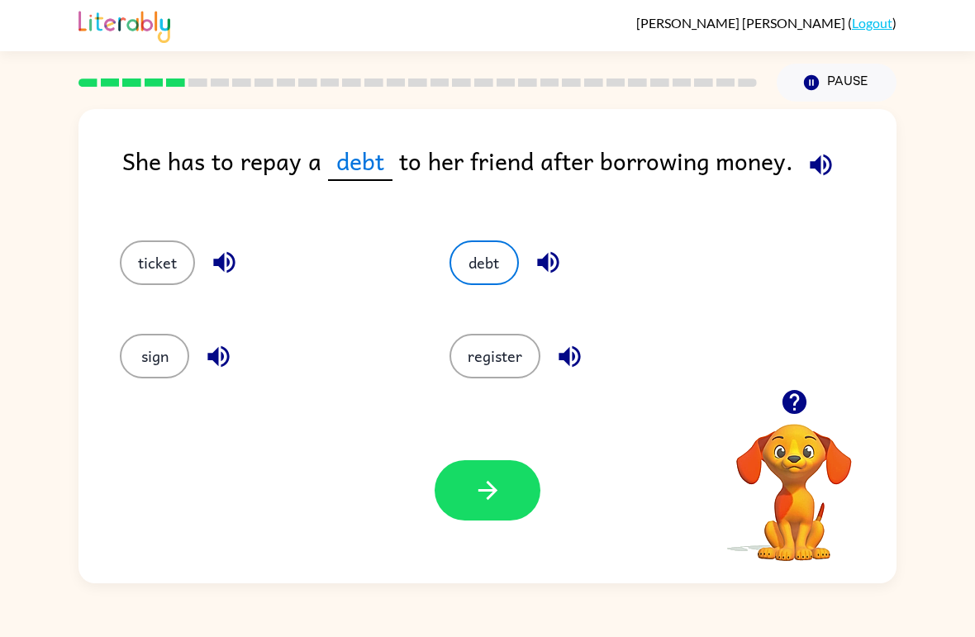
click at [512, 495] on button "button" at bounding box center [488, 490] width 106 height 60
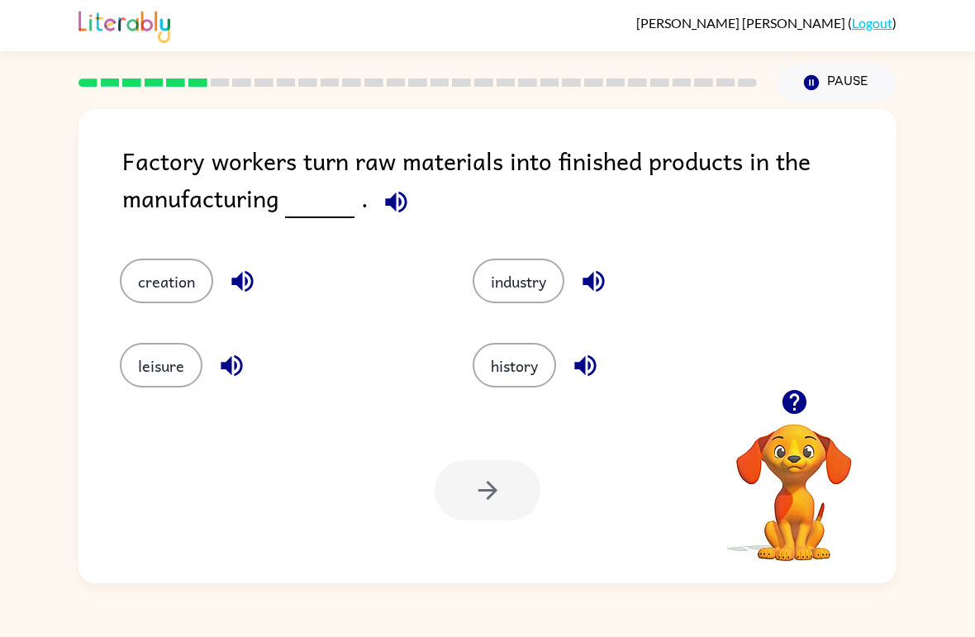
click at [531, 266] on button "industry" at bounding box center [519, 281] width 92 height 45
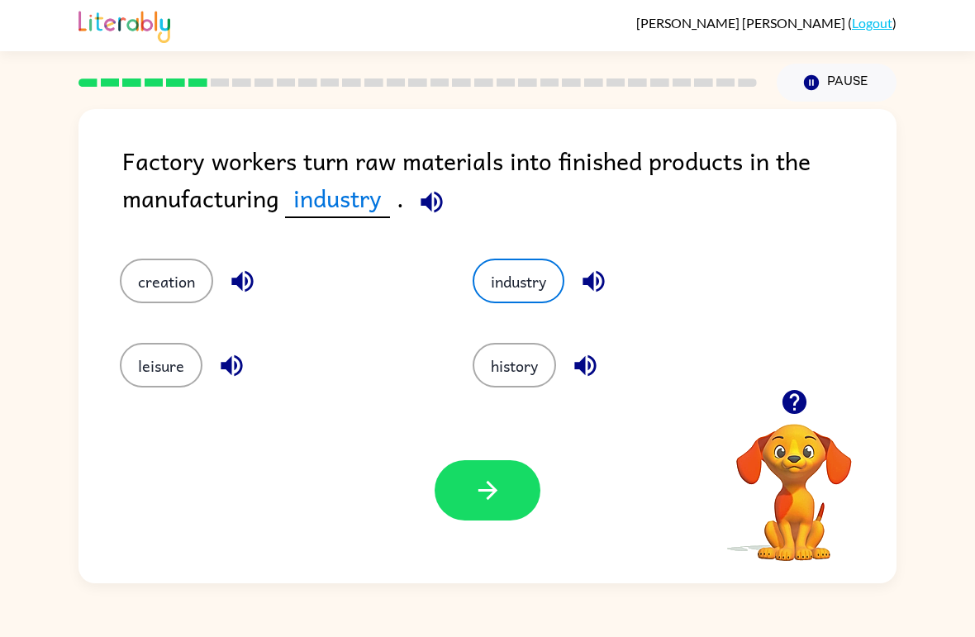
click at [525, 480] on button "button" at bounding box center [488, 490] width 106 height 60
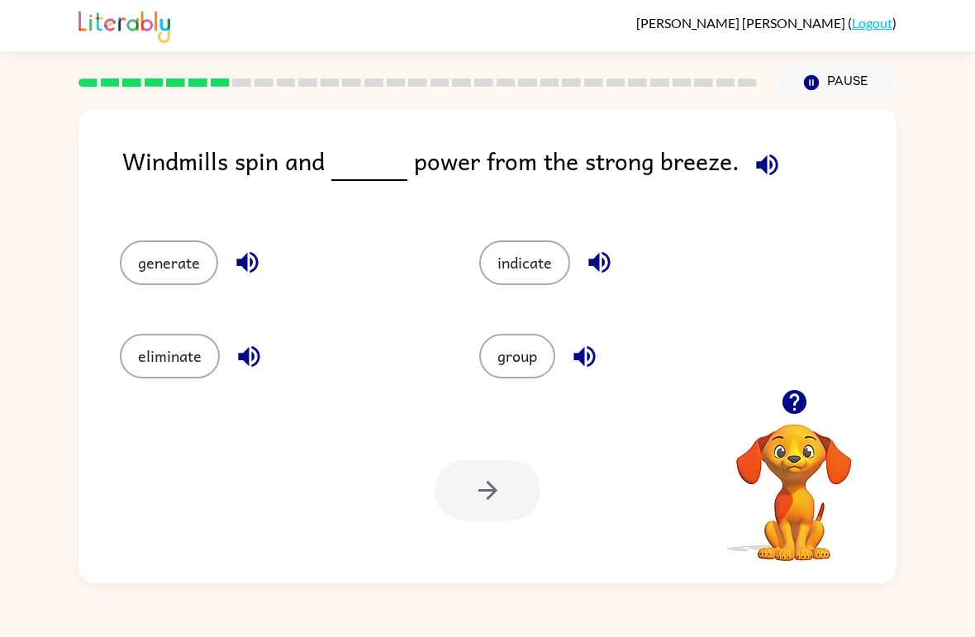
click at [176, 267] on button "generate" at bounding box center [169, 263] width 98 height 45
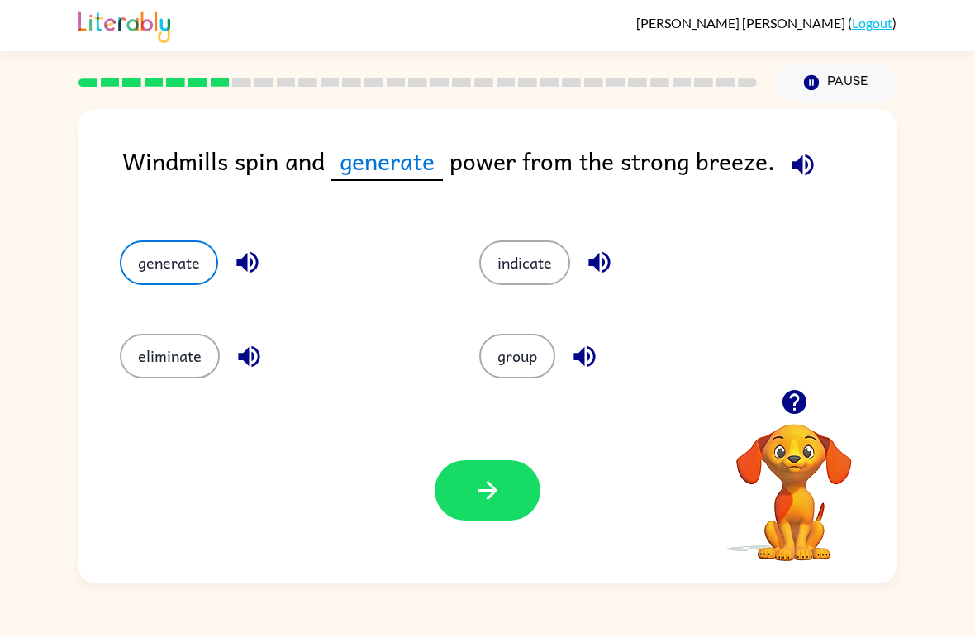
click at [489, 514] on button "button" at bounding box center [488, 490] width 106 height 60
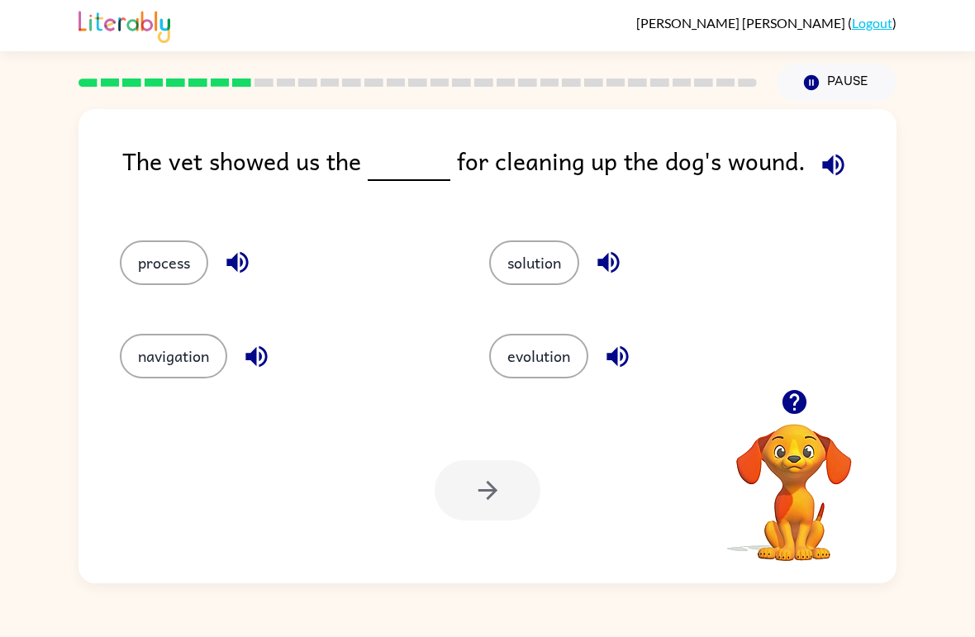
click at [175, 259] on button "process" at bounding box center [164, 263] width 88 height 45
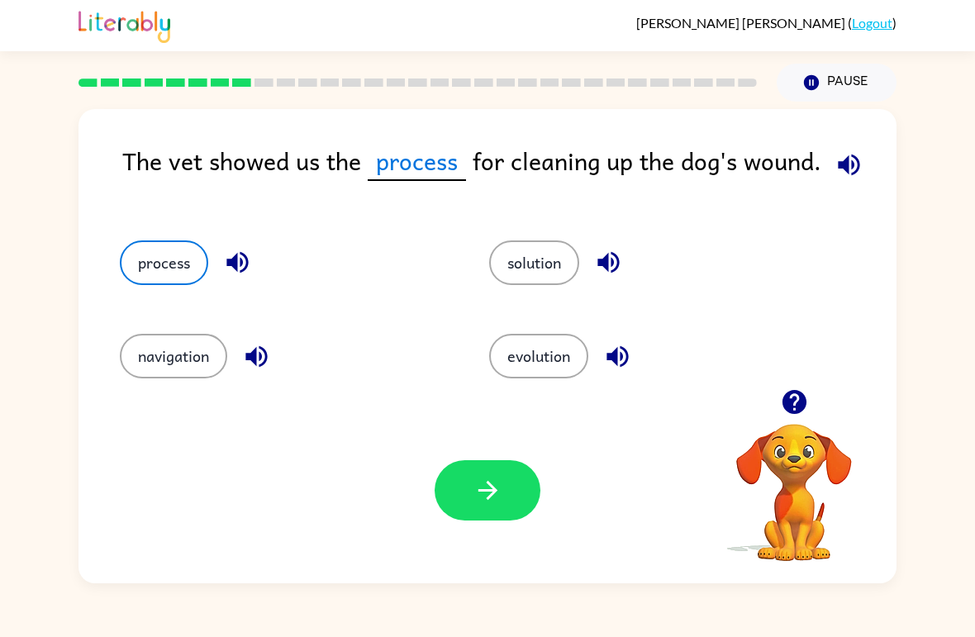
click at [498, 489] on icon "button" at bounding box center [488, 490] width 29 height 29
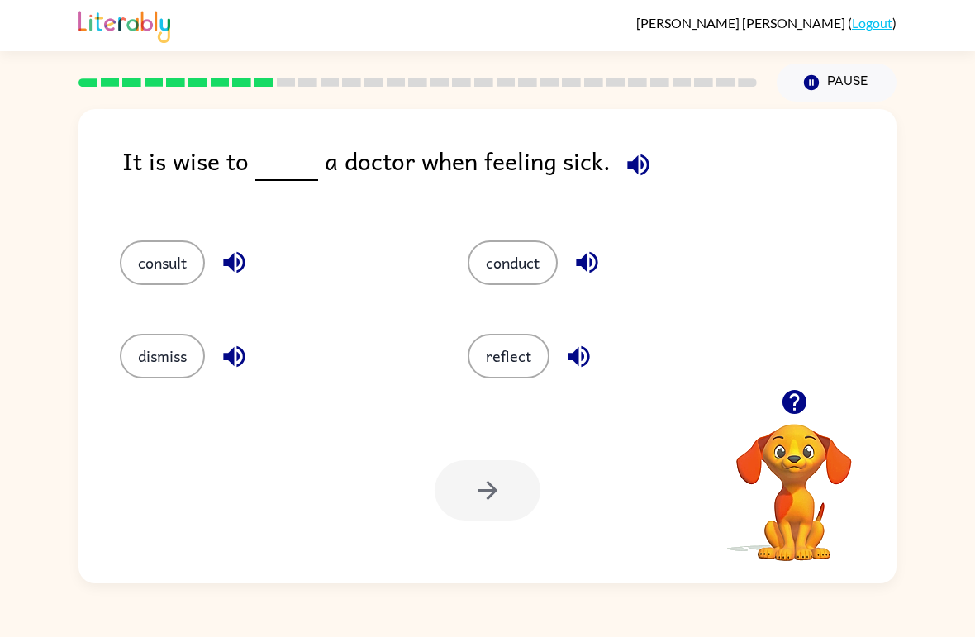
click at [165, 285] on button "consult" at bounding box center [162, 263] width 85 height 45
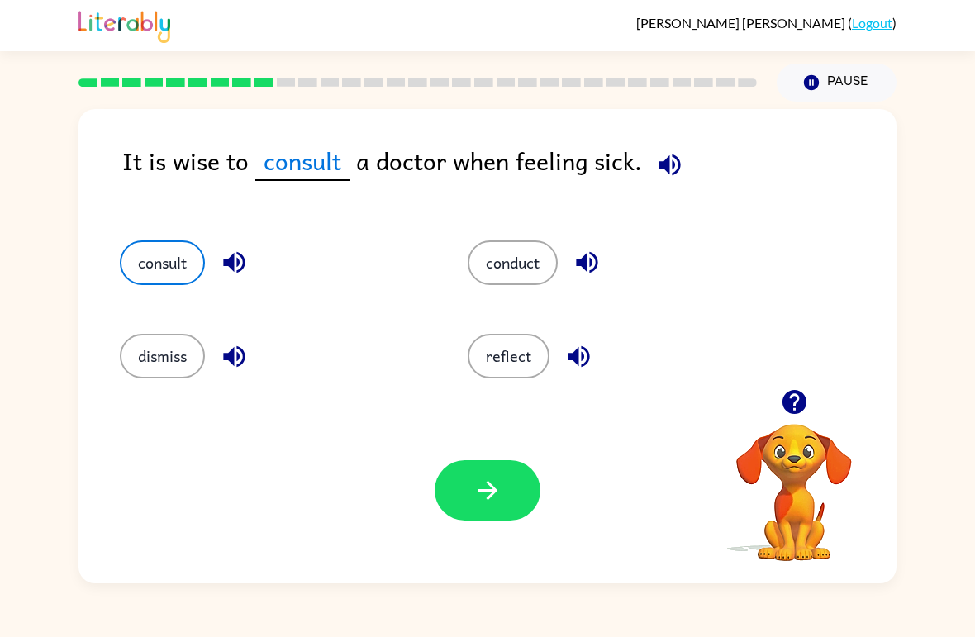
click at [451, 492] on button "button" at bounding box center [488, 490] width 106 height 60
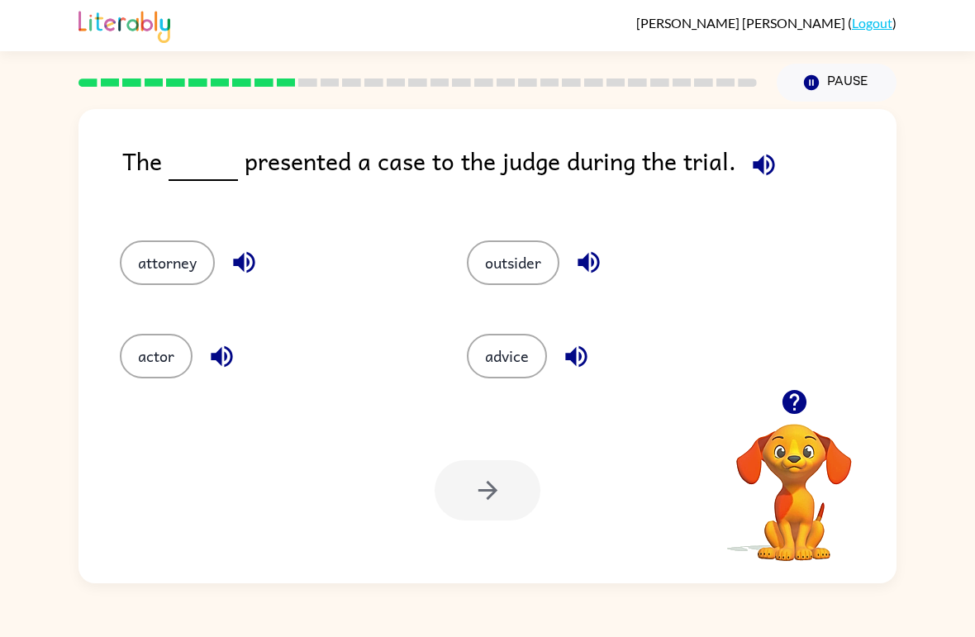
click at [168, 376] on button "actor" at bounding box center [156, 356] width 73 height 45
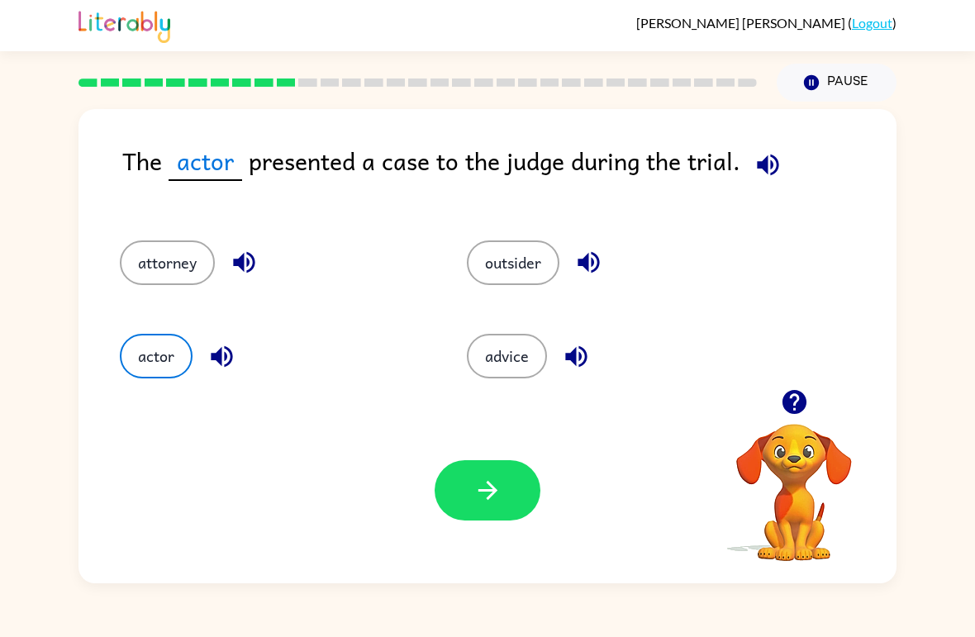
click at [472, 487] on button "button" at bounding box center [488, 490] width 106 height 60
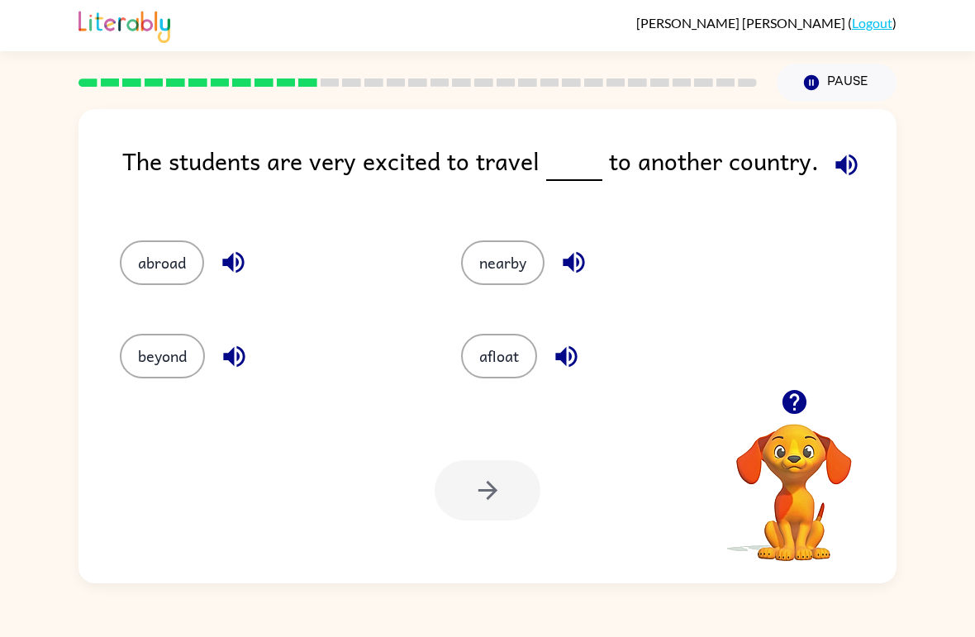
click at [486, 257] on button "nearby" at bounding box center [502, 263] width 83 height 45
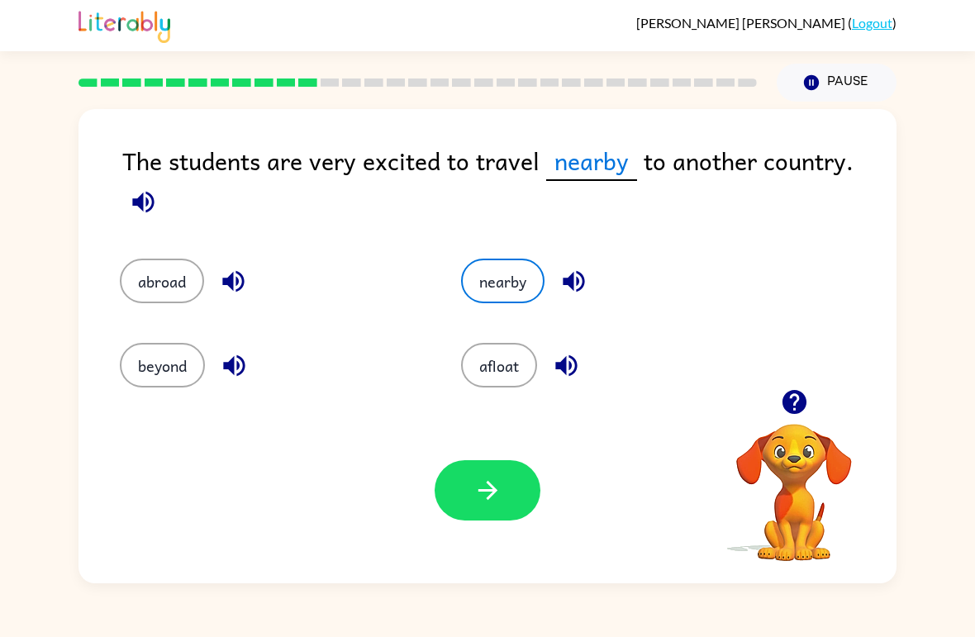
click at [489, 382] on button "afloat" at bounding box center [499, 365] width 76 height 45
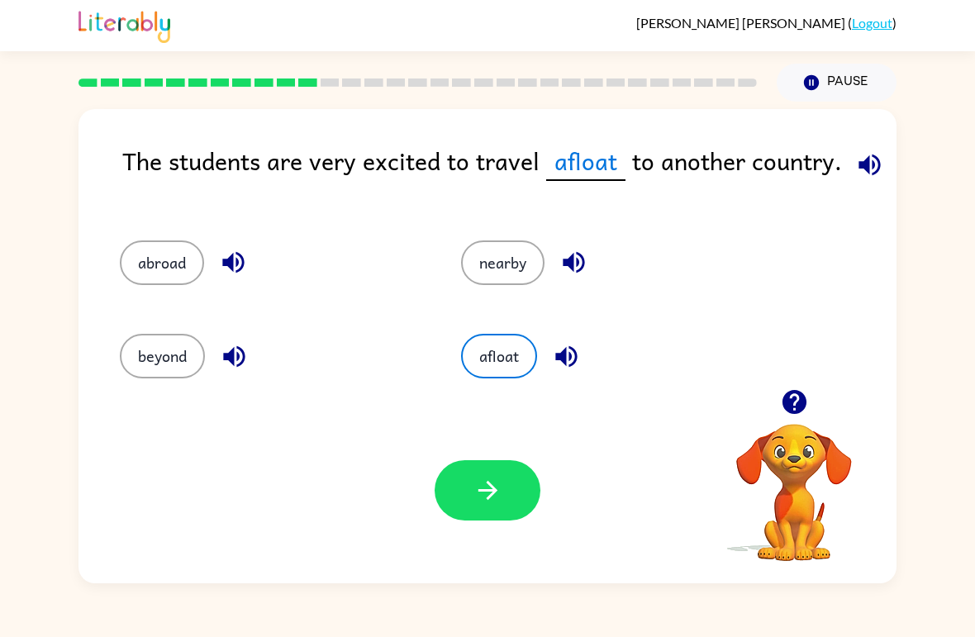
click at [202, 303] on div "beyond" at bounding box center [258, 348] width 341 height 93
click at [148, 255] on button "abroad" at bounding box center [162, 263] width 84 height 45
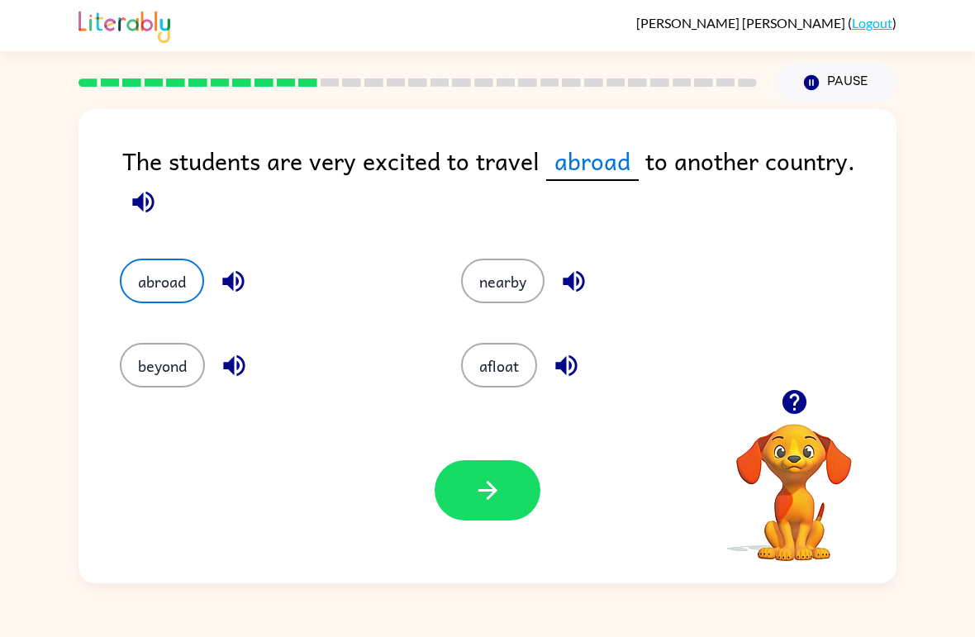
click at [136, 371] on button "beyond" at bounding box center [162, 365] width 85 height 45
click at [506, 516] on button "button" at bounding box center [488, 490] width 106 height 60
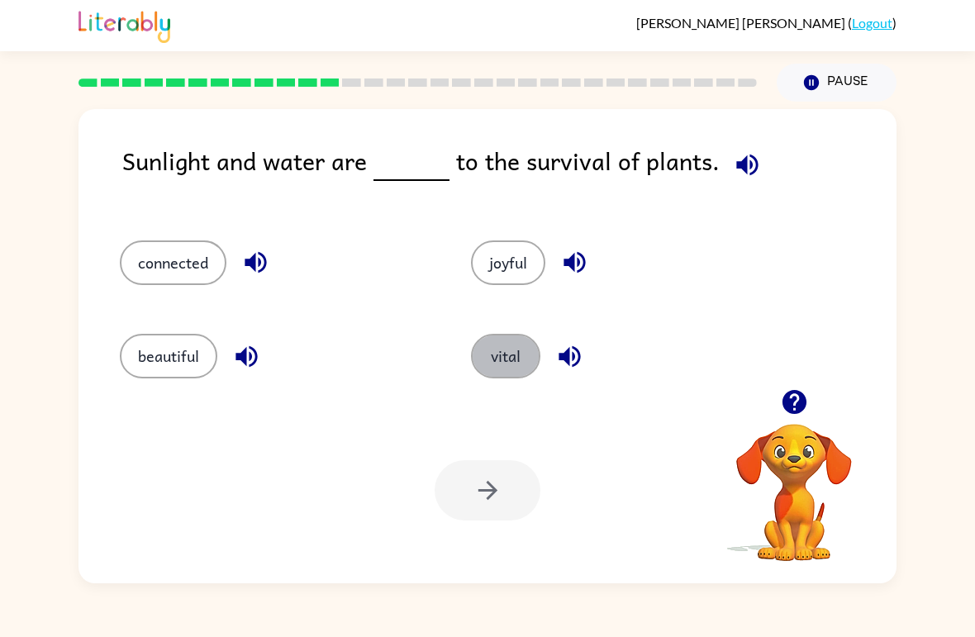
click at [499, 362] on button "vital" at bounding box center [505, 356] width 69 height 45
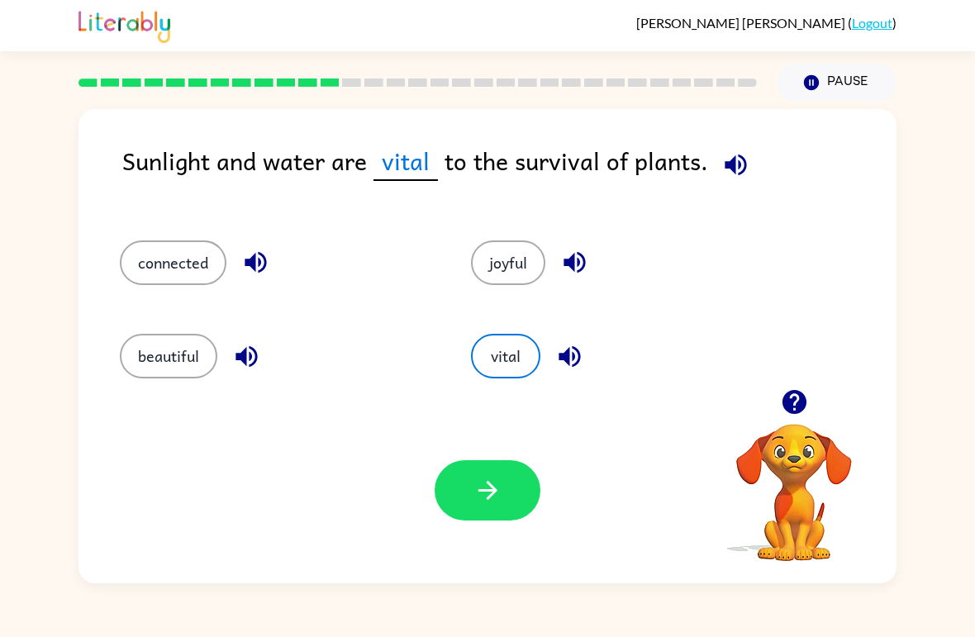
click at [459, 493] on button "button" at bounding box center [488, 490] width 106 height 60
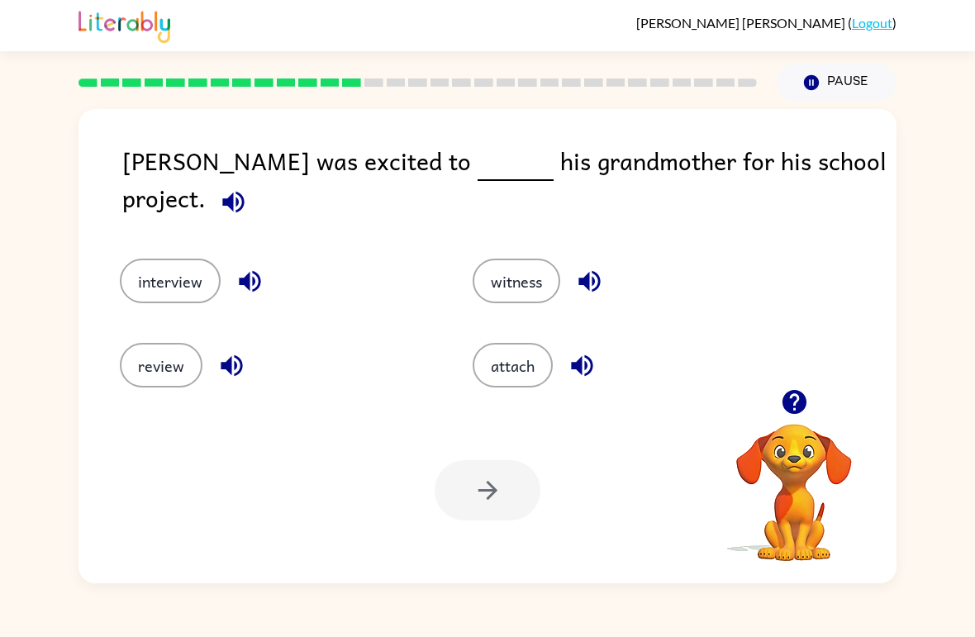
click at [189, 274] on button "interview" at bounding box center [170, 281] width 101 height 45
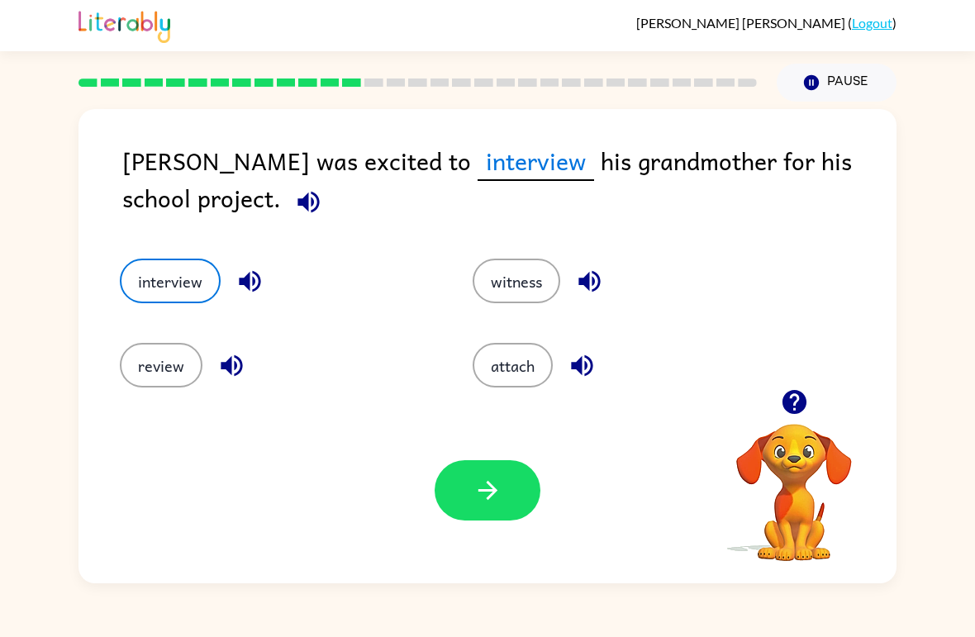
click at [504, 469] on button "button" at bounding box center [488, 490] width 106 height 60
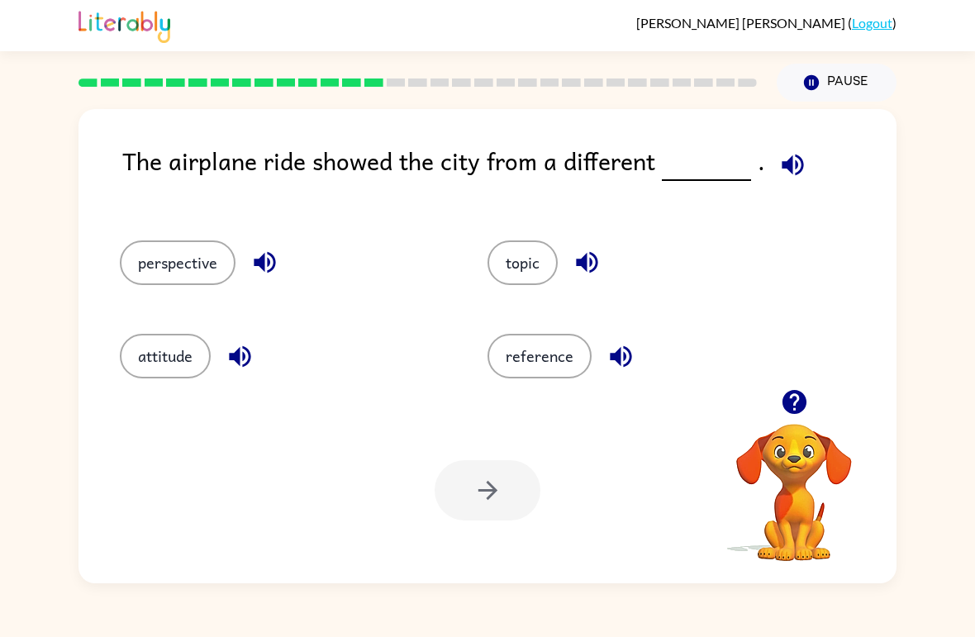
click at [185, 285] on button "perspective" at bounding box center [178, 263] width 116 height 45
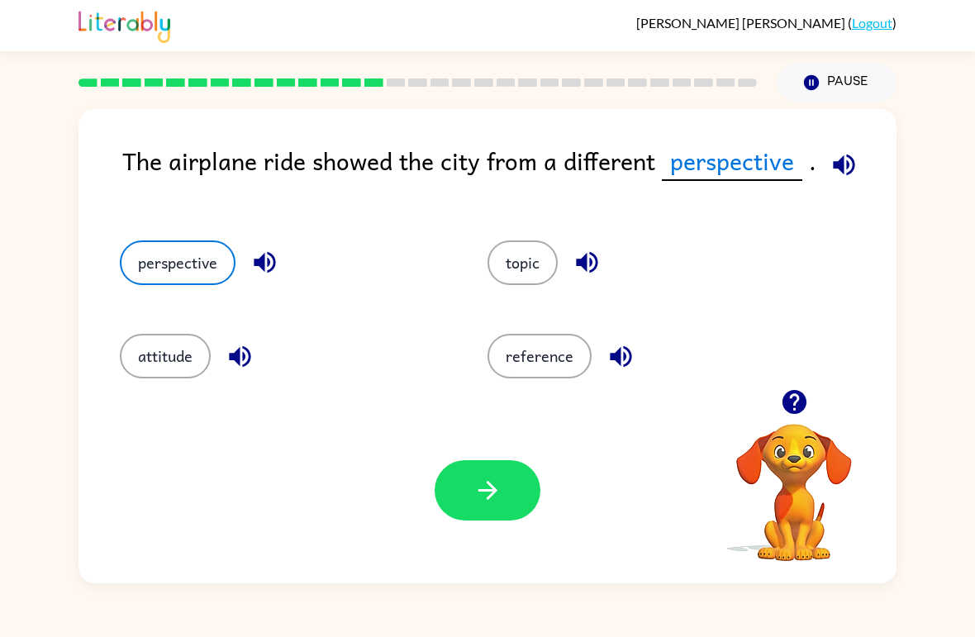
click at [486, 493] on icon "button" at bounding box center [488, 490] width 29 height 29
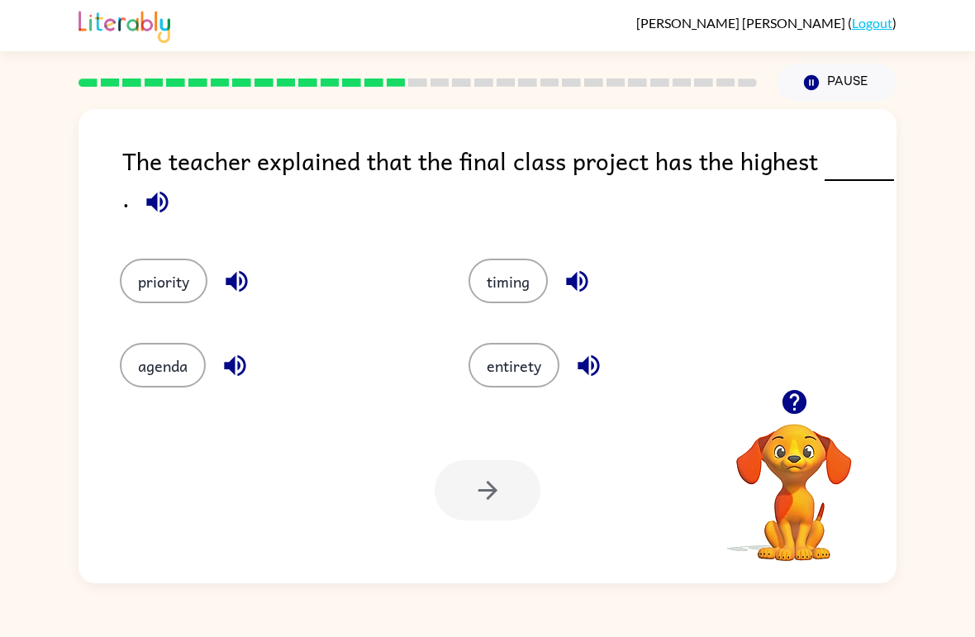
click at [182, 294] on button "priority" at bounding box center [164, 281] width 88 height 45
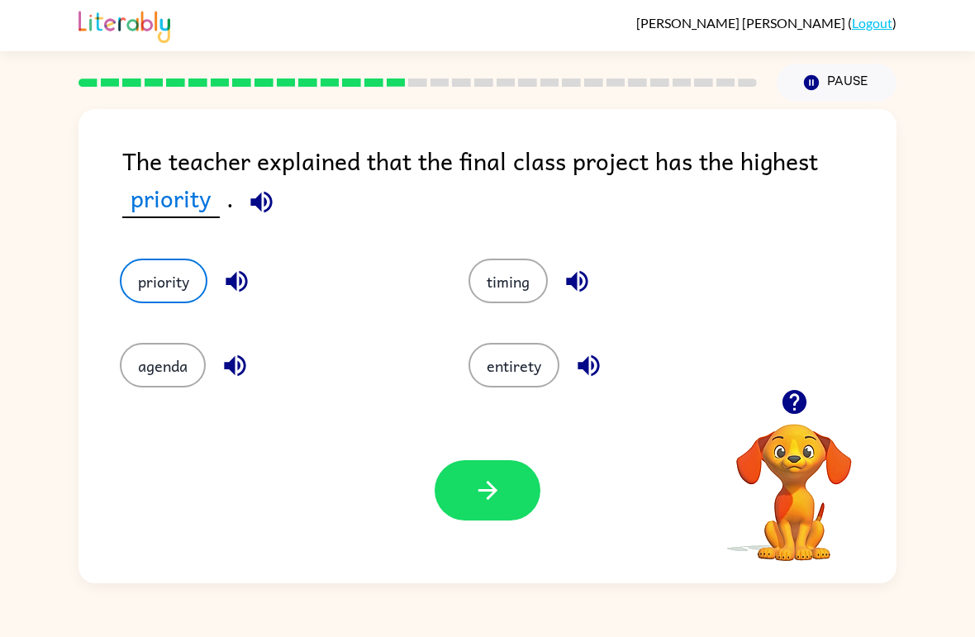
click at [488, 499] on icon "button" at bounding box center [487, 490] width 19 height 19
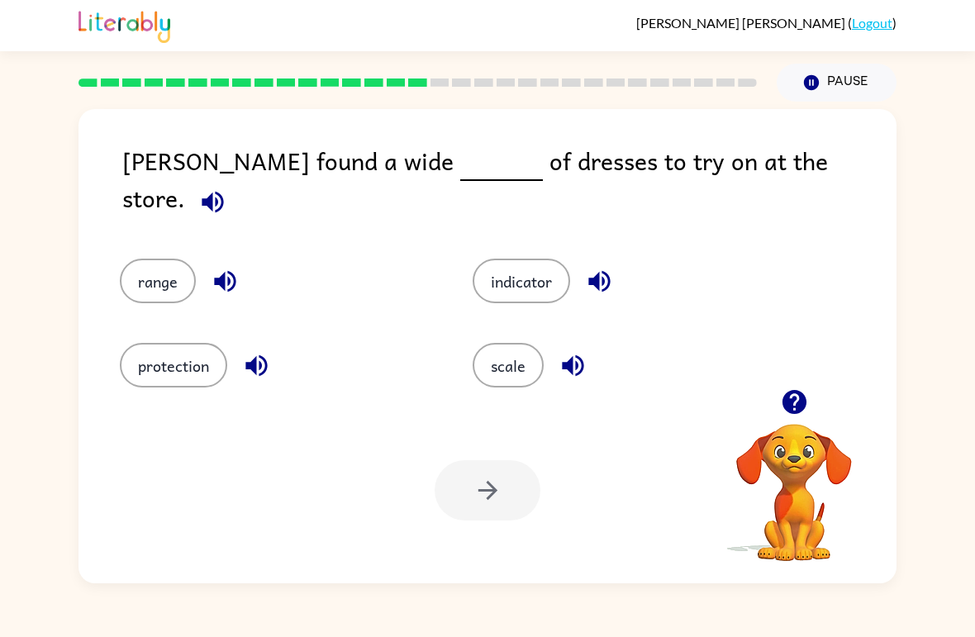
click at [181, 283] on button "range" at bounding box center [158, 281] width 76 height 45
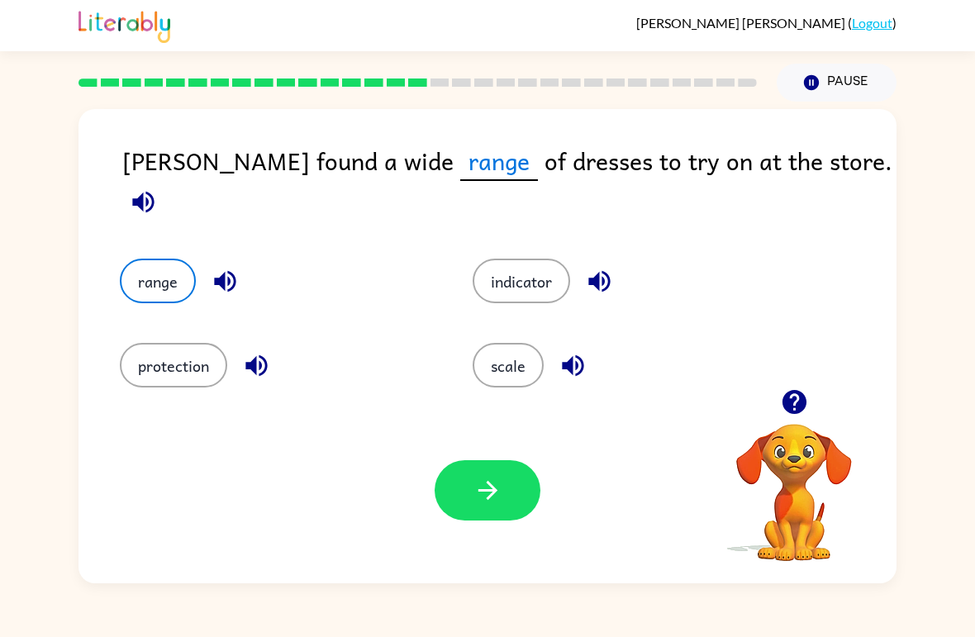
click at [186, 288] on div "range" at bounding box center [264, 269] width 353 height 84
click at [503, 536] on div "Your browser must support playing .mp4 files to use Literably. Please try using…" at bounding box center [488, 491] width 818 height 186
click at [527, 486] on button "button" at bounding box center [488, 490] width 106 height 60
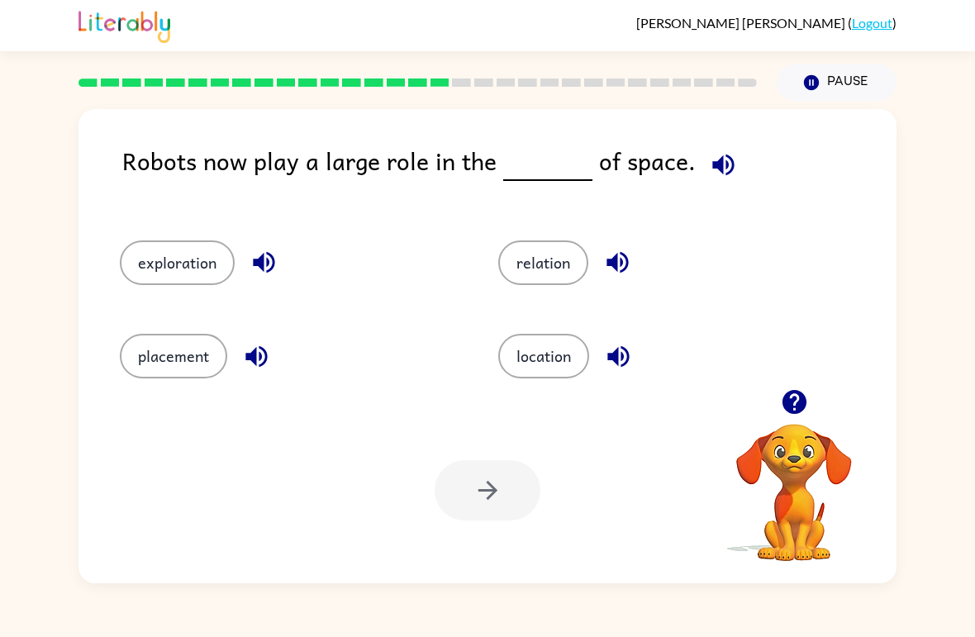
click at [554, 336] on button "location" at bounding box center [543, 356] width 91 height 45
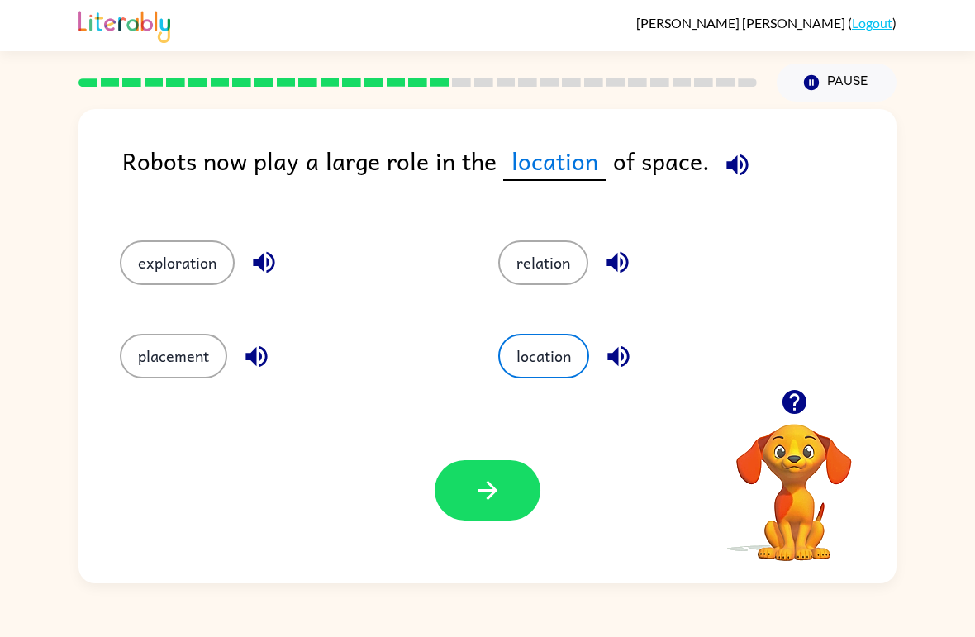
click at [517, 471] on button "button" at bounding box center [488, 490] width 106 height 60
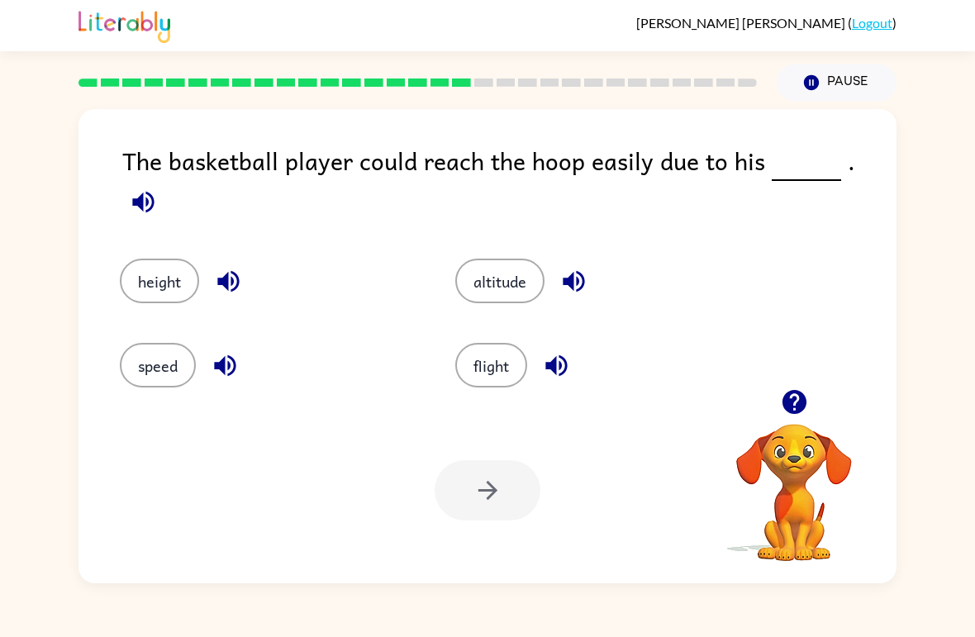
click at [161, 261] on button "height" at bounding box center [159, 281] width 79 height 45
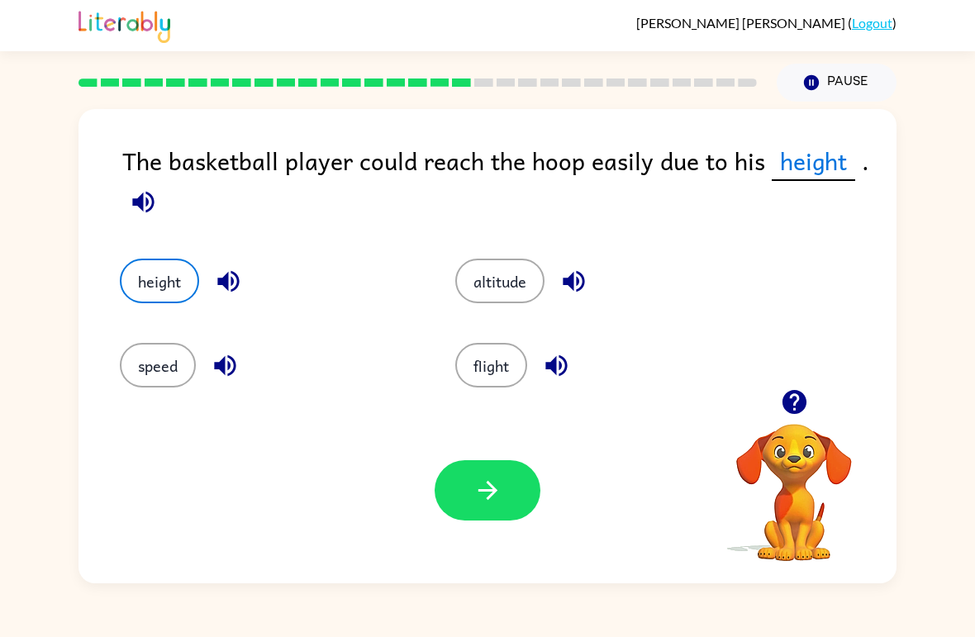
click at [474, 512] on button "button" at bounding box center [488, 490] width 106 height 60
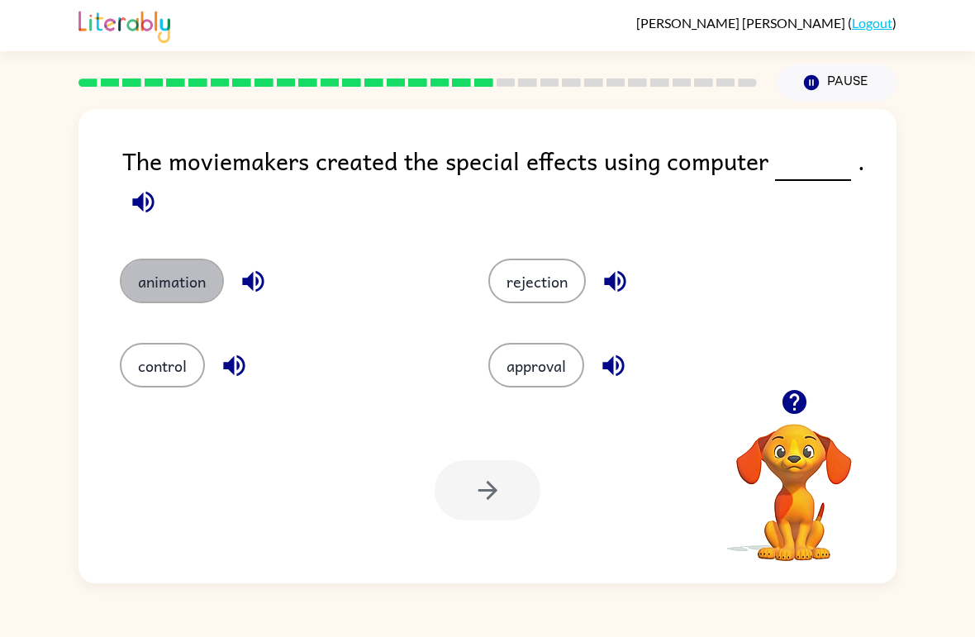
click at [169, 287] on button "animation" at bounding box center [172, 281] width 104 height 45
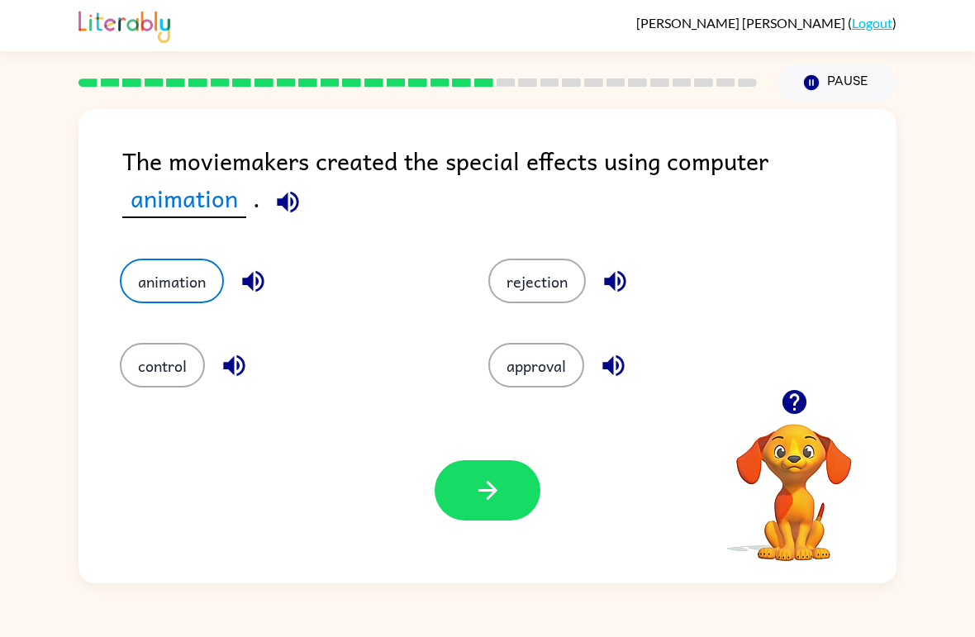
click at [447, 506] on button "button" at bounding box center [488, 490] width 106 height 60
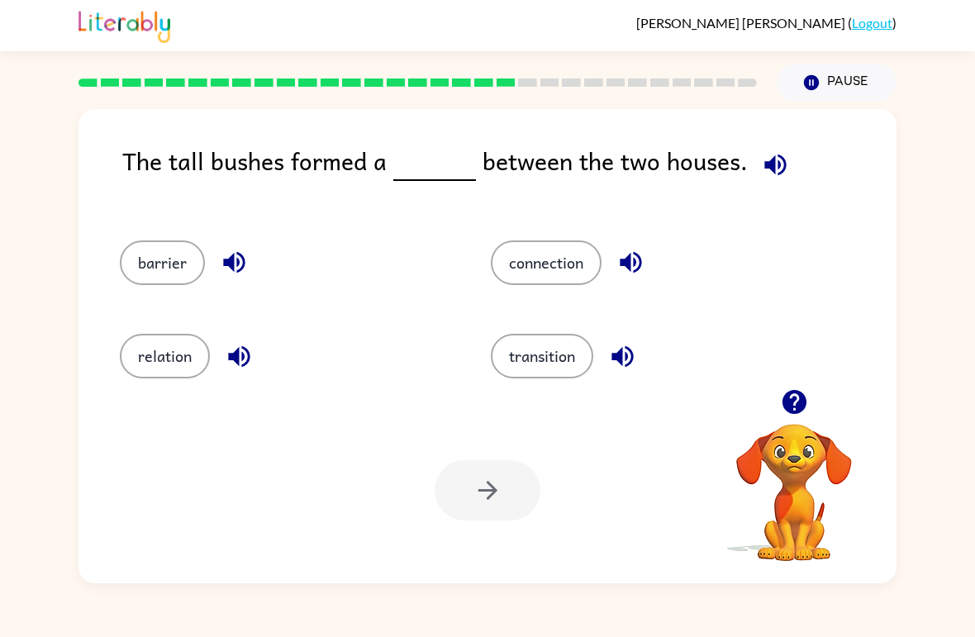
click at [145, 264] on button "barrier" at bounding box center [162, 263] width 85 height 45
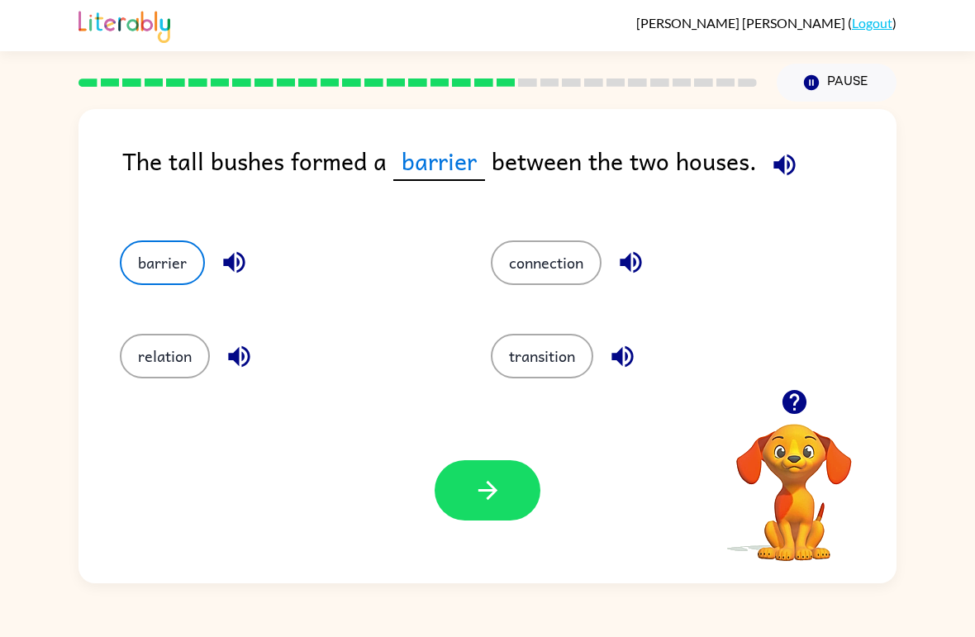
click at [505, 499] on button "button" at bounding box center [488, 490] width 106 height 60
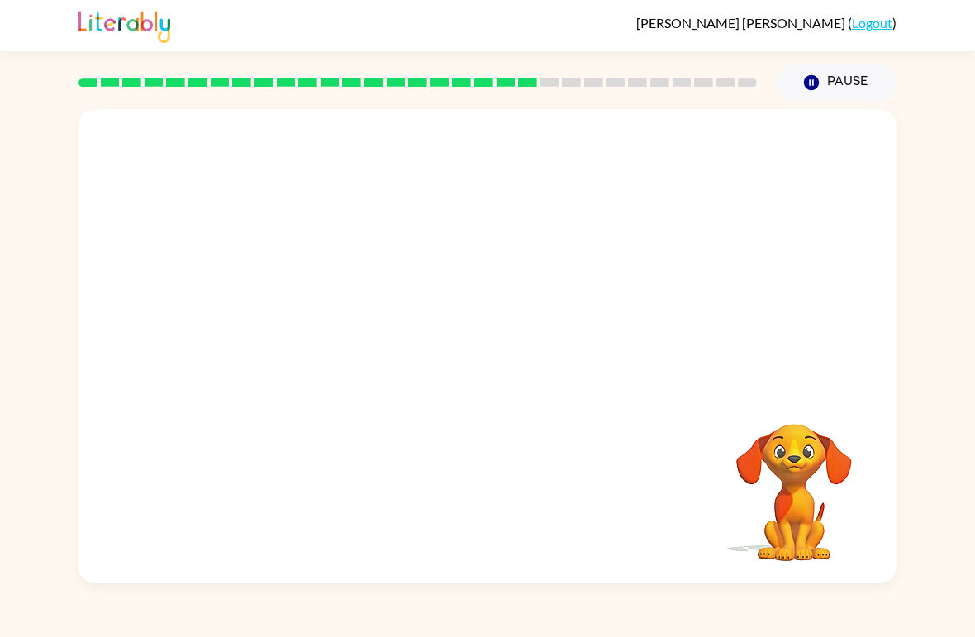
click at [323, 331] on video "Your browser must support playing .mp4 files to use Literably. Please try using…" at bounding box center [488, 249] width 818 height 280
click at [470, 384] on button "button" at bounding box center [488, 355] width 106 height 60
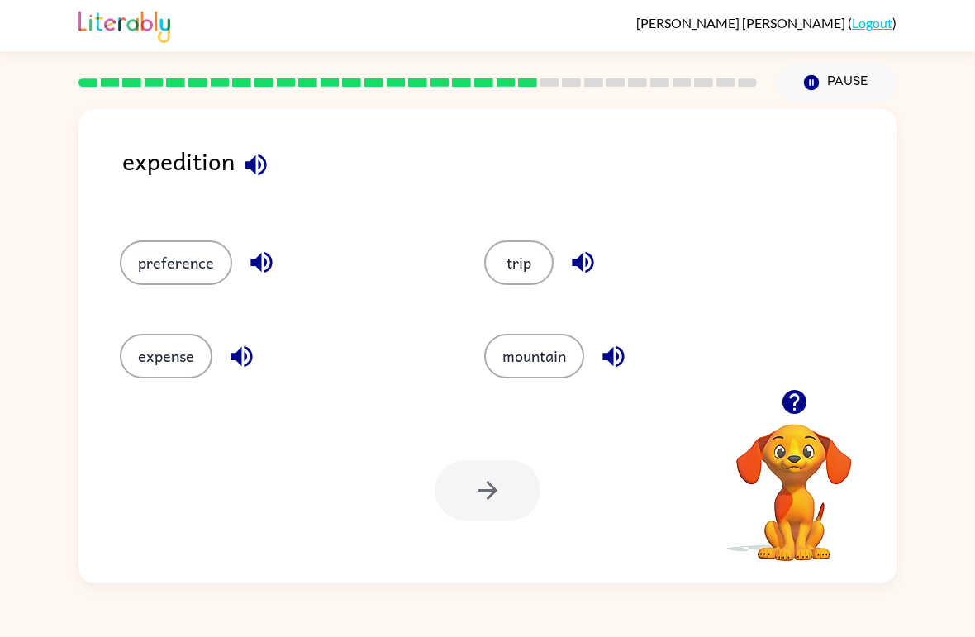
click at [545, 264] on button "trip" at bounding box center [518, 263] width 69 height 45
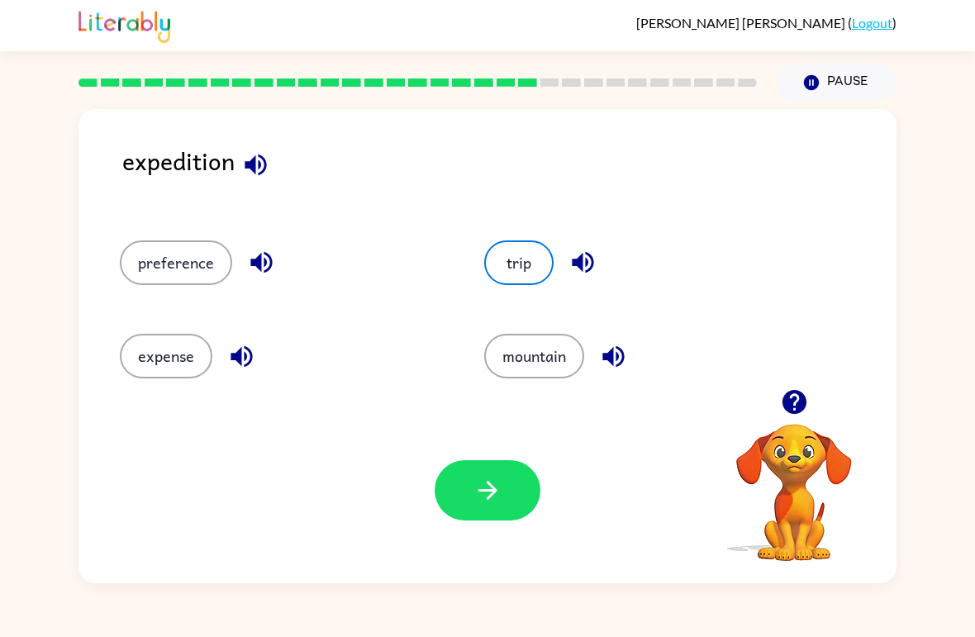
click at [465, 499] on button "button" at bounding box center [488, 490] width 106 height 60
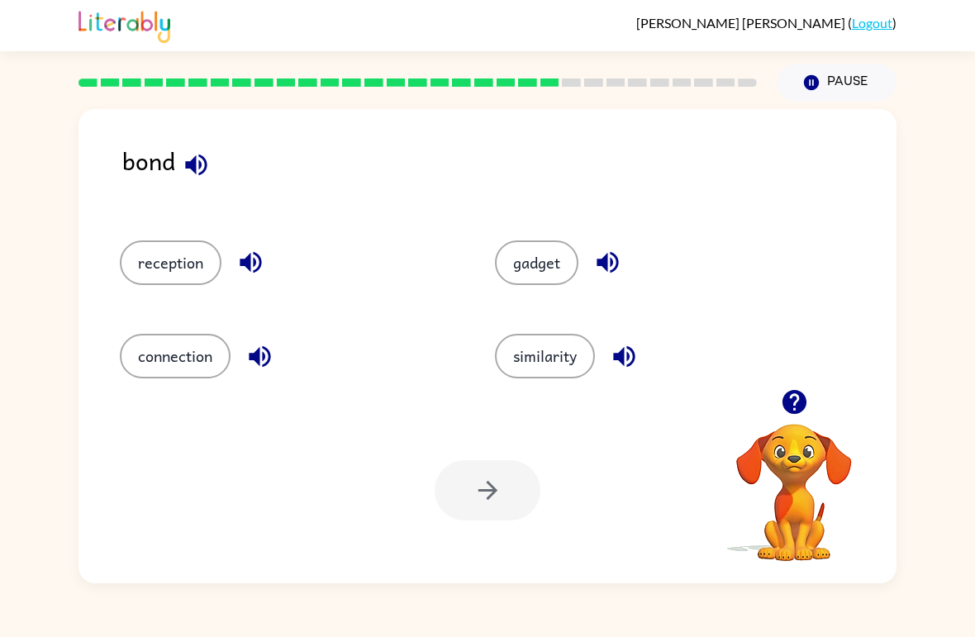
click at [531, 255] on button "gadget" at bounding box center [536, 263] width 83 height 45
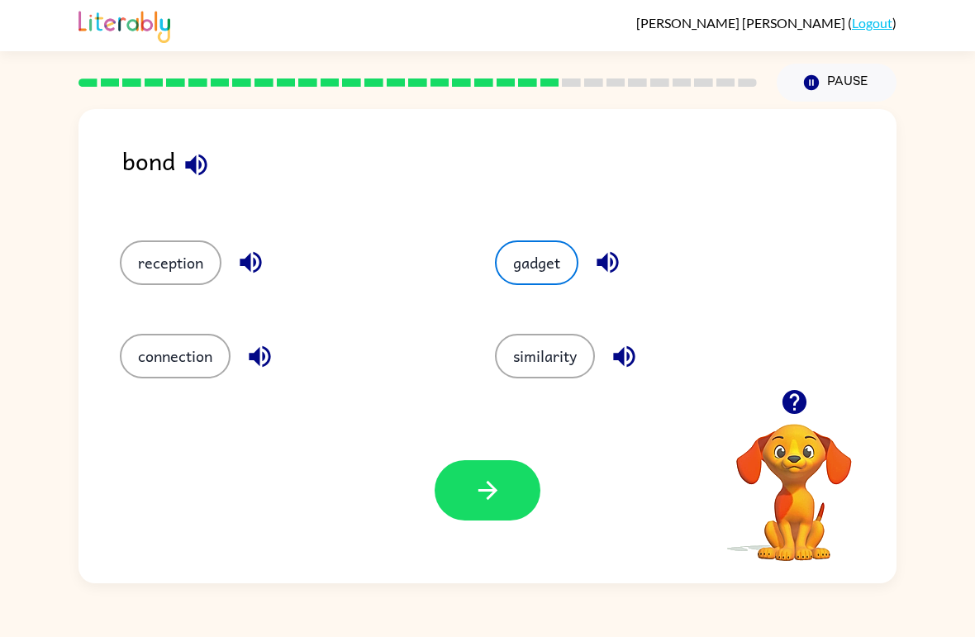
click at [465, 497] on button "button" at bounding box center [488, 490] width 106 height 60
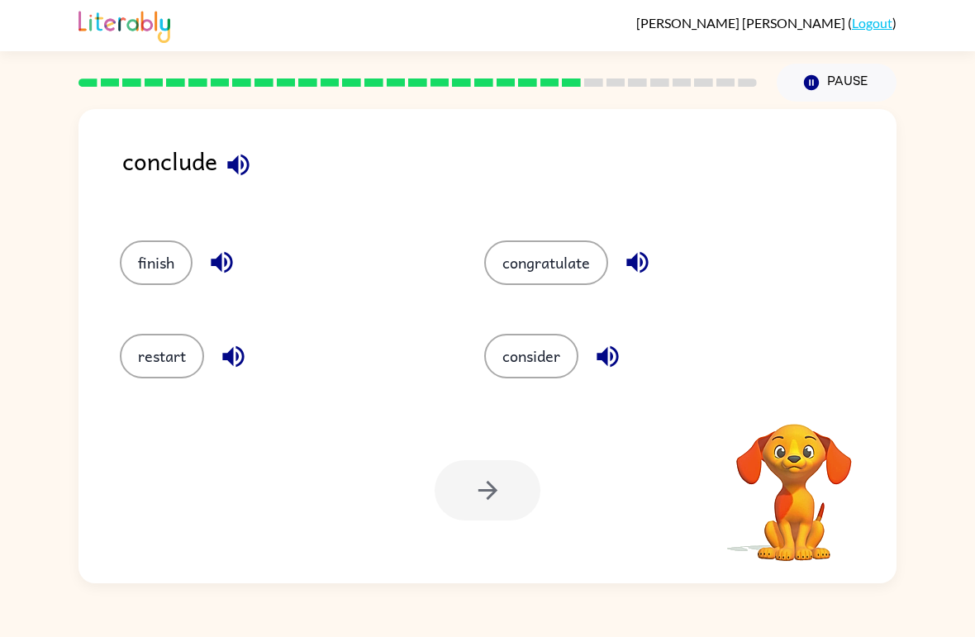
click at [182, 282] on button "finish" at bounding box center [156, 263] width 73 height 45
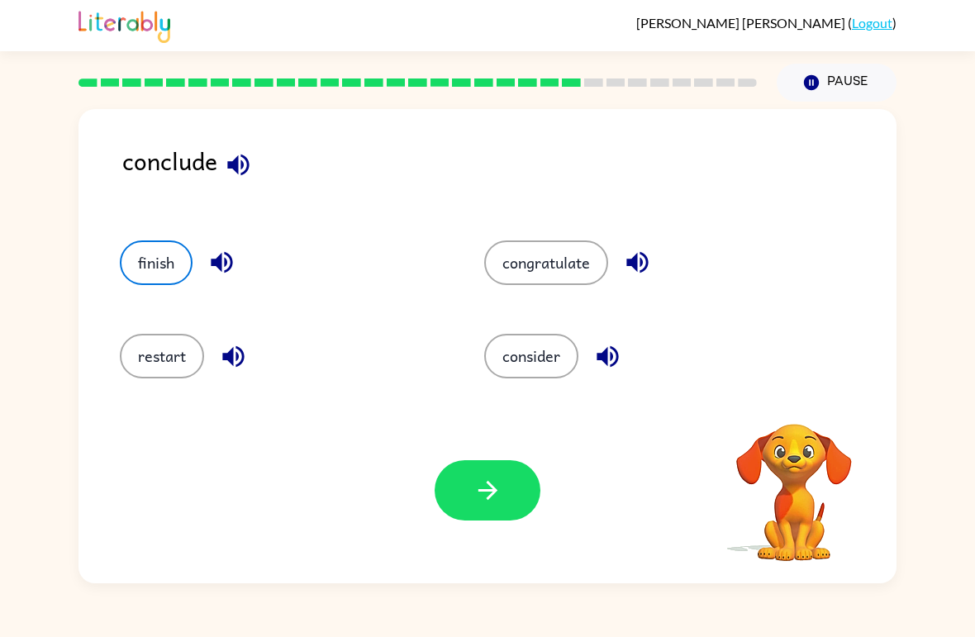
click at [493, 502] on icon "button" at bounding box center [488, 490] width 29 height 29
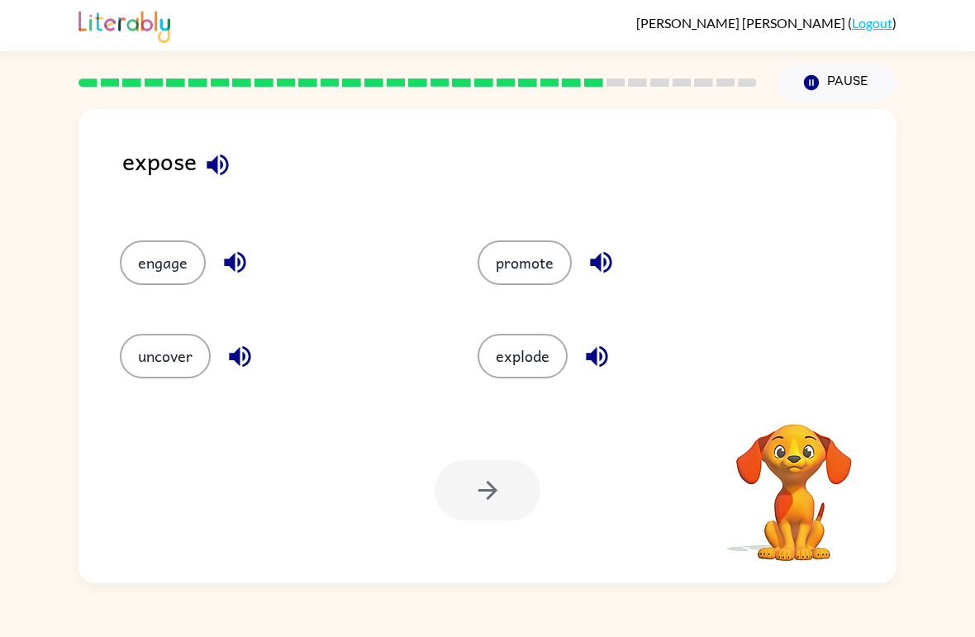
click at [166, 354] on button "uncover" at bounding box center [165, 356] width 91 height 45
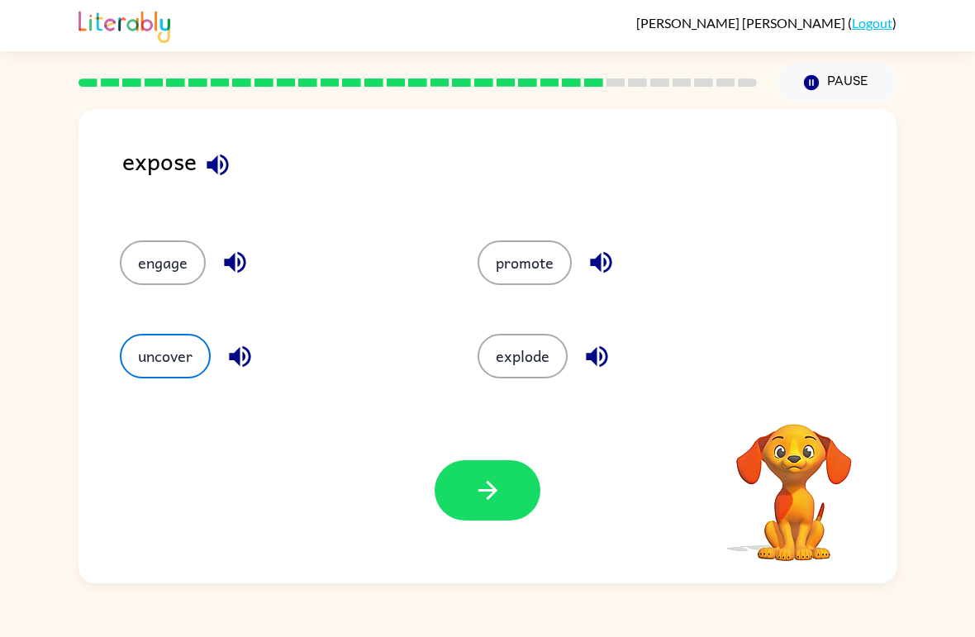
click at [461, 515] on button "button" at bounding box center [488, 490] width 106 height 60
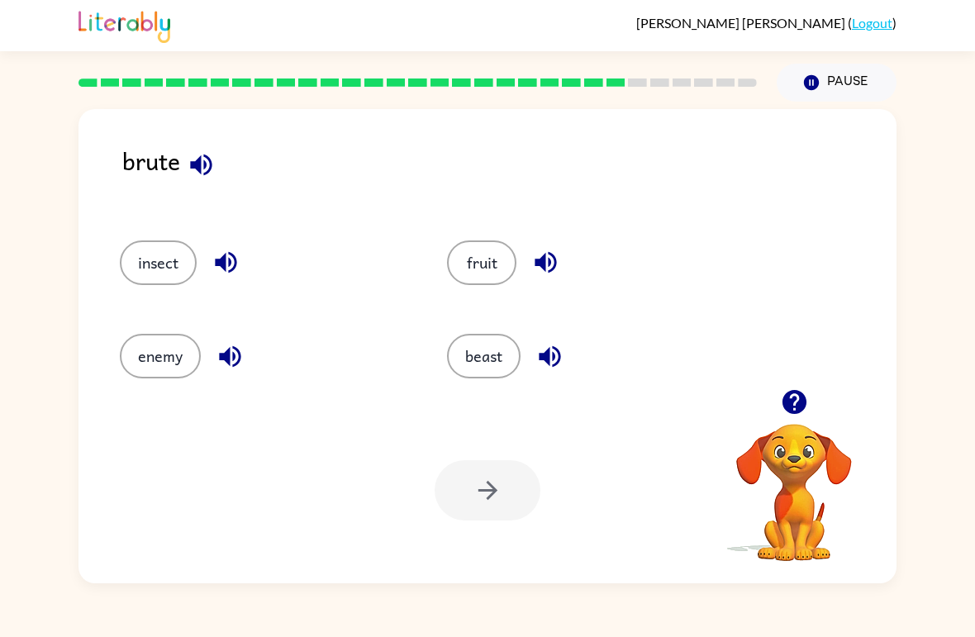
click at [459, 356] on button "beast" at bounding box center [484, 356] width 74 height 45
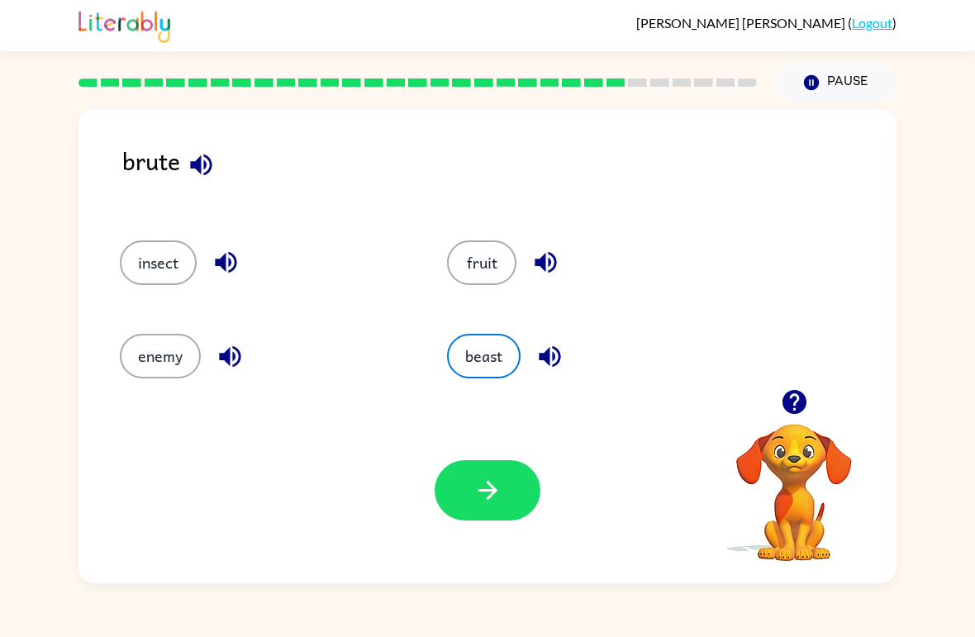
click at [496, 505] on icon "button" at bounding box center [488, 490] width 29 height 29
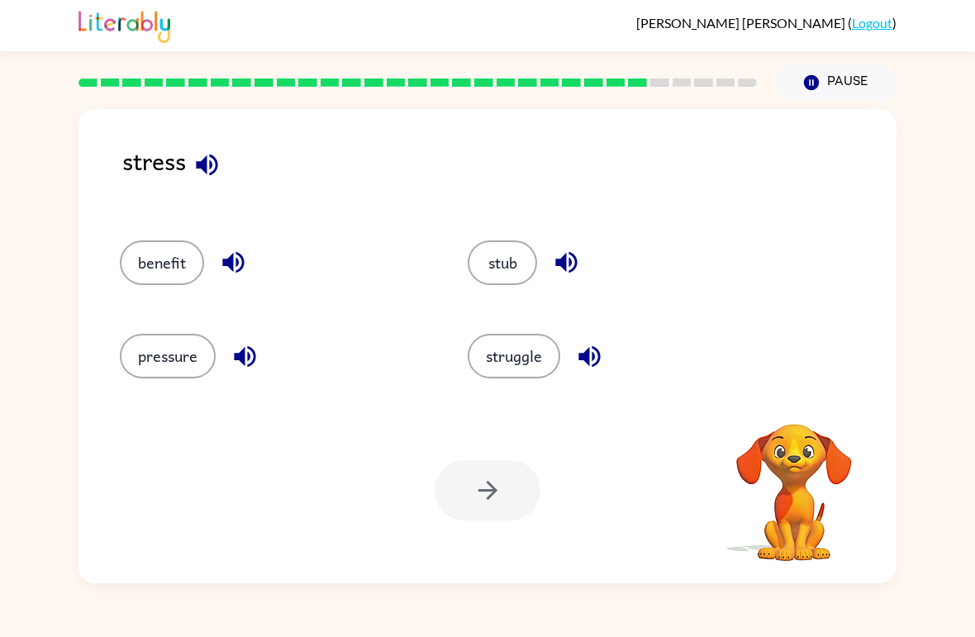
click at [507, 369] on button "struggle" at bounding box center [514, 356] width 93 height 45
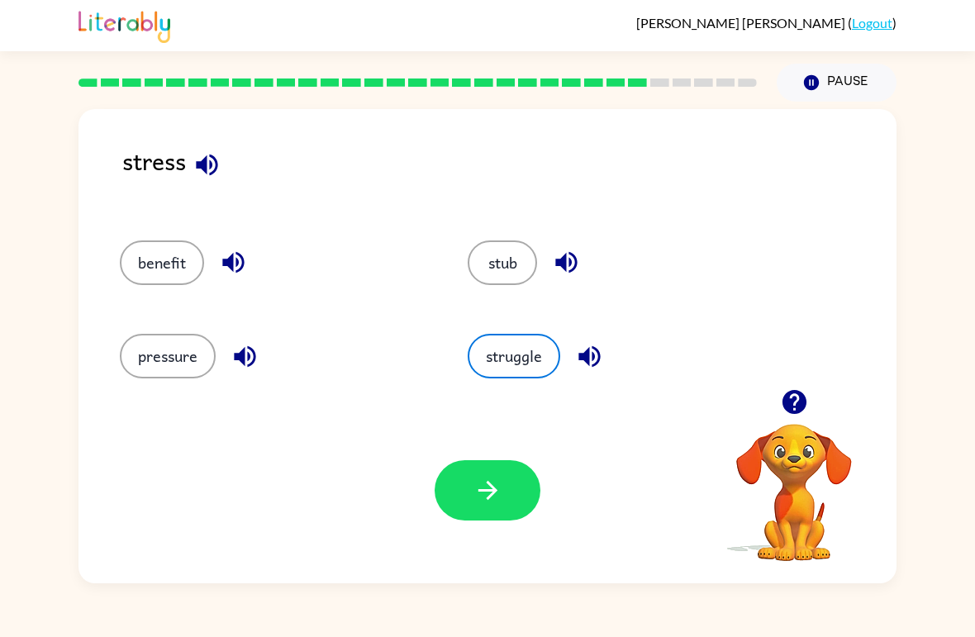
click at [197, 355] on button "pressure" at bounding box center [168, 356] width 96 height 45
click at [461, 491] on button "button" at bounding box center [488, 490] width 106 height 60
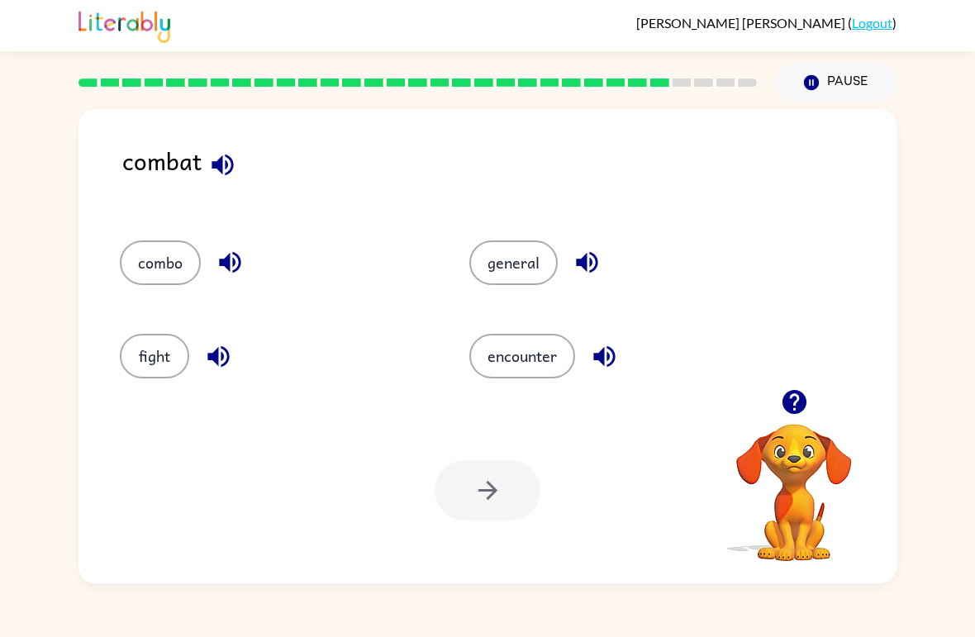
click at [185, 364] on button "fight" at bounding box center [154, 356] width 69 height 45
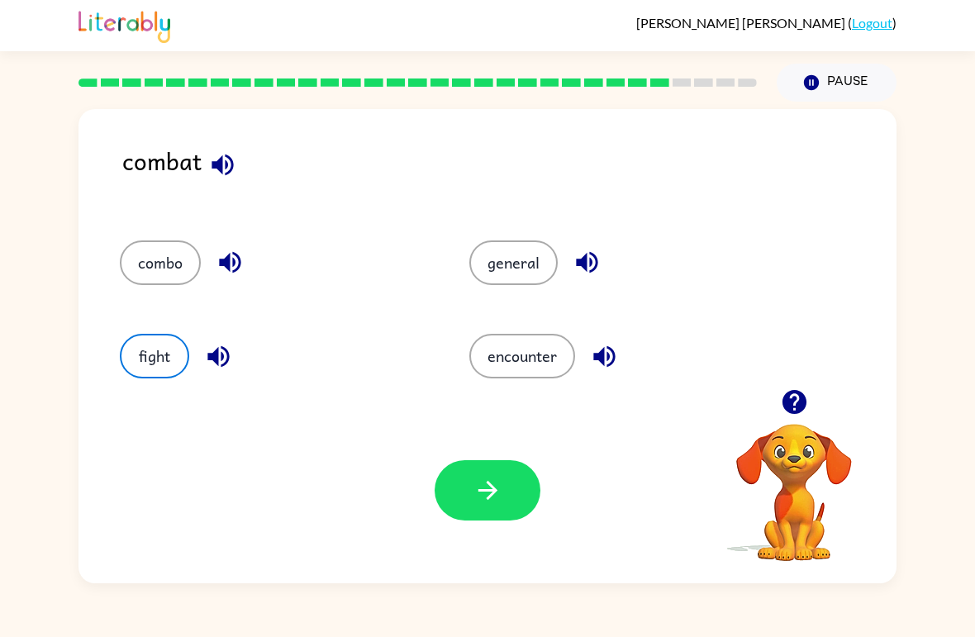
click at [478, 505] on icon "button" at bounding box center [488, 490] width 29 height 29
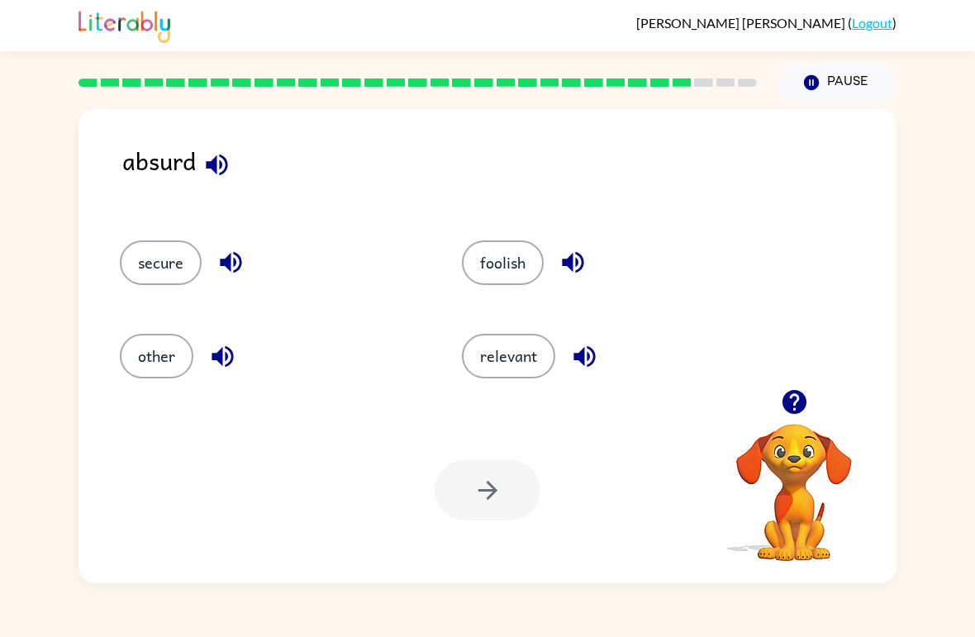
click at [491, 280] on button "foolish" at bounding box center [503, 263] width 82 height 45
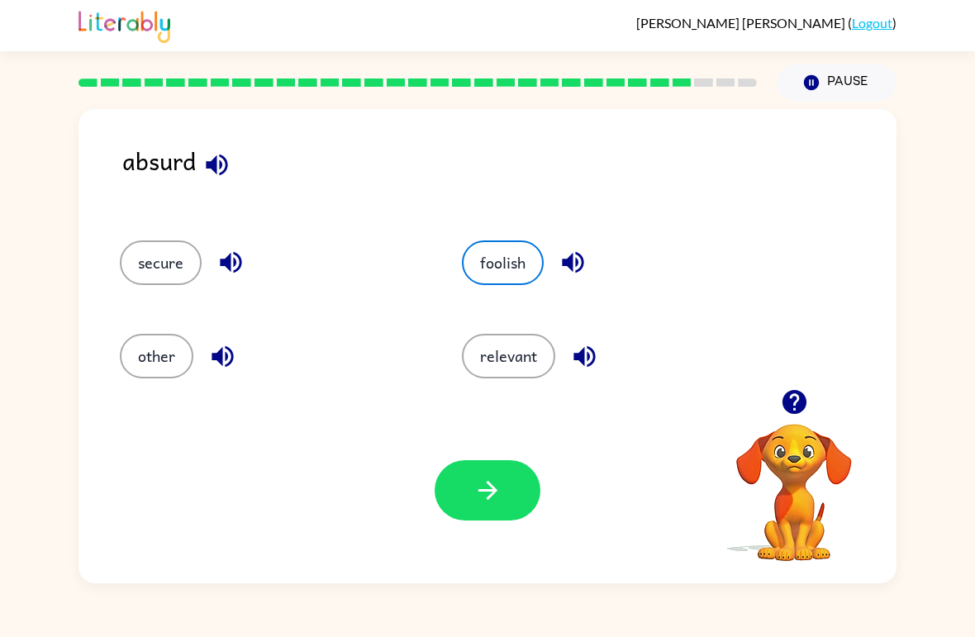
click at [454, 482] on button "button" at bounding box center [488, 490] width 106 height 60
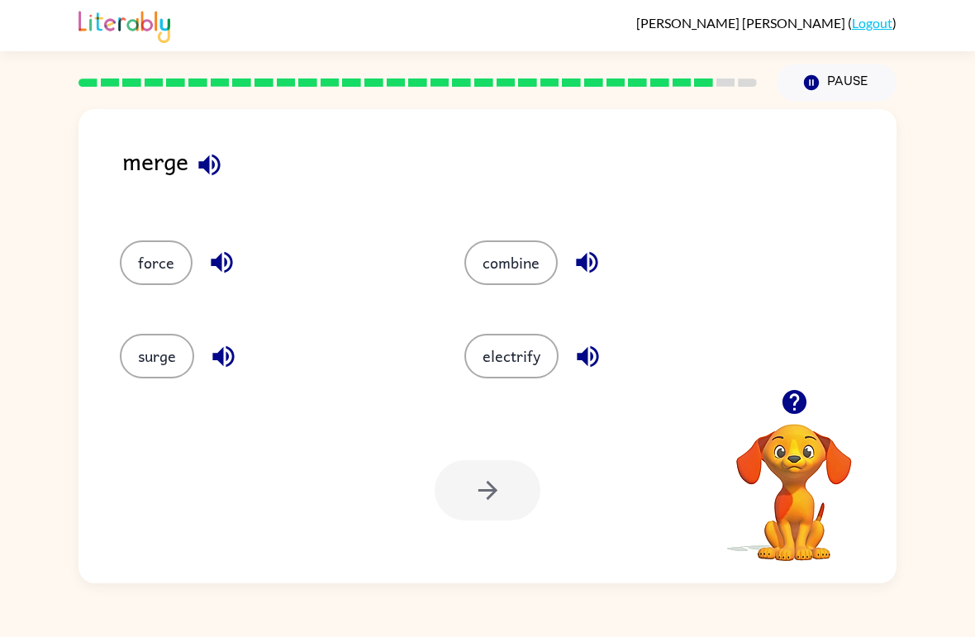
click at [476, 508] on div at bounding box center [488, 490] width 106 height 60
click at [191, 351] on button "surge" at bounding box center [157, 356] width 74 height 45
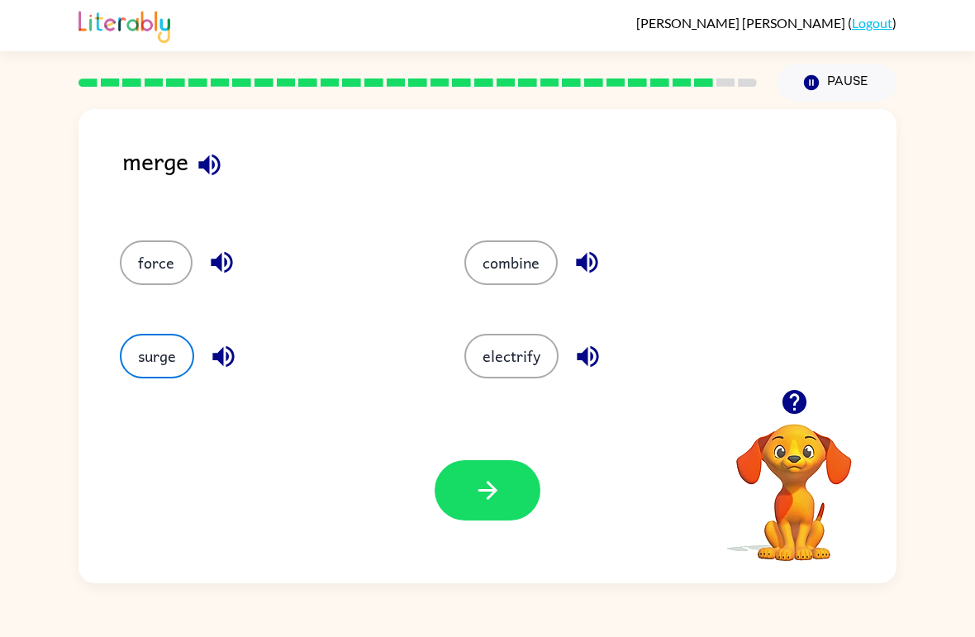
click at [494, 509] on button "button" at bounding box center [488, 490] width 106 height 60
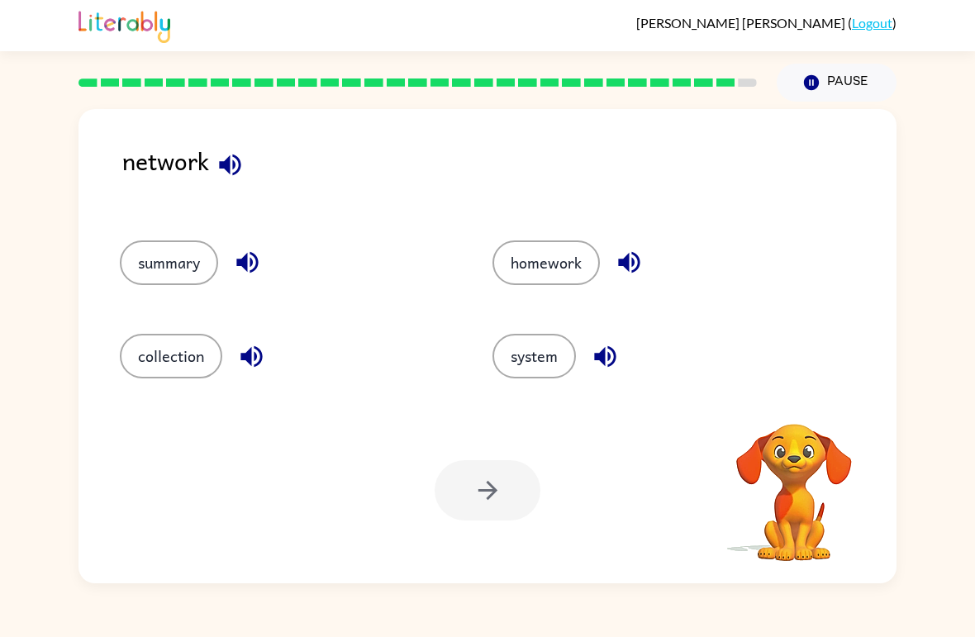
click at [496, 345] on button "system" at bounding box center [534, 356] width 83 height 45
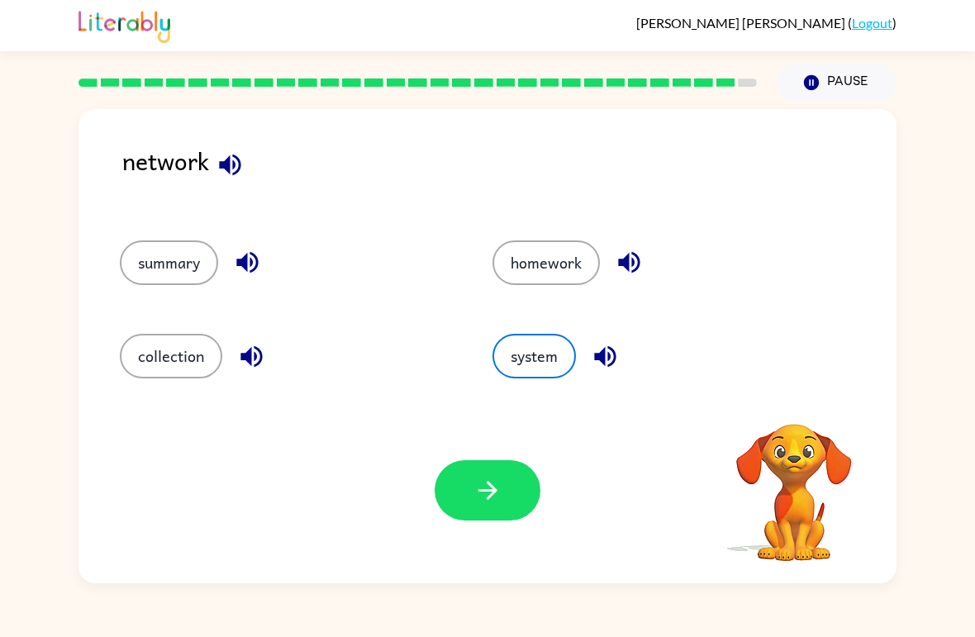
click at [489, 500] on icon "button" at bounding box center [488, 490] width 29 height 29
